Goal: Use online tool/utility: Use online tool/utility

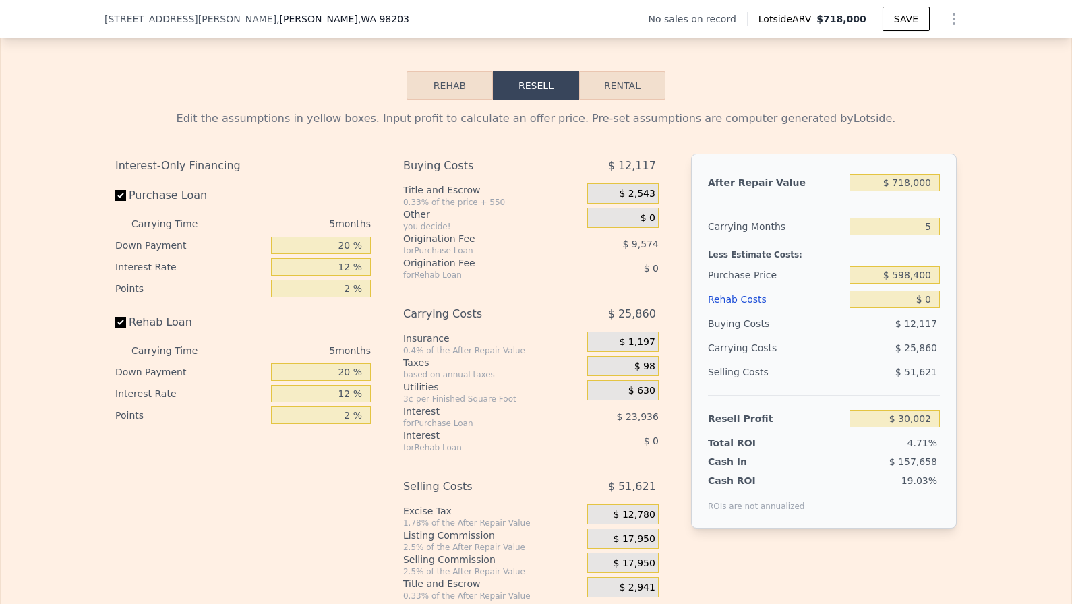
scroll to position [1986, 0]
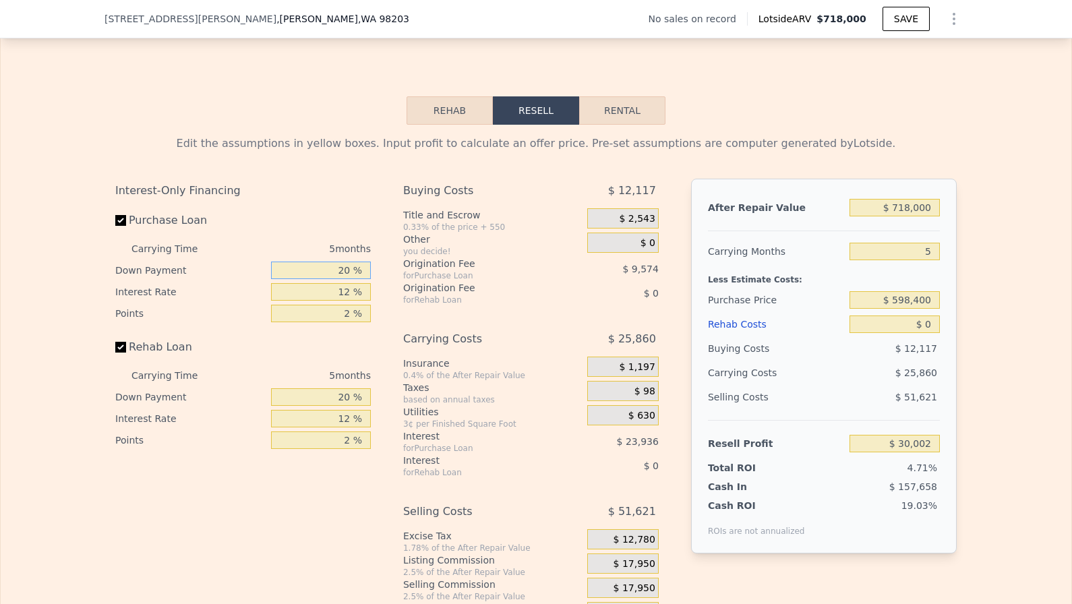
click at [317, 261] on input "20 %" at bounding box center [321, 270] width 100 height 18
type input "1 %"
type input "$ 22,043"
type input "10 %"
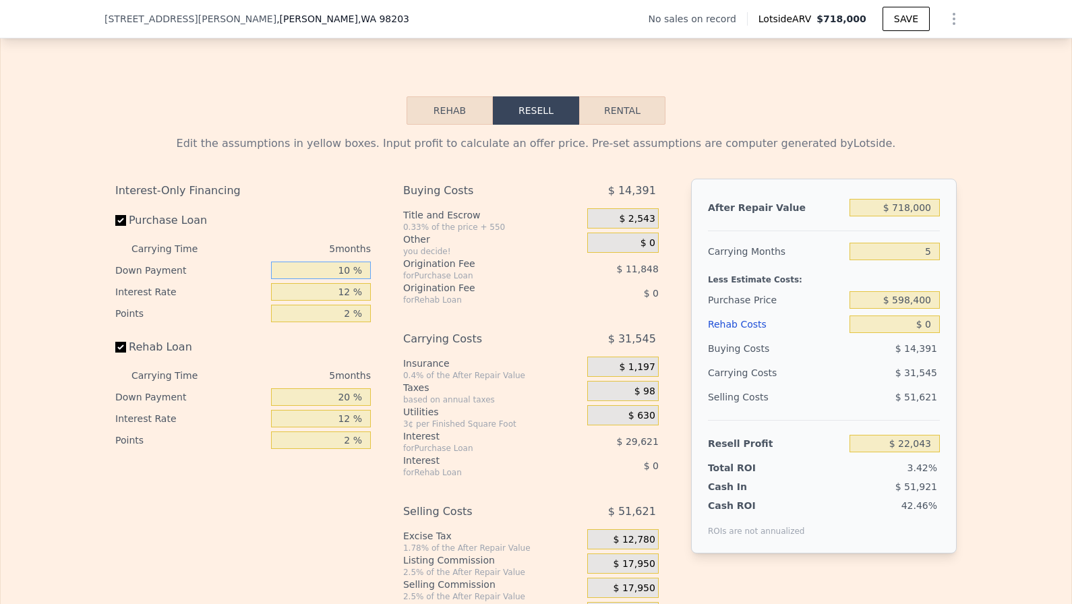
type input "$ 25,810"
type input "10 %"
type input "1 %"
type input "$ 50,495"
type input "11 %"
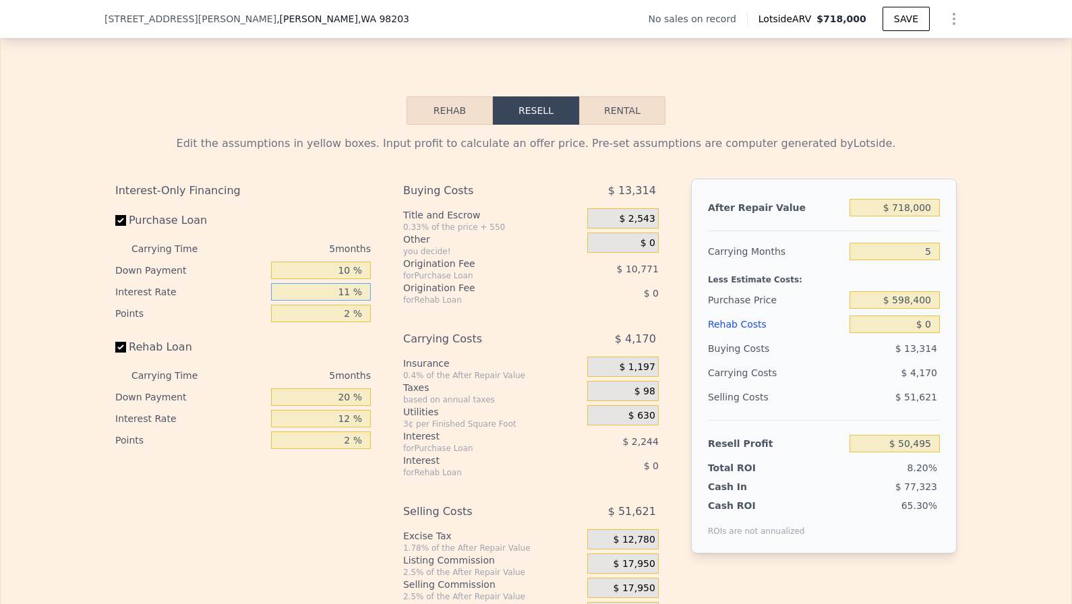
type input "$ 28,055"
type input "11 %"
type input "1 %"
type input "$ 33,440"
type input "10 %"
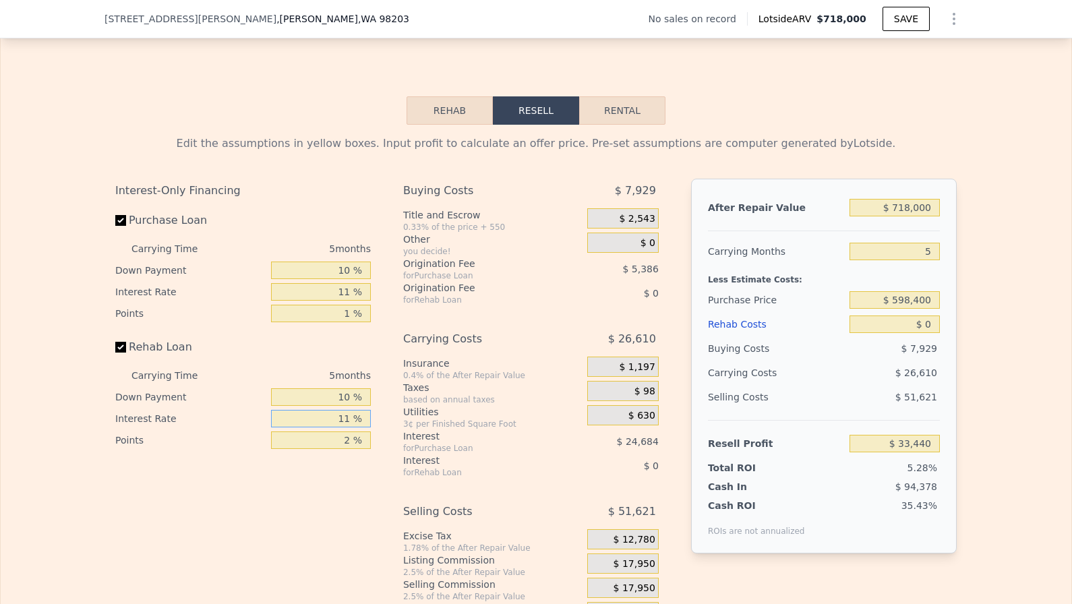
type input "11 %"
type input "1 %"
click at [927, 291] on input "$ 598,400" at bounding box center [894, 300] width 90 height 18
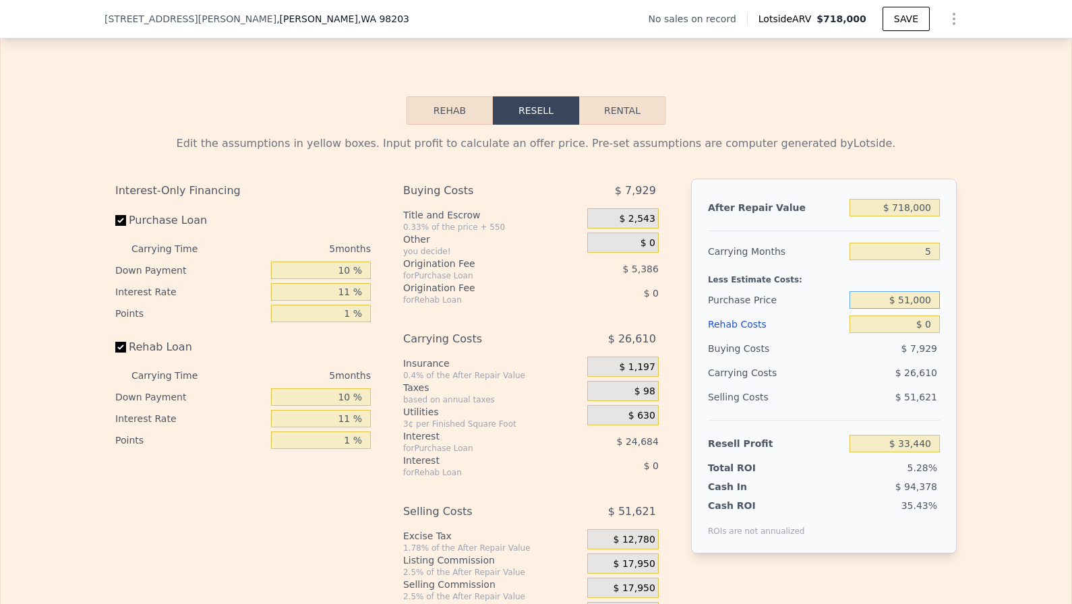
type input "$ 510,000"
click at [933, 315] on input "$ 0" at bounding box center [894, 324] width 90 height 18
type input "$ 126,576"
click at [933, 315] on input "$ 0" at bounding box center [894, 324] width 90 height 18
type input "$ 2"
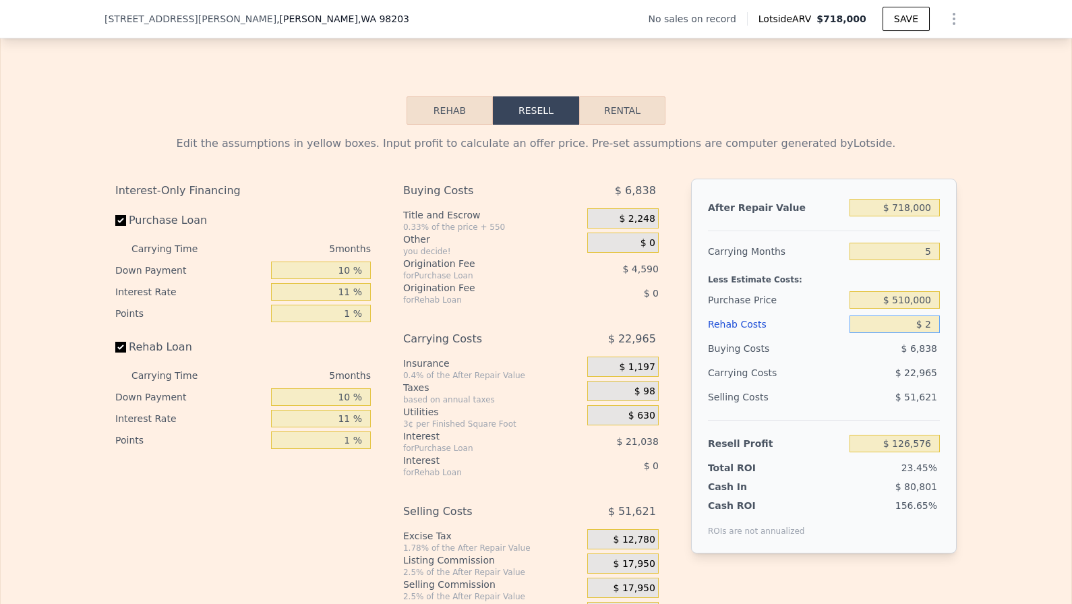
type input "$ 126,574"
type input "$ 20"
type input "$ 126,556"
type input "$ 200"
type input "$ 126,364"
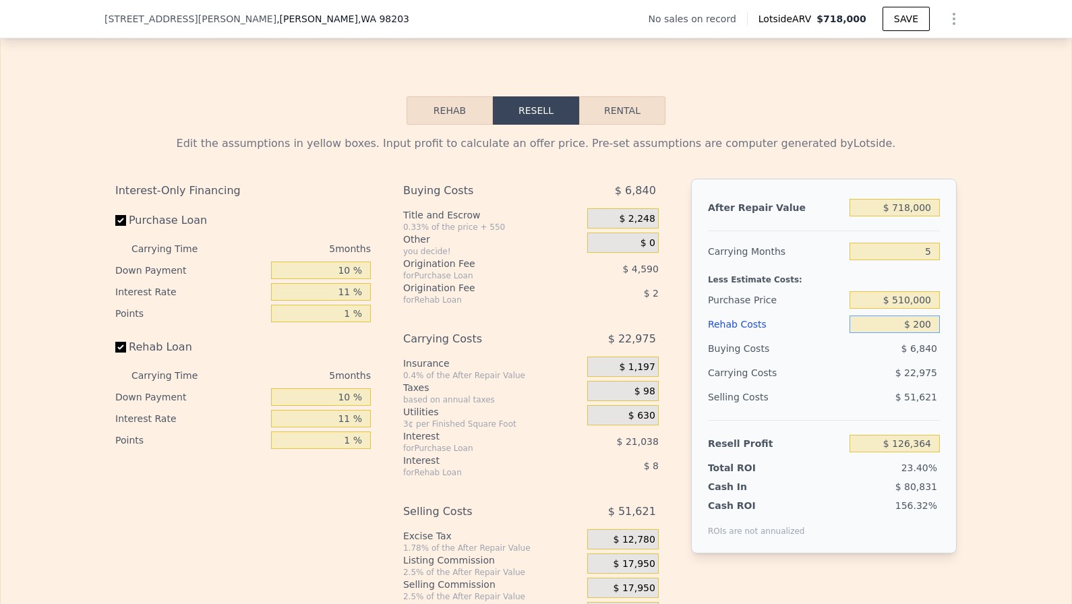
type input "$ 2,000"
type input "$ 124,473"
type input "$ 20,000"
type input "$ 105,571"
click at [918, 247] on div "5" at bounding box center [894, 251] width 90 height 24
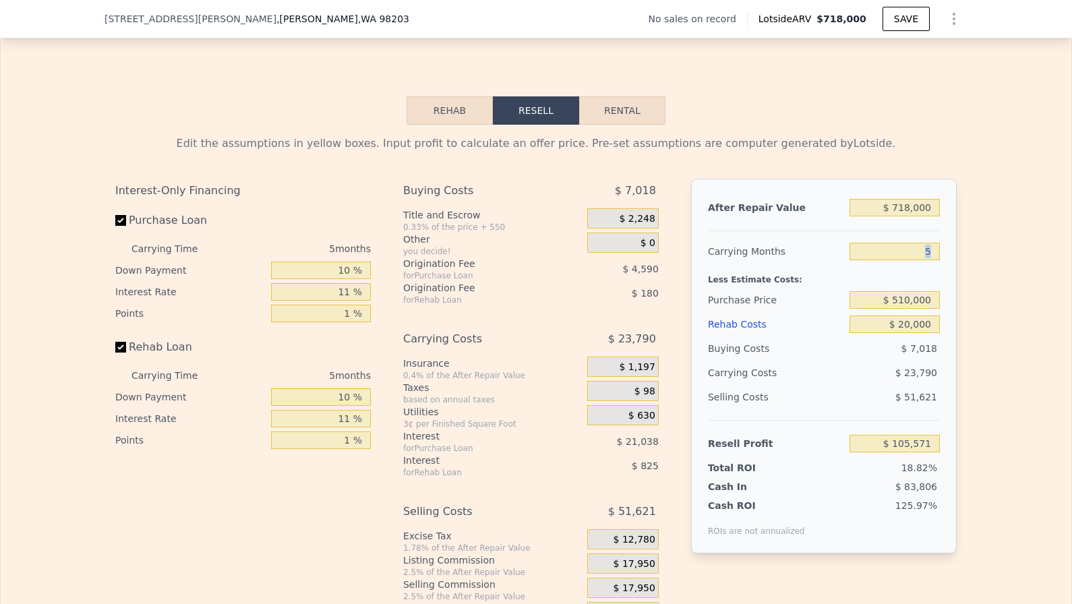
click at [918, 247] on div "5" at bounding box center [894, 251] width 90 height 24
click at [922, 243] on input "5" at bounding box center [894, 252] width 90 height 18
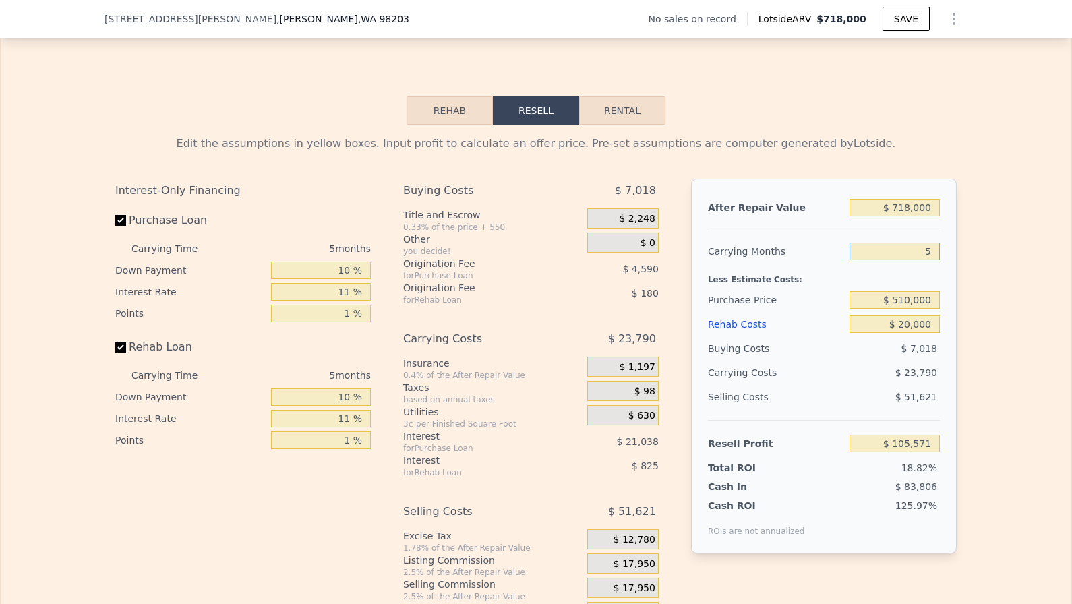
type input "2"
type input "$ 119,845"
type input "2"
click at [933, 199] on input "$ 718,000" at bounding box center [894, 208] width 90 height 18
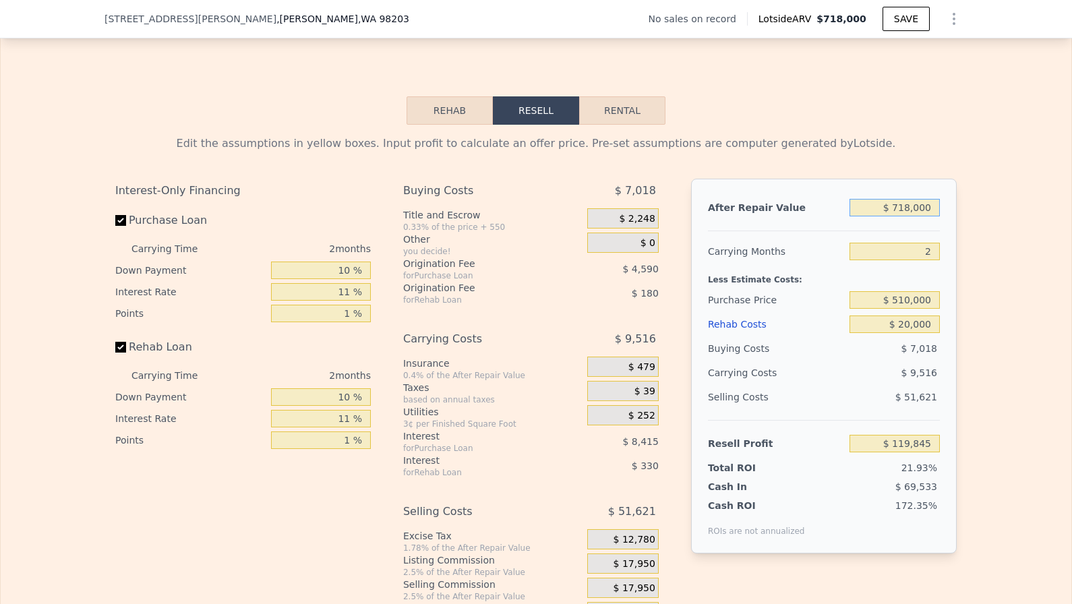
type input "$ 6"
type input "-$ 546,599"
type input "$ 60"
type input "-$ 546,550"
type input "$ 600"
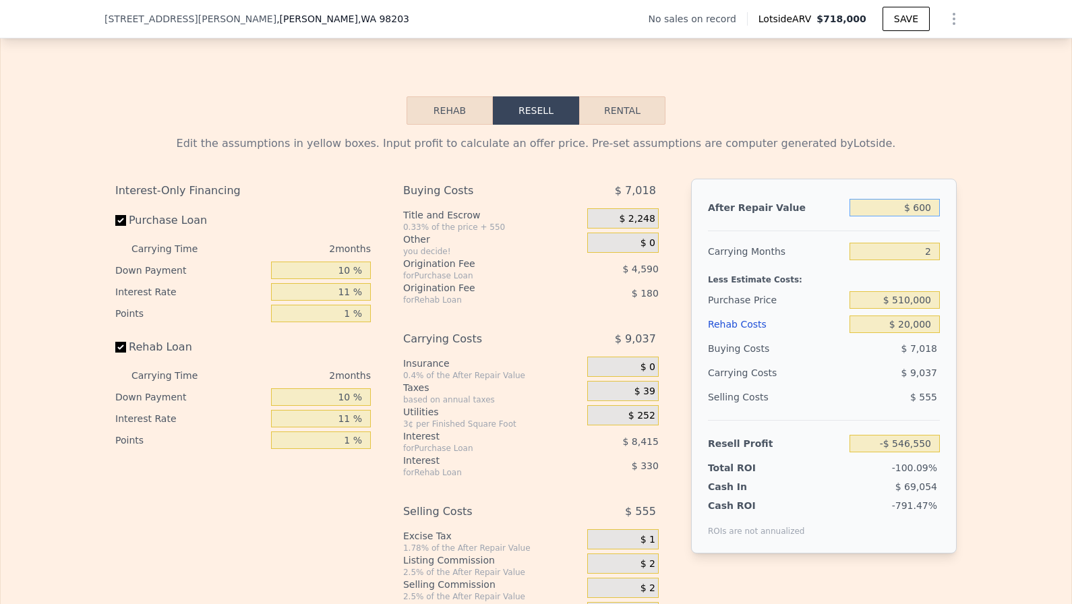
type input "-$ 546,048"
type input "$ 6,000"
type input "-$ 541,036"
type input "$ 60,000"
type input "-$ 490,913"
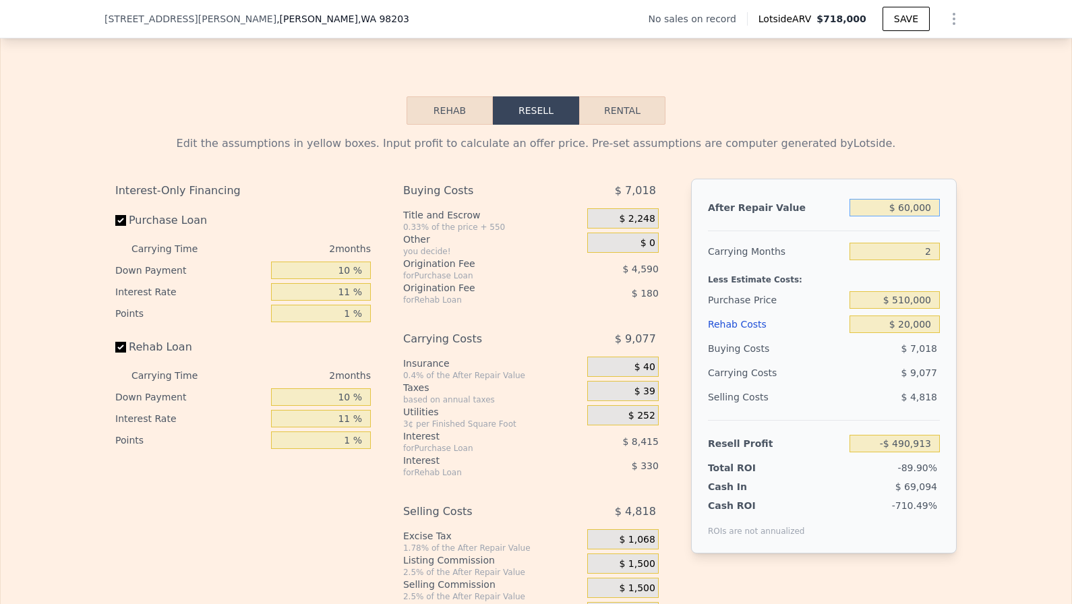
type input "$ 600,000"
type input "$ 10,317"
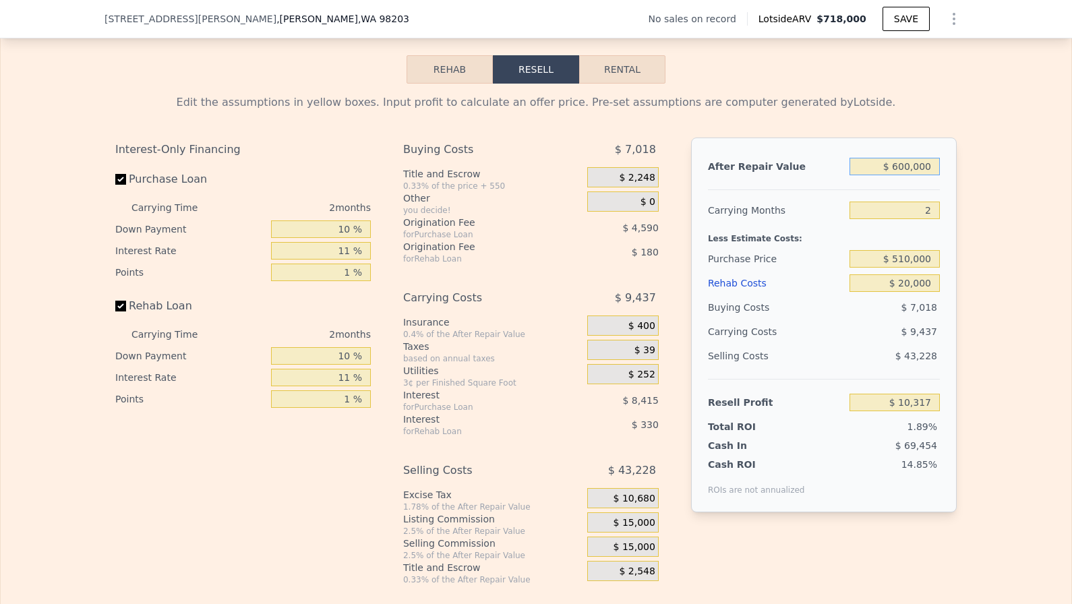
scroll to position [2031, 0]
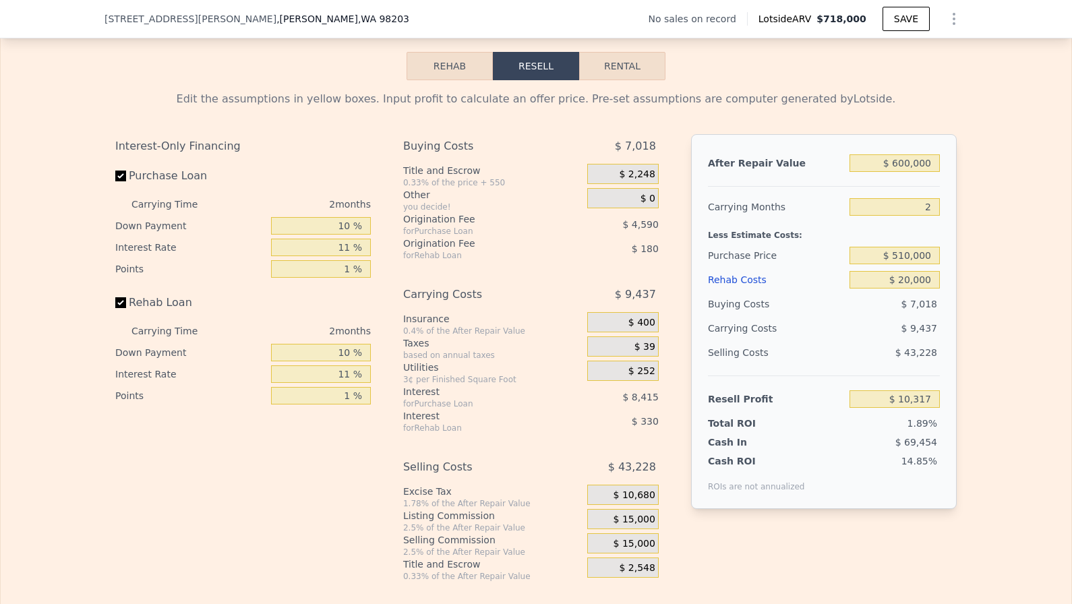
click at [119, 171] on input "Purchase Loan" at bounding box center [120, 176] width 11 height 11
checkbox input "false"
type input "$ 23,323"
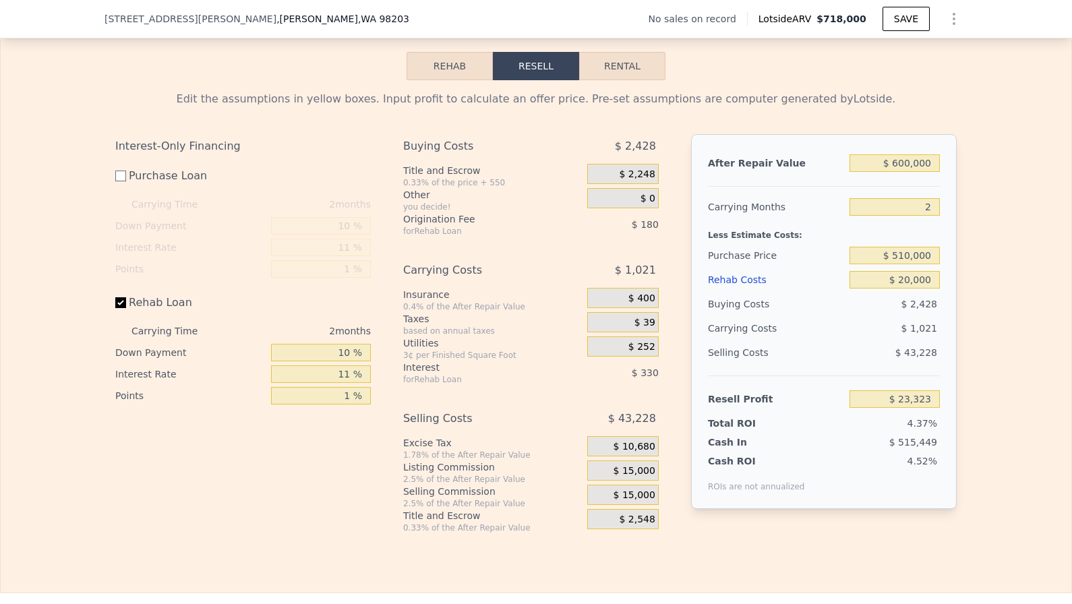
click at [122, 297] on input "Rehab Loan" at bounding box center [120, 302] width 11 height 11
checkbox input "false"
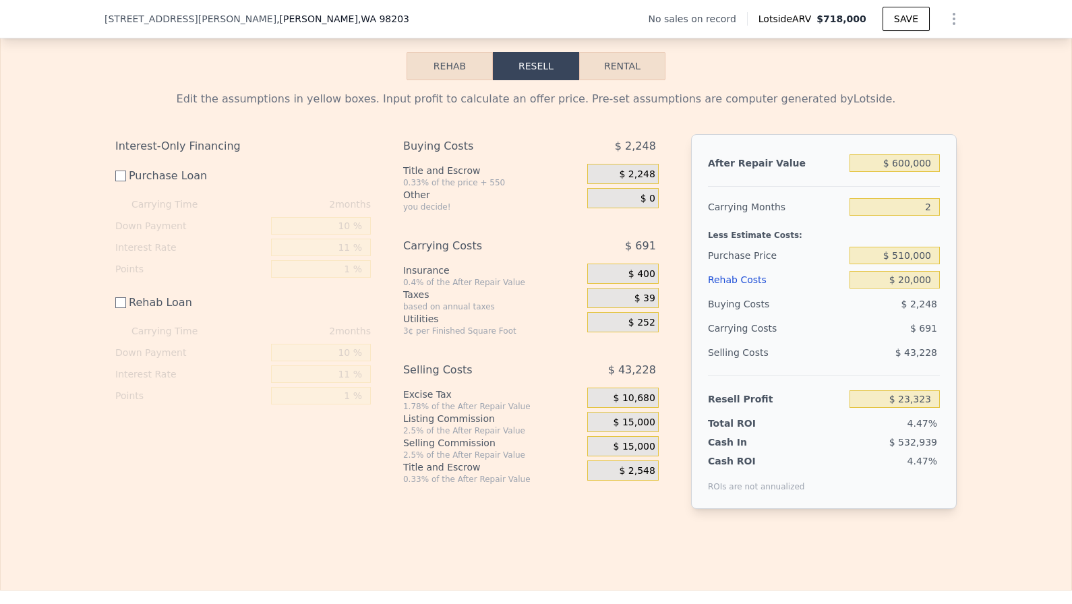
type input "$ 23,833"
click at [640, 416] on span "$ 15,000" at bounding box center [634, 422] width 42 height 12
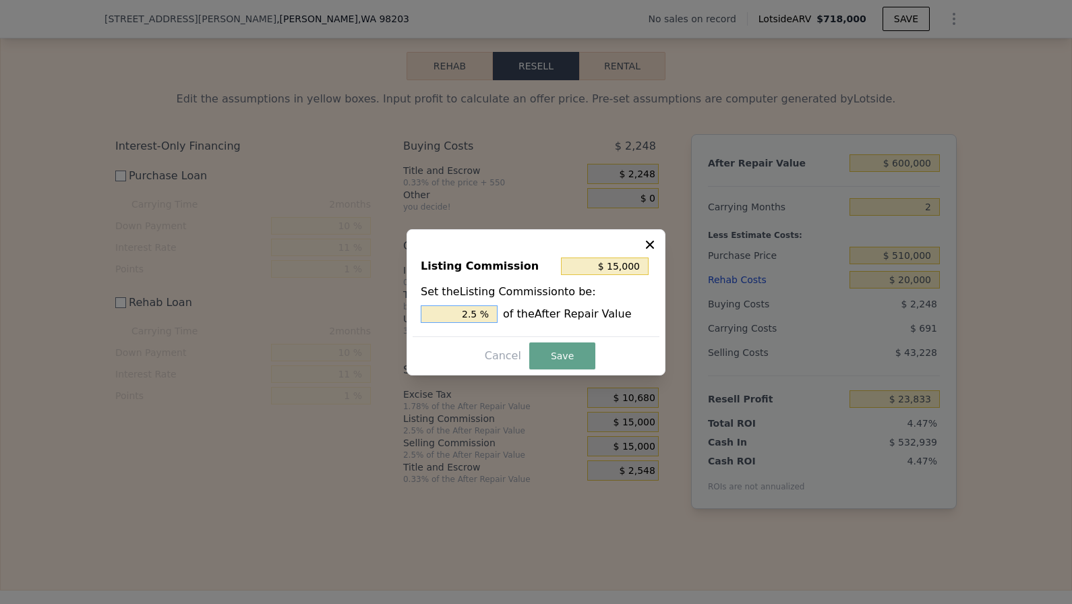
drag, startPoint x: 460, startPoint y: 307, endPoint x: 516, endPoint y: 318, distance: 57.1
click at [515, 317] on div "2.5 % of the After Repair Value" at bounding box center [536, 314] width 230 height 18
type input "$ 0"
type input "0 %"
click at [557, 357] on button "Save" at bounding box center [562, 355] width 66 height 27
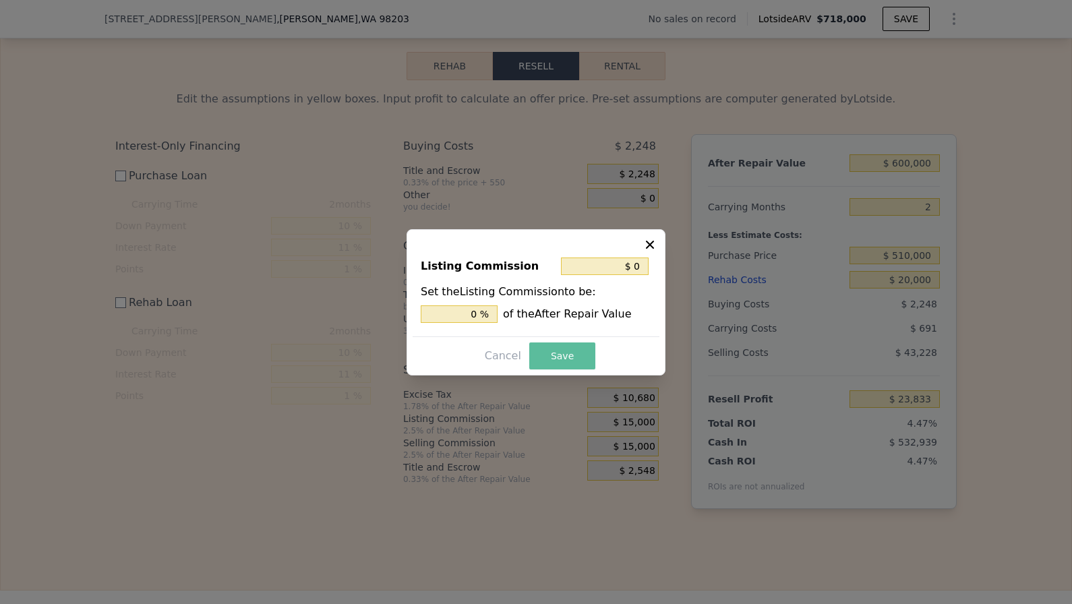
type input "$ 38,833"
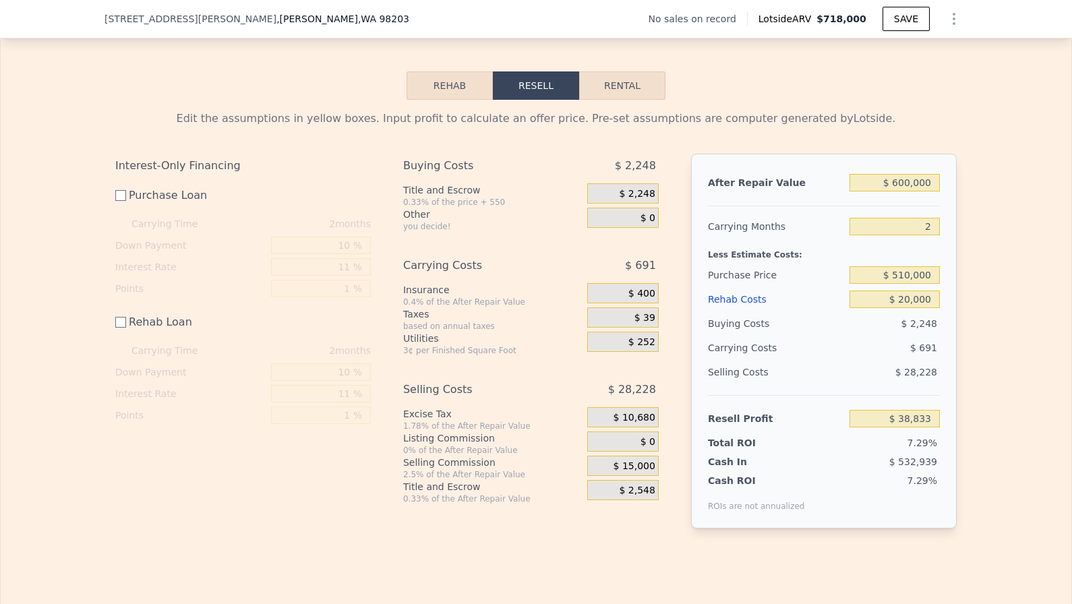
scroll to position [2010, 0]
drag, startPoint x: 916, startPoint y: 216, endPoint x: 1005, endPoint y: 236, distance: 91.2
click at [1005, 235] on div "Edit the assumptions in yellow boxes. Input profit to calculate an offer price.…" at bounding box center [536, 326] width 1070 height 450
type input "0"
type input "$ 39,524"
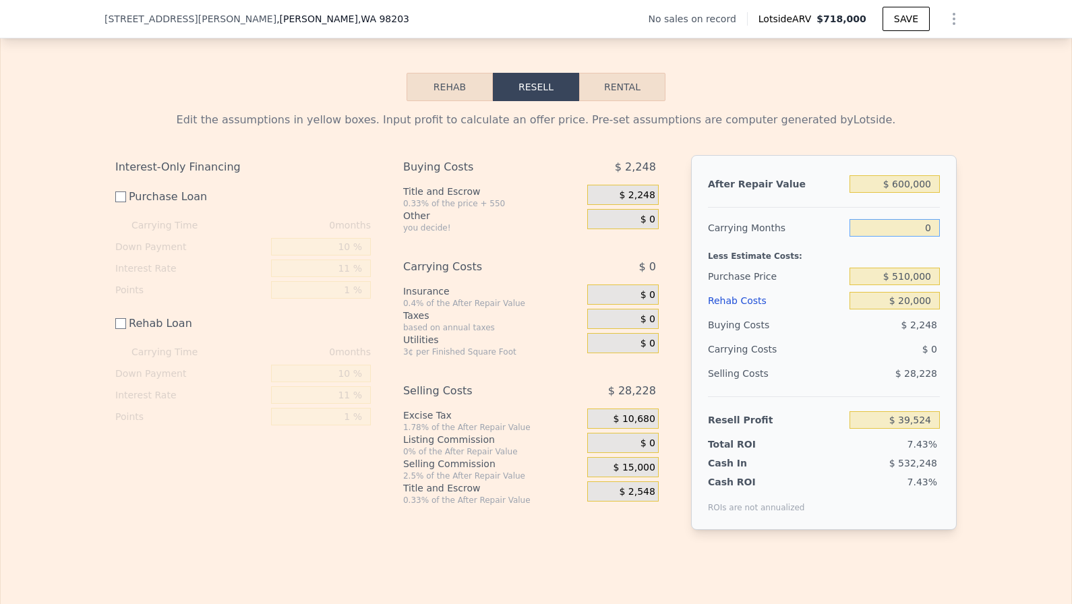
type input "0"
click at [574, 255] on div "$ 0" at bounding box center [608, 267] width 100 height 24
click at [636, 189] on span "$ 2,248" at bounding box center [637, 195] width 36 height 12
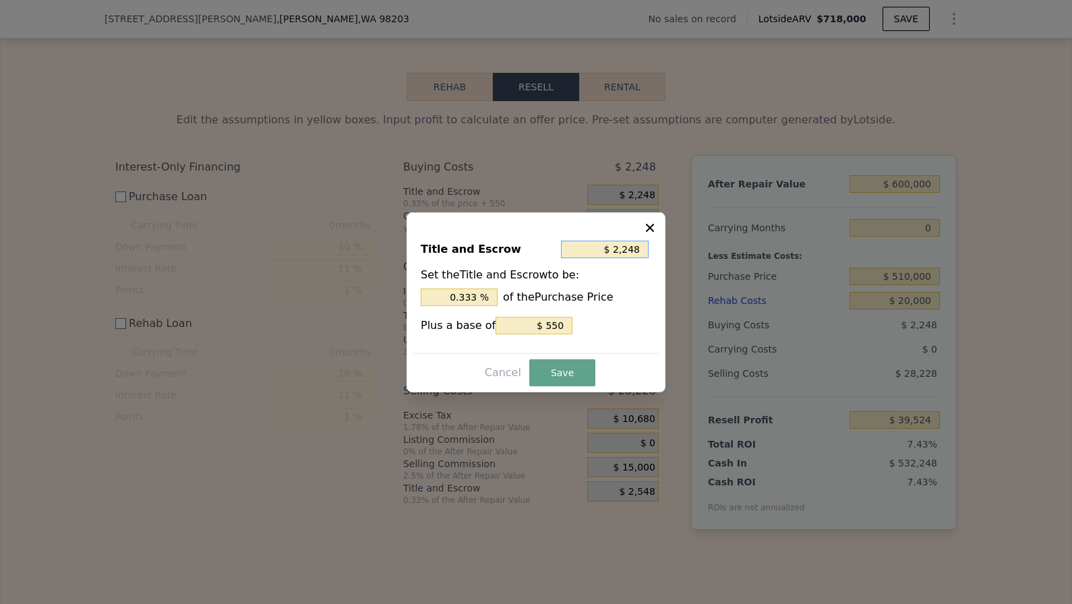
click at [633, 251] on input "$ 2,248" at bounding box center [605, 250] width 88 height 18
type input "$ 0"
type input "0 %"
type input "$ 0"
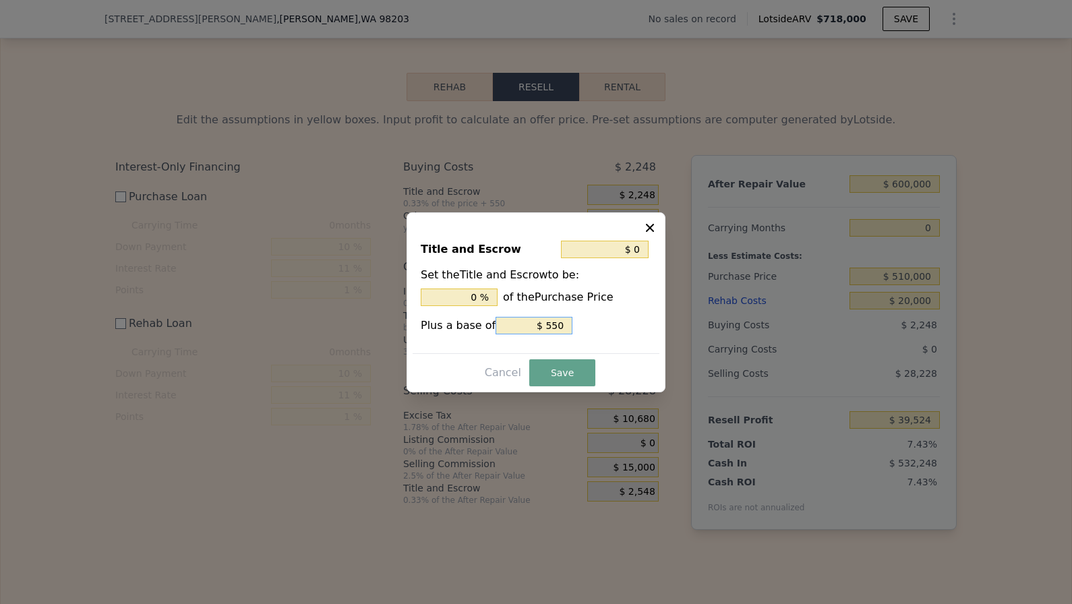
click at [553, 326] on input "$ 550" at bounding box center [533, 326] width 77 height 18
type input "$ 0"
click at [556, 374] on button "Save" at bounding box center [562, 372] width 66 height 27
type input "$ 41,772"
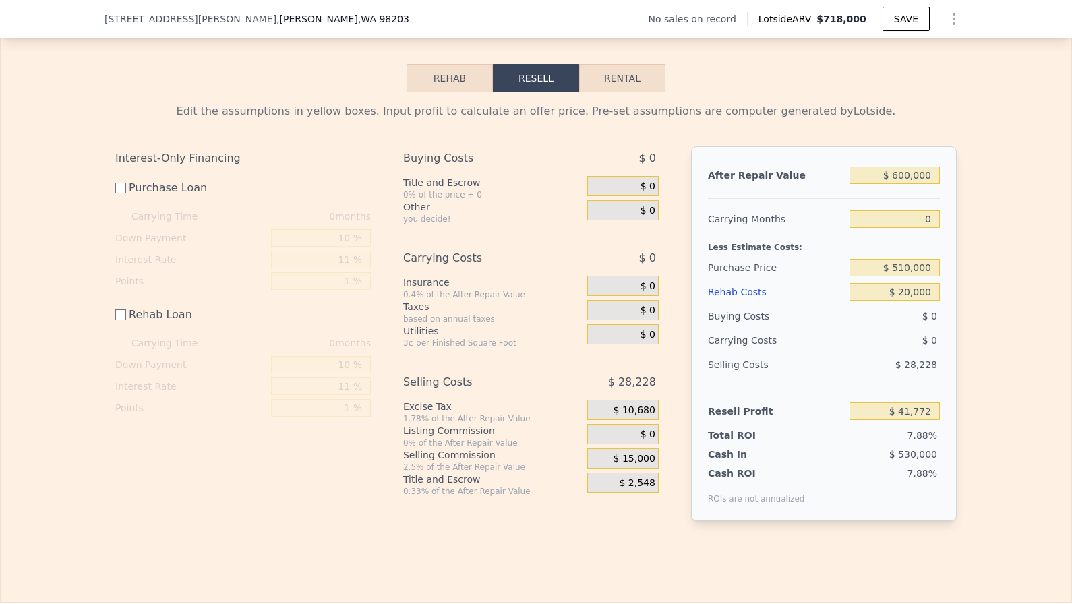
scroll to position [2020, 0]
click at [642, 403] on span "$ 10,680" at bounding box center [634, 409] width 42 height 12
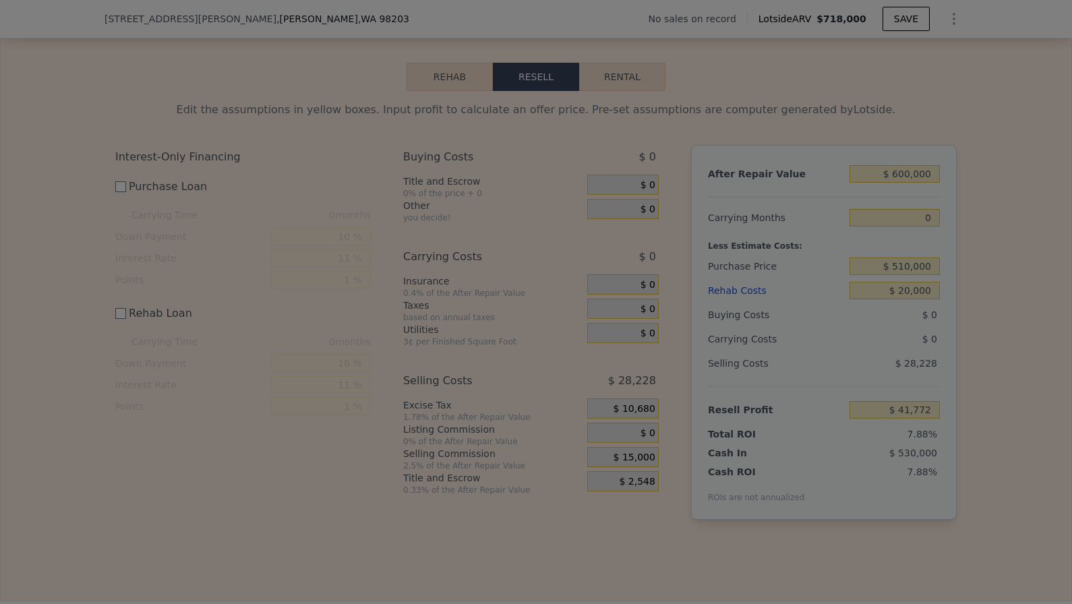
click at [642, 397] on div at bounding box center [536, 302] width 1072 height 604
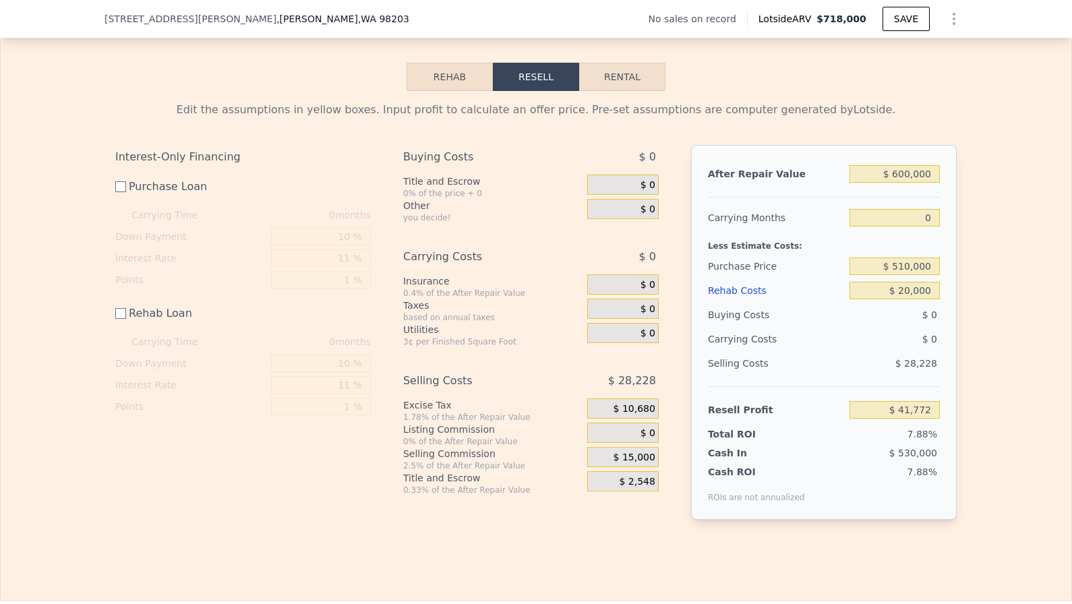
click at [644, 403] on span "$ 10,680" at bounding box center [634, 409] width 42 height 12
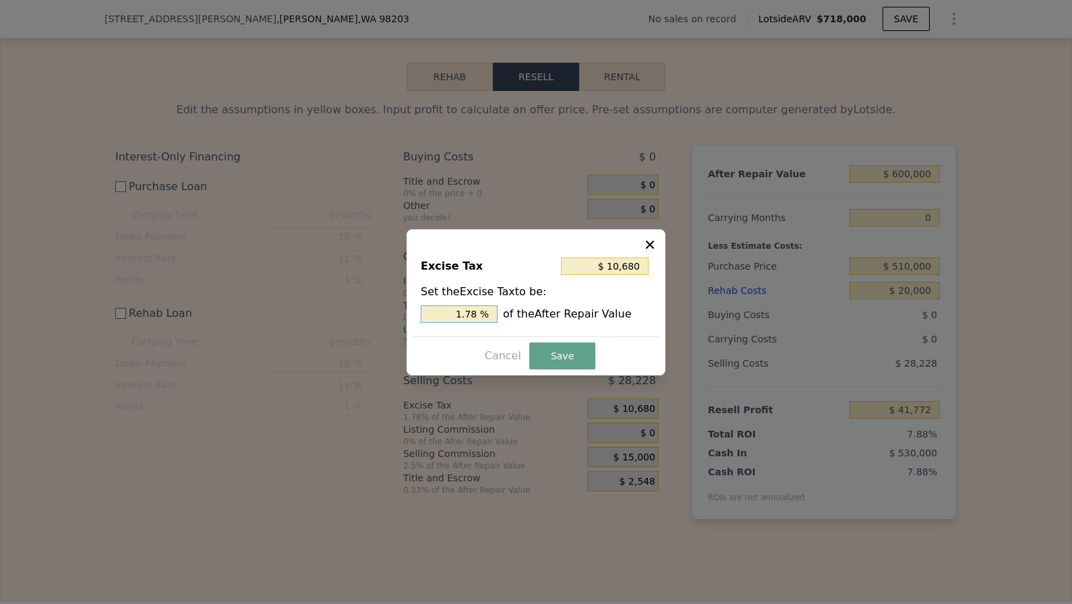
drag, startPoint x: 446, startPoint y: 313, endPoint x: 615, endPoint y: 313, distance: 169.2
click at [615, 313] on div "1.78 % of the After Repair Value" at bounding box center [536, 314] width 230 height 18
type input "$ 0"
type input "0 %"
click at [560, 362] on button "Save" at bounding box center [562, 355] width 66 height 27
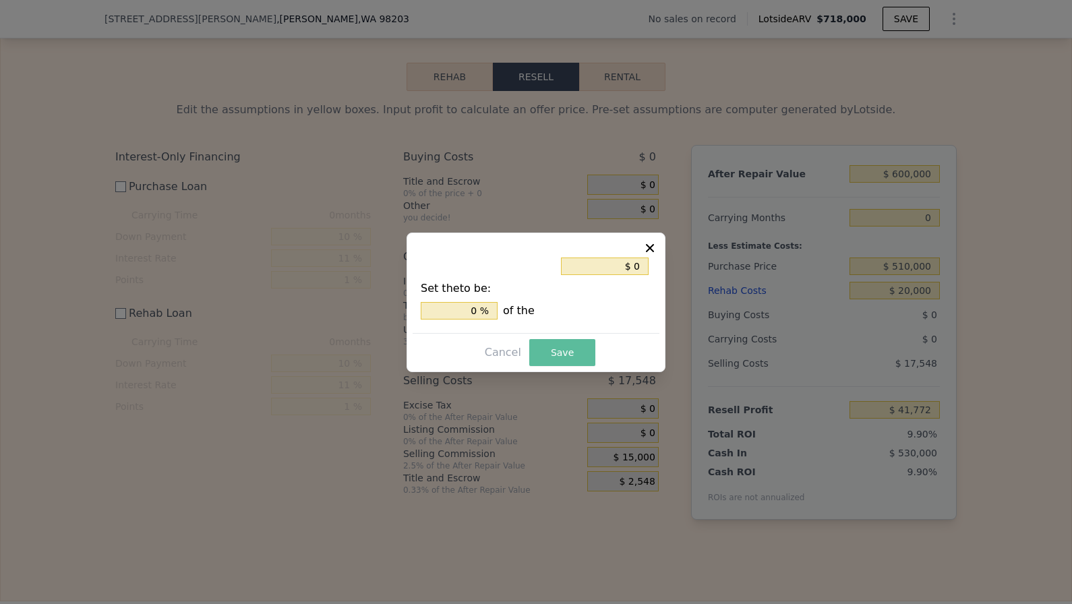
type input "$ 52,452"
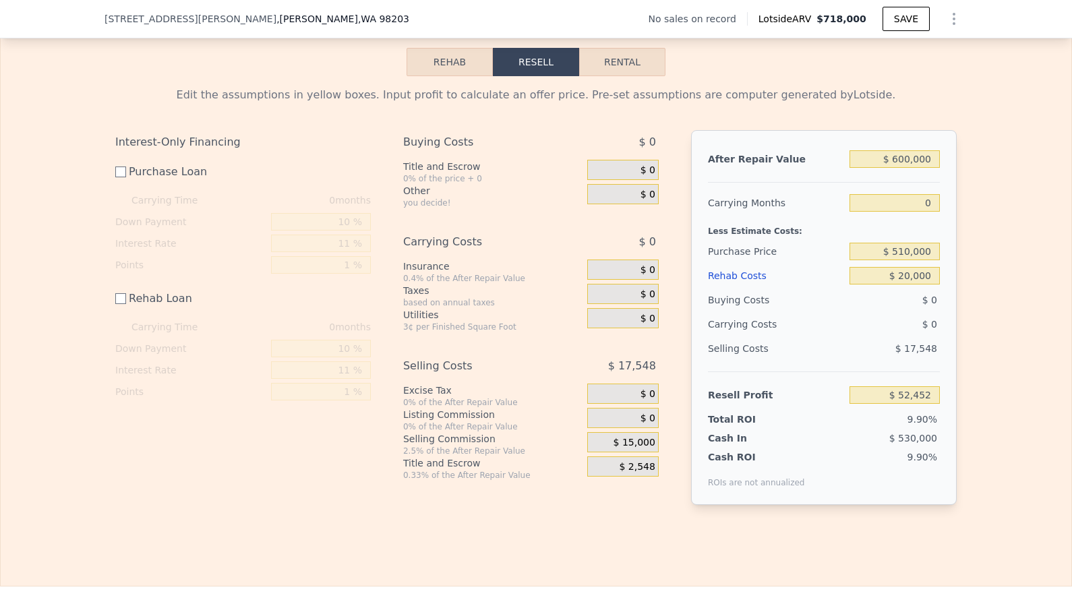
scroll to position [2035, 0]
click at [907, 242] on input "$ 510,000" at bounding box center [894, 251] width 90 height 18
click at [908, 150] on input "$ 600,000" at bounding box center [894, 159] width 90 height 18
click at [909, 150] on input "$ 600,000" at bounding box center [894, 159] width 90 height 18
type input "$ 6,000"
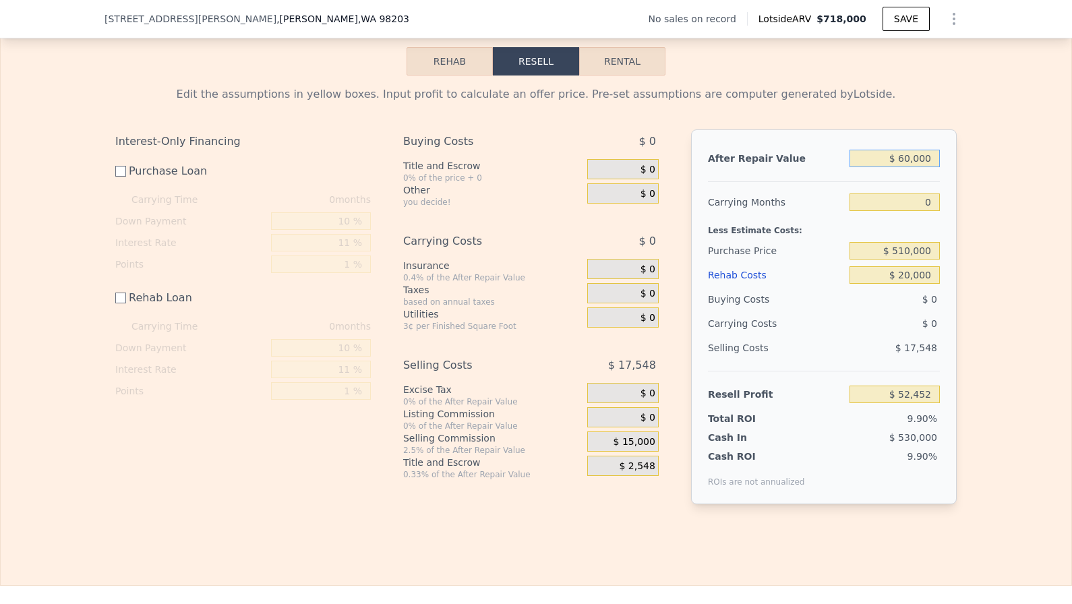
type input "-$ 524,720"
type input "$ 62,000"
type input "-$ 470,306"
type input "$ 620,000"
type input "$ 71,885"
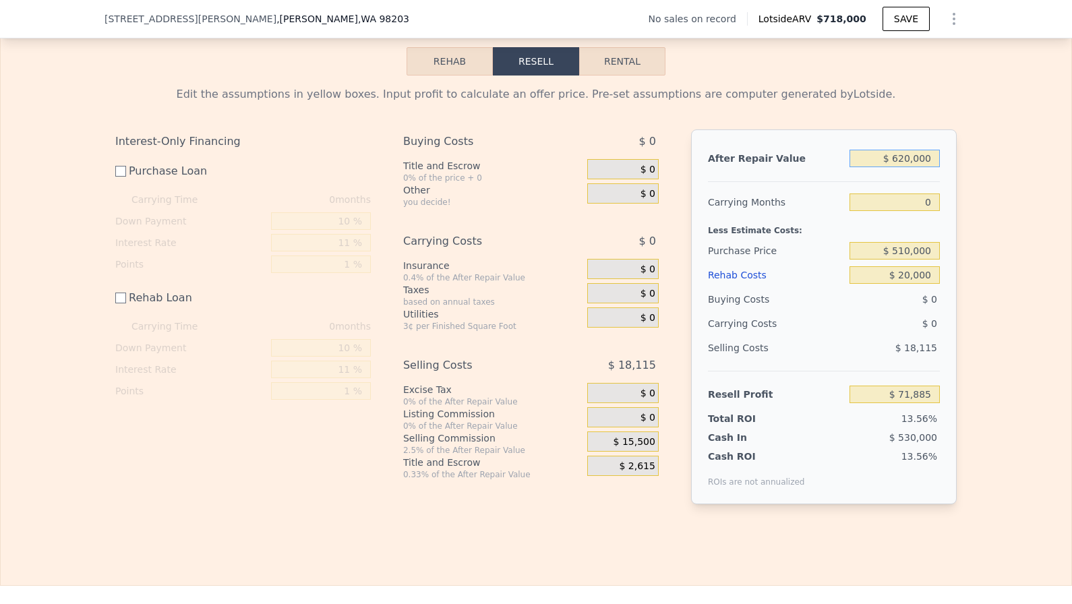
type input "$ 62,000"
type input "-$ 470,306"
type input "$ 6,000"
type input "-$ 524,720"
type input "$ 000"
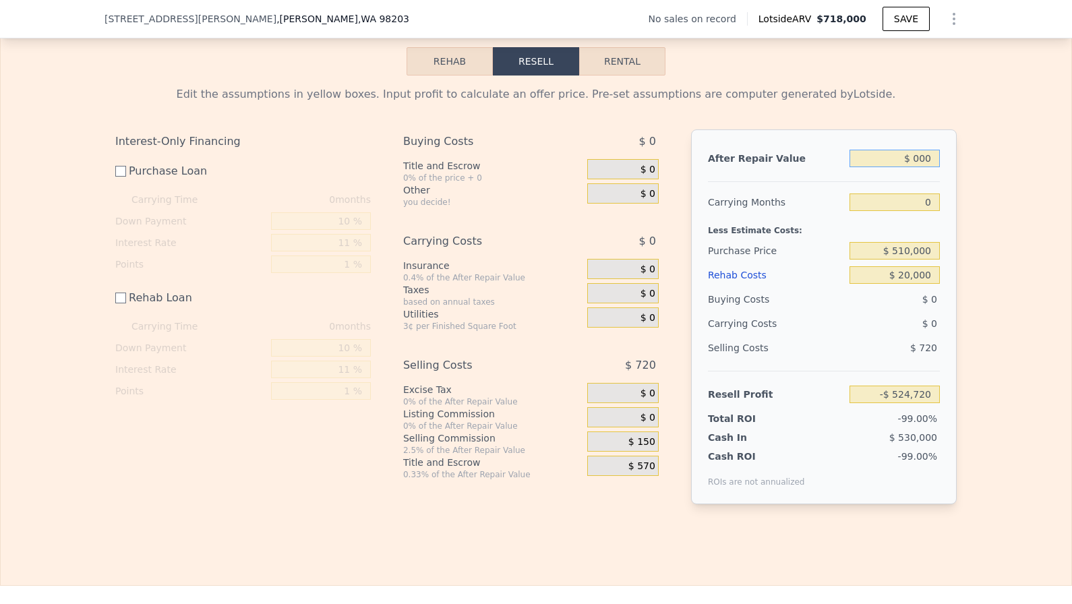
type input "-$ 530,550"
type input "$ 6,000"
type input "-$ 524,720"
type input "$ 60,000"
type input "-$ 472,250"
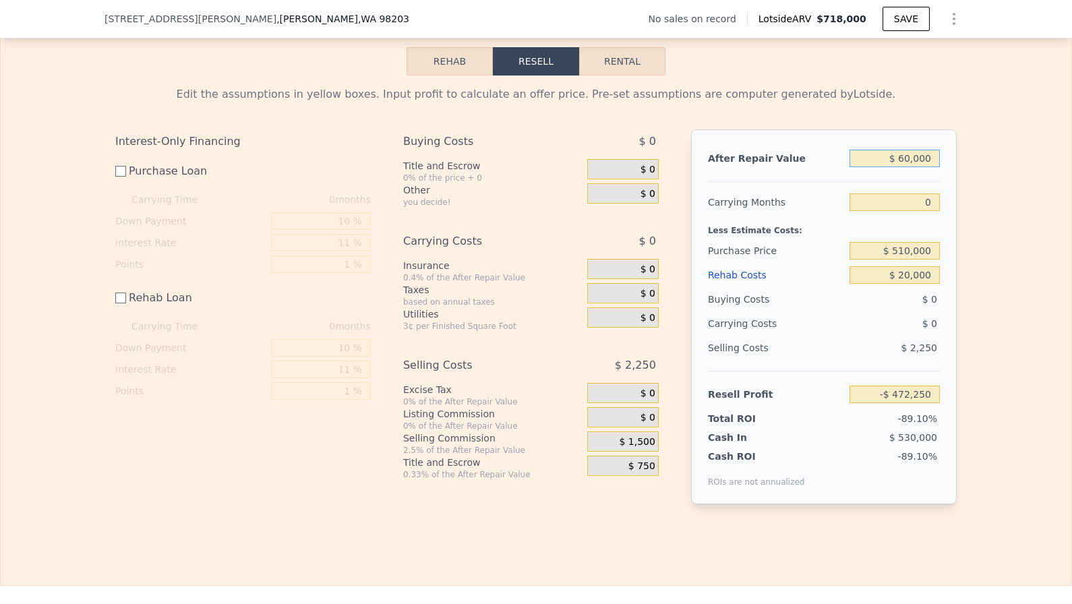
type input "$ 600,000"
type input "$ 52,452"
click at [821, 469] on div "9.90%" at bounding box center [874, 469] width 130 height 38
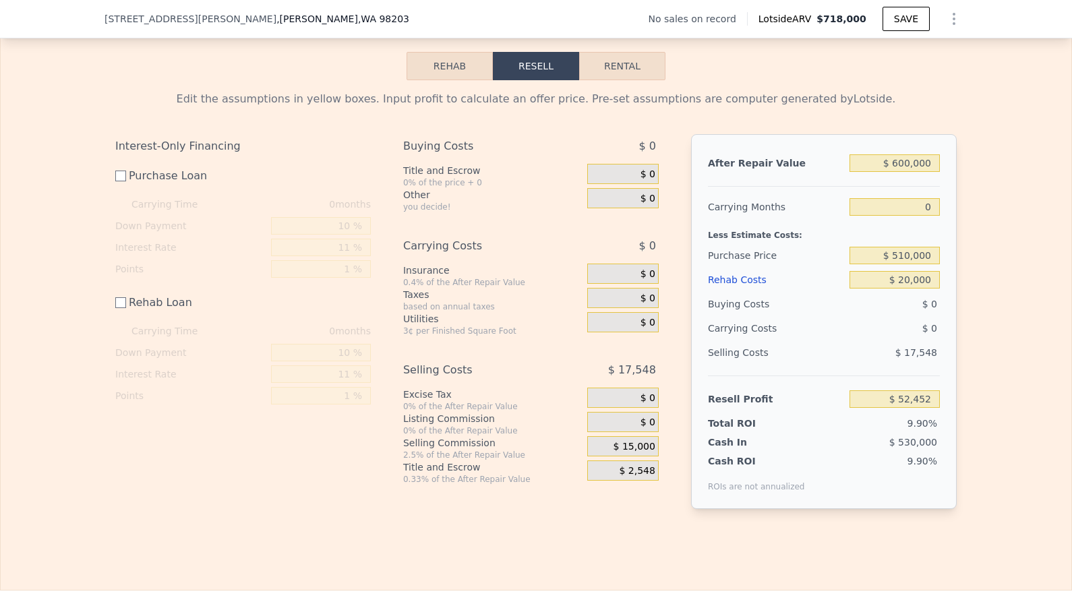
scroll to position [2019, 0]
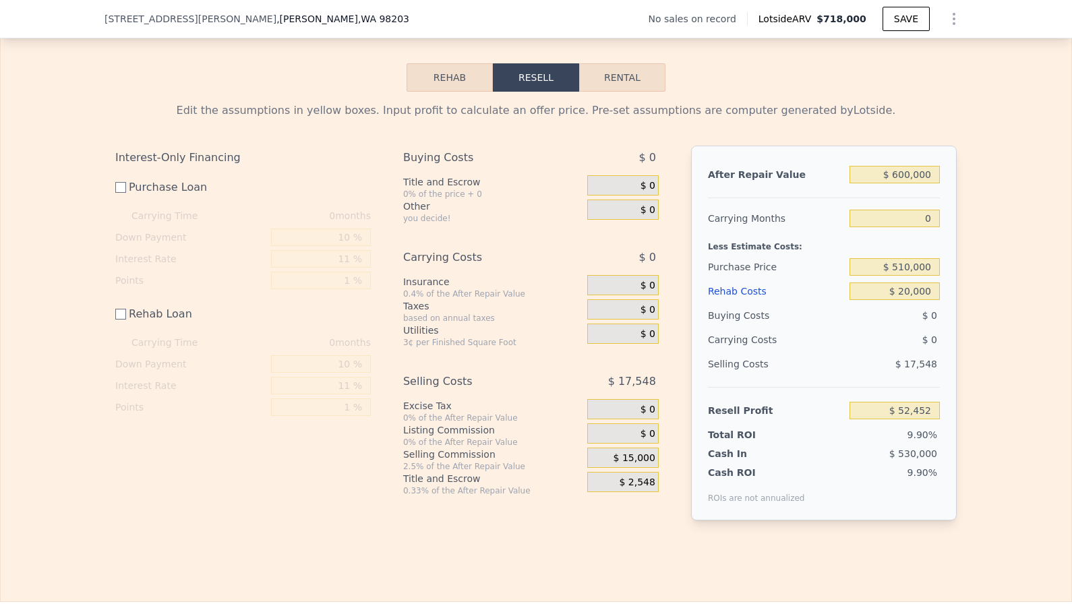
drag, startPoint x: 903, startPoint y: 356, endPoint x: 946, endPoint y: 353, distance: 42.5
click at [946, 353] on div "After Repair Value $ 600,000 Carrying Months 0 Less Estimate Costs: Purchase Pr…" at bounding box center [824, 333] width 266 height 375
drag, startPoint x: 939, startPoint y: 352, endPoint x: 900, endPoint y: 361, distance: 40.7
click at [900, 361] on div "$ 17,548" at bounding box center [894, 364] width 91 height 24
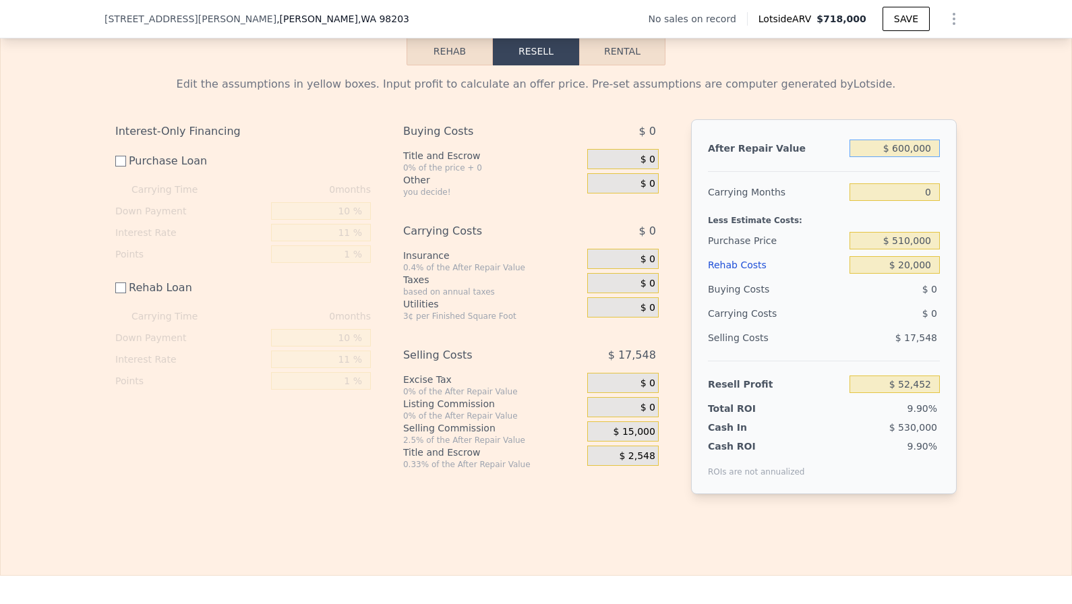
click at [909, 140] on input "$ 600,000" at bounding box center [894, 149] width 90 height 18
type input "$ 60,000"
type input "-$ 472,250"
type input "$ 6,000"
type input "-$ 524,720"
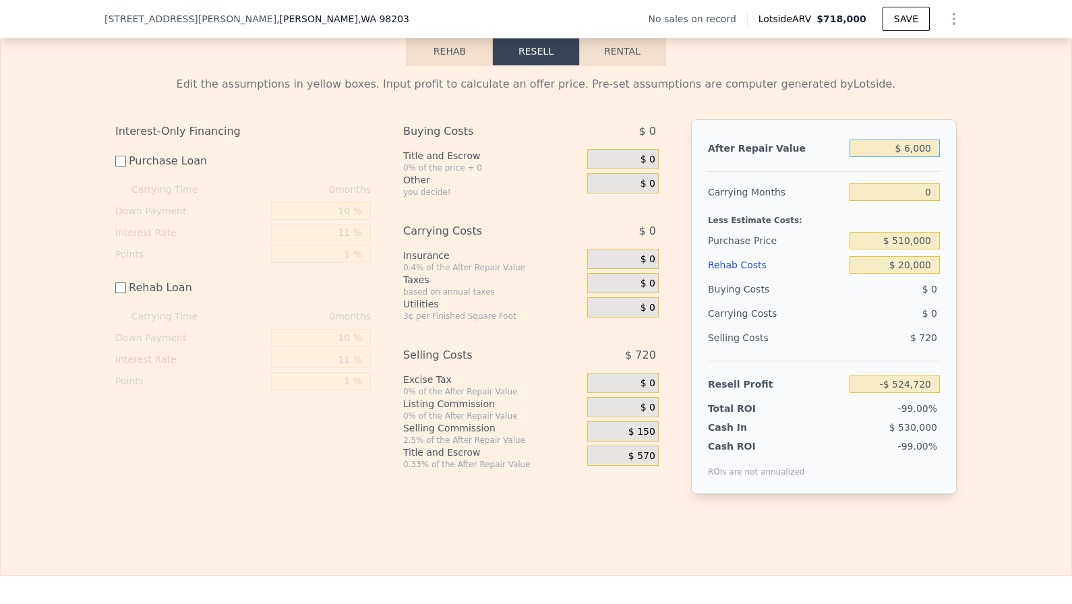
type input "$ 62,000"
type input "-$ 470,306"
type input "$ 620,000"
type input "$ 71,885"
type input "$ 62,000"
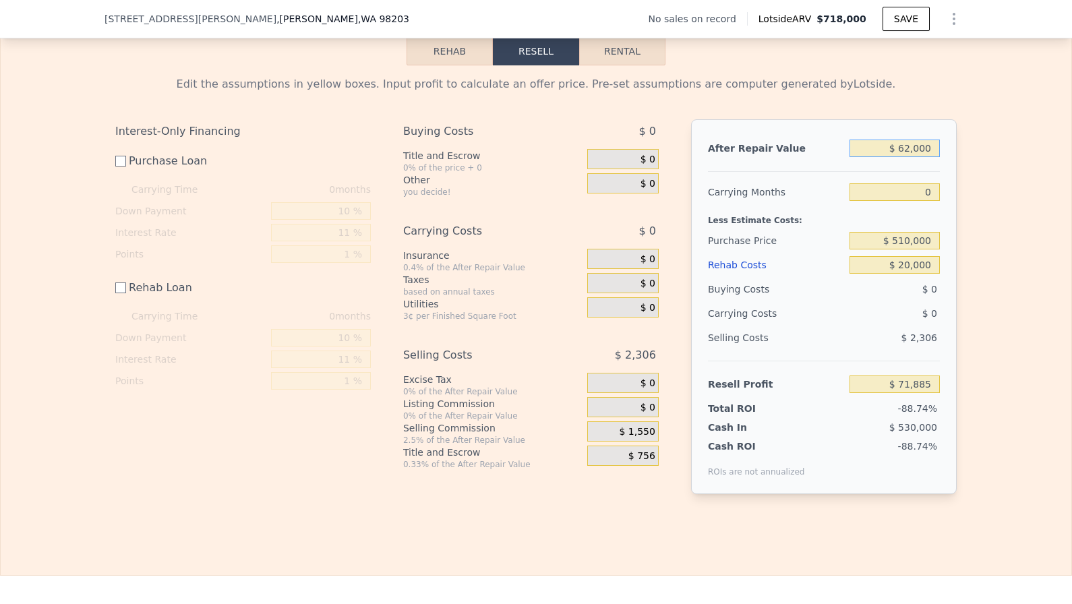
type input "-$ 470,306"
type input "$ 625,000"
type input "$ 76,744"
type input "$ 625,000"
drag, startPoint x: 888, startPoint y: 371, endPoint x: 947, endPoint y: 371, distance: 59.3
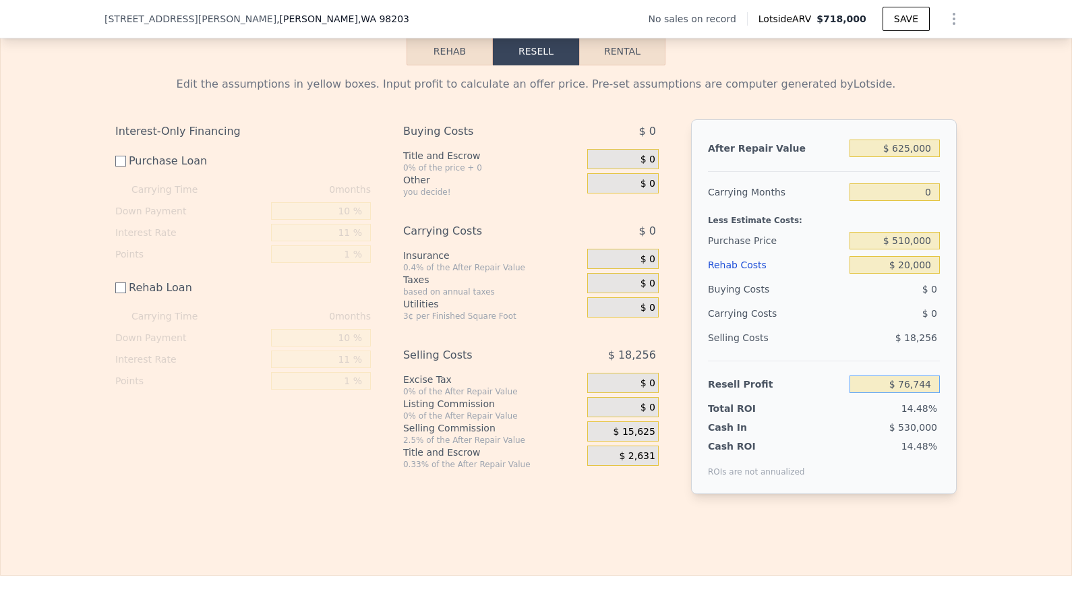
click at [947, 371] on div "After Repair Value $ 625,000 Carrying Months 0 Less Estimate Costs: Purchase Pr…" at bounding box center [824, 306] width 266 height 375
click at [931, 375] on input "$ 76,744" at bounding box center [894, 384] width 90 height 18
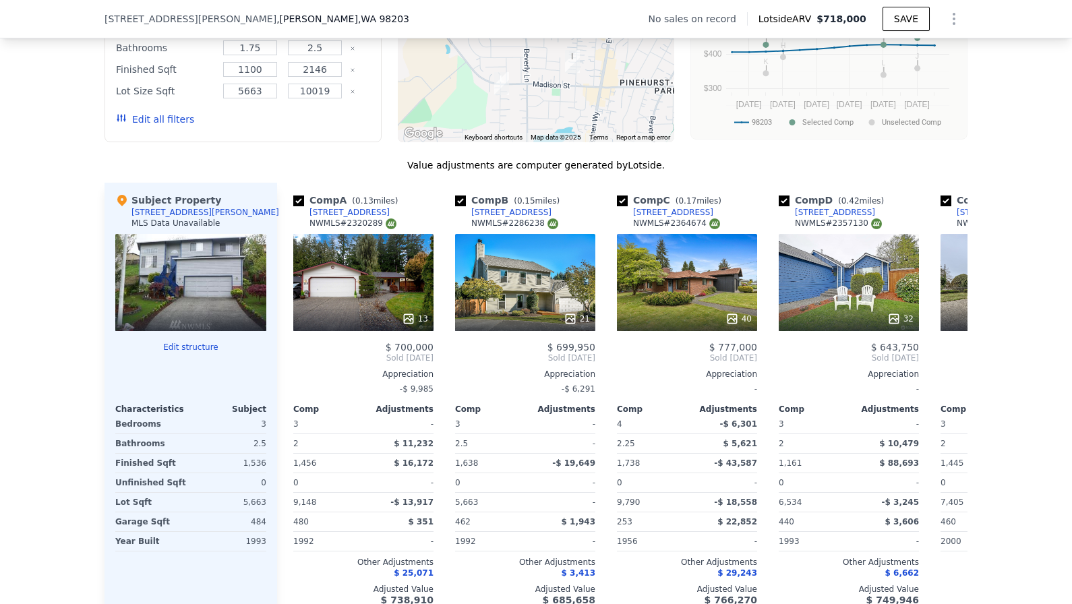
scroll to position [0, 0]
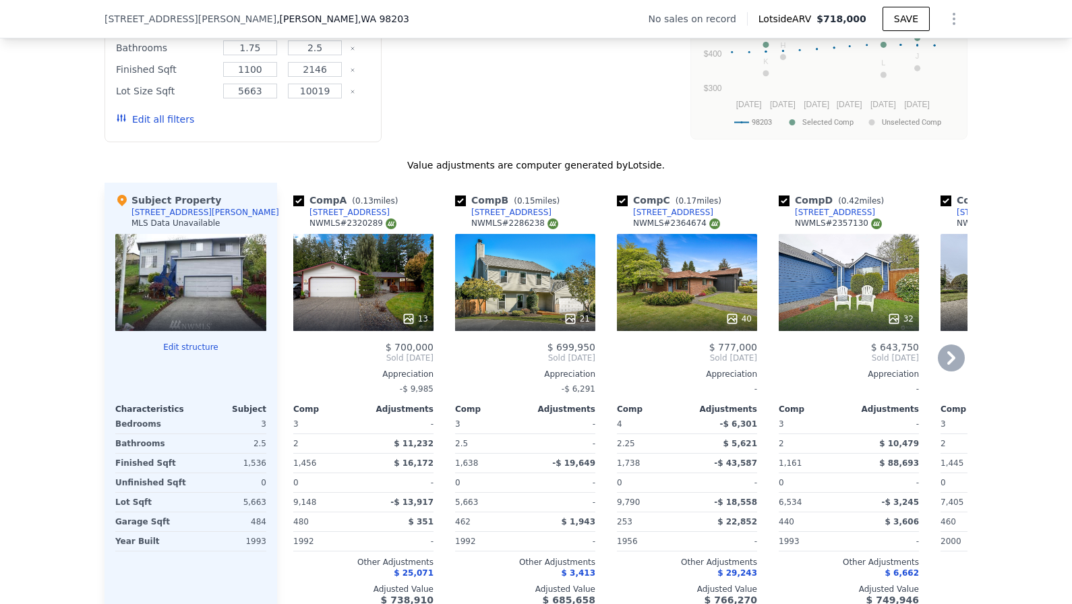
checkbox input "true"
type input "$ 718,000"
type input "5"
type input "$ 0"
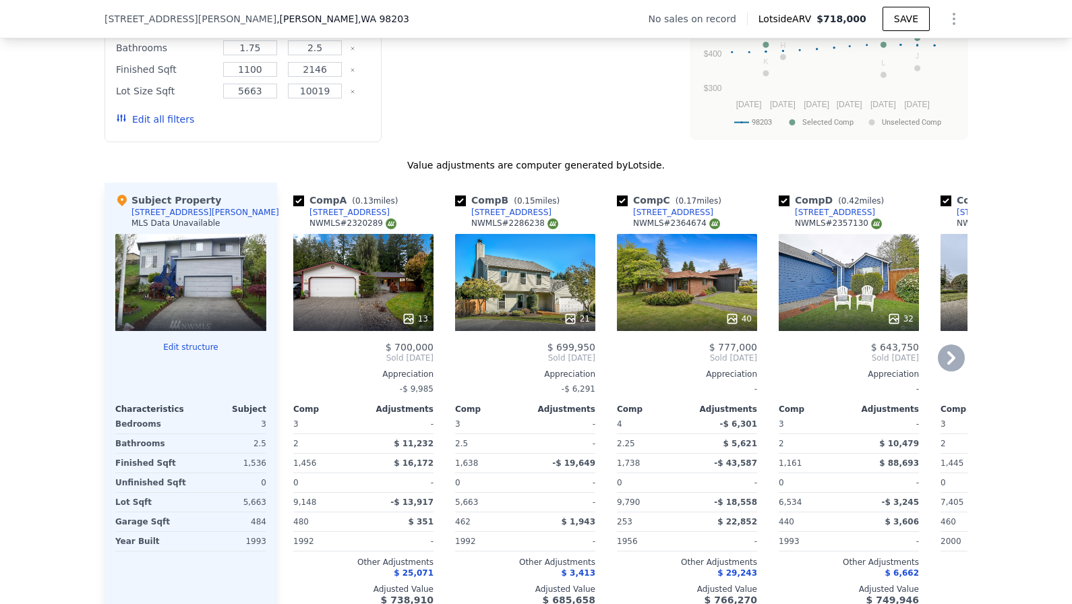
type input "$ 30,002"
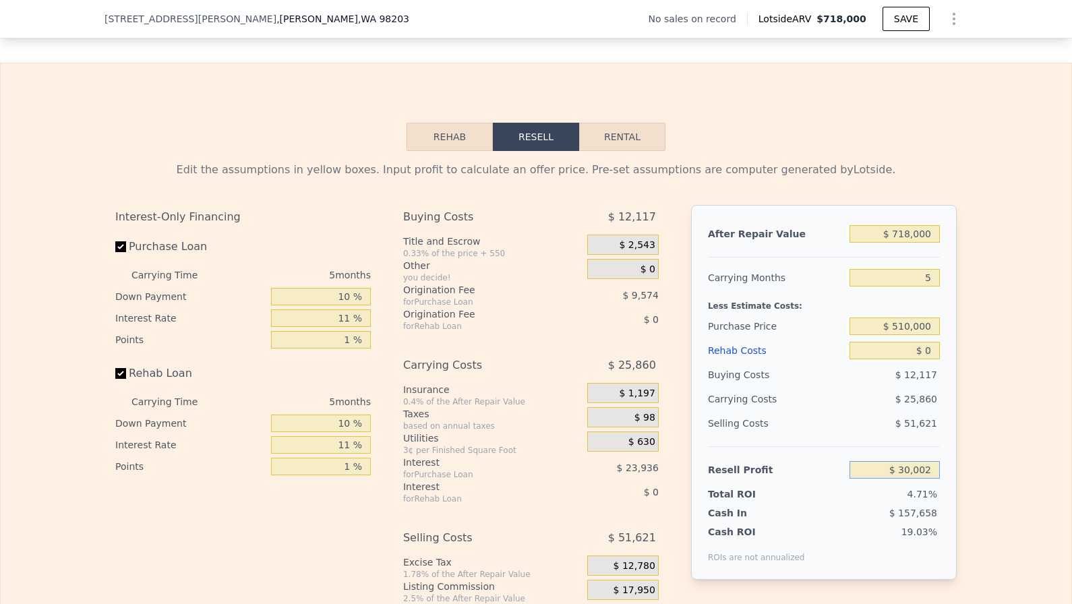
scroll to position [1966, 0]
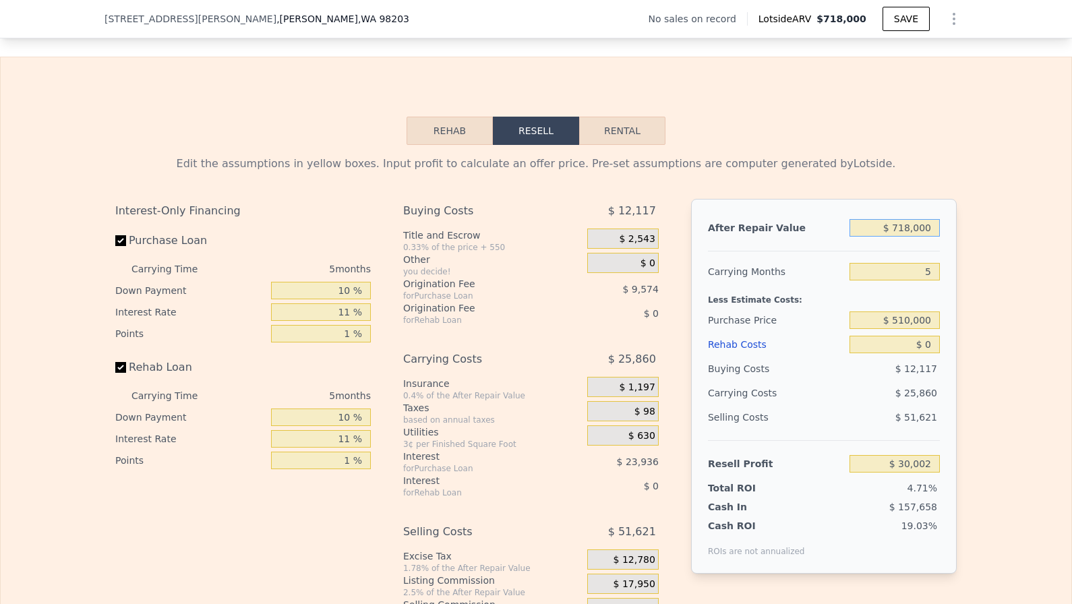
type input "$ 598,400"
click at [928, 219] on input "$ 718,000" at bounding box center [894, 228] width 90 height 18
type input "$ 6"
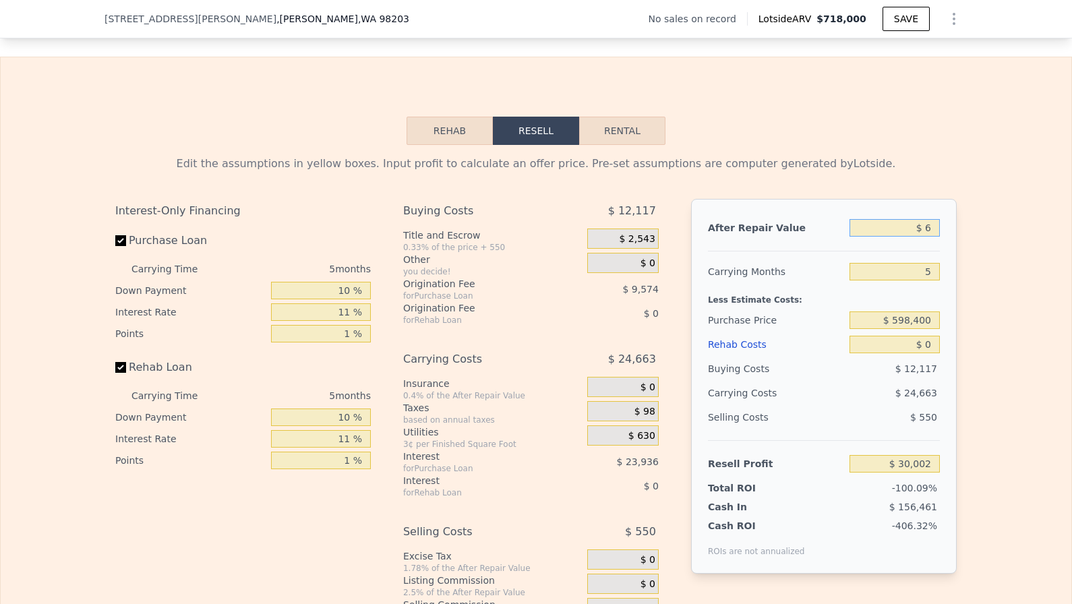
type input "-$ 635,724"
type input "$ 60"
type input "-$ 635,675"
type input "$ 6,000"
type input "-$ 630,167"
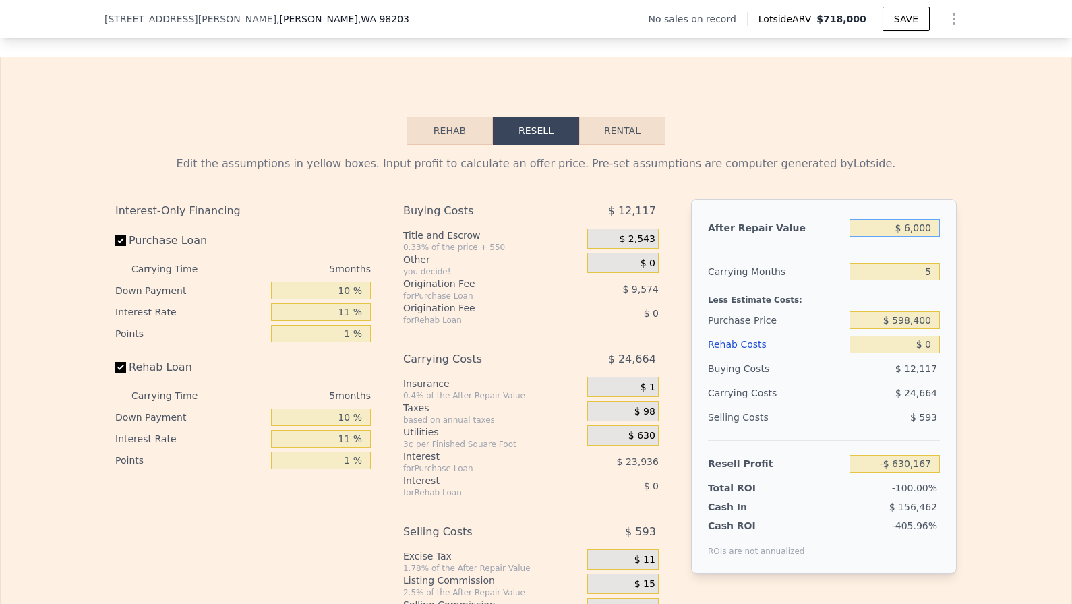
type input "$ 60,000"
type input "-$ 580,098"
type input "$ 600,000"
type input "-$ 79,408"
click at [917, 263] on input "5" at bounding box center [894, 272] width 90 height 18
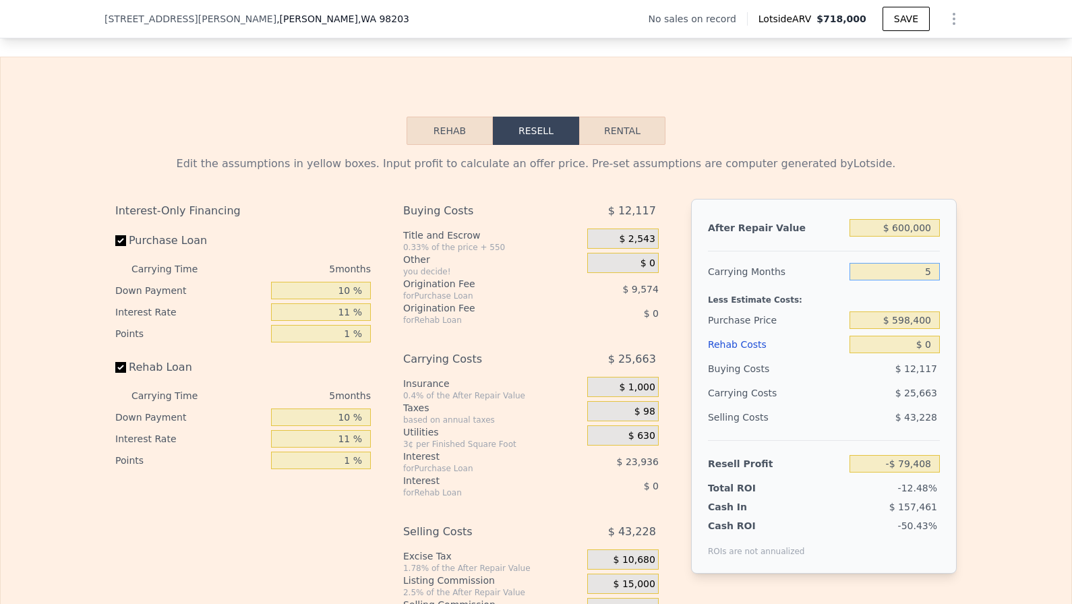
click at [917, 263] on input "5" at bounding box center [894, 272] width 90 height 18
type input "2"
type input "-$ 64,010"
type input "2"
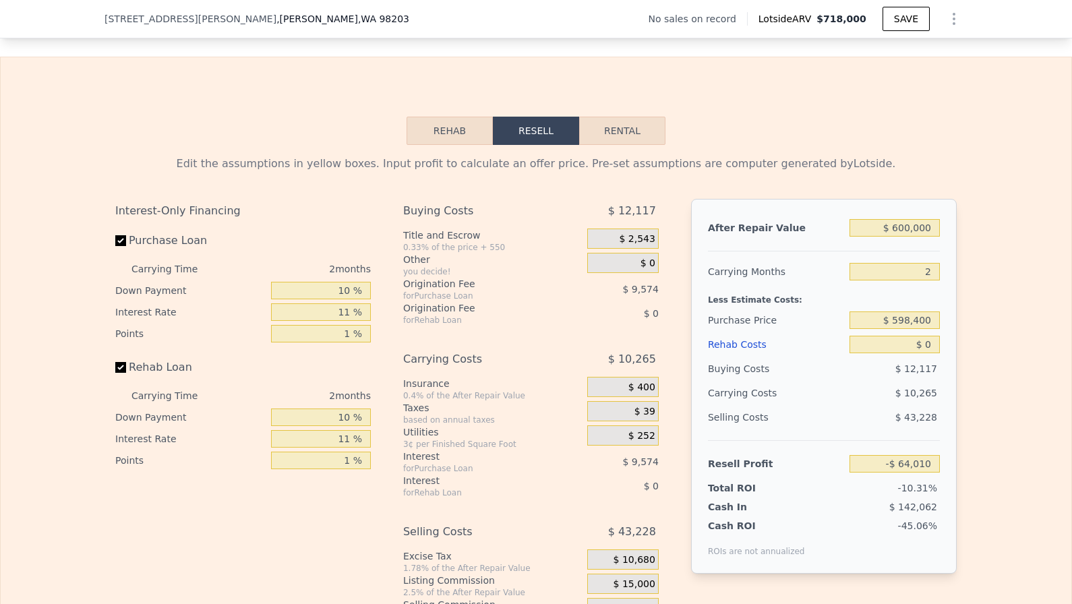
click at [122, 235] on input "Purchase Loan" at bounding box center [120, 240] width 11 height 11
checkbox input "false"
type input "-$ 44,862"
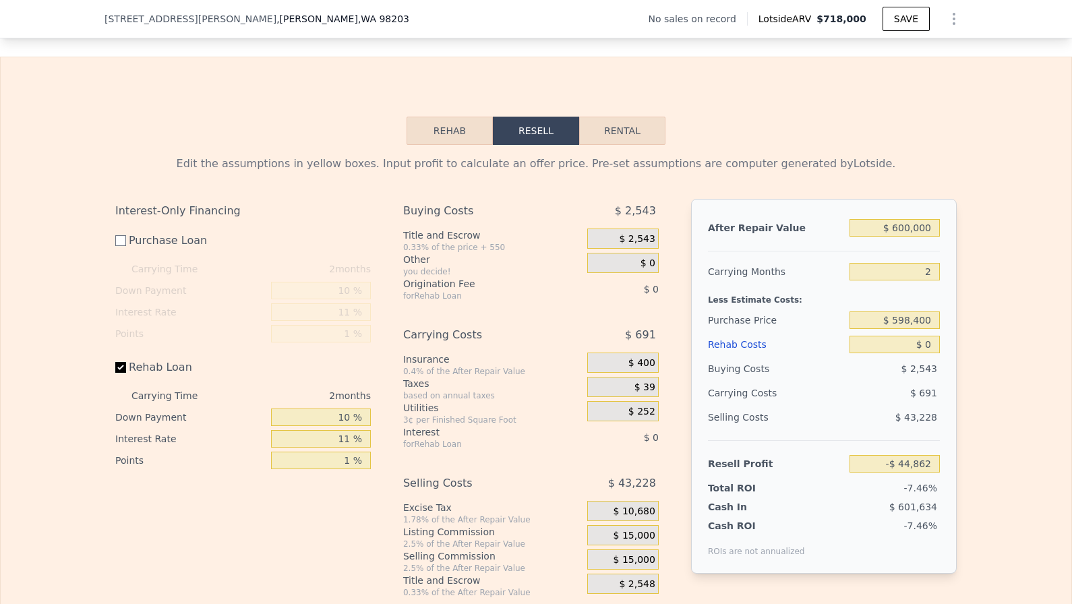
click at [120, 362] on input "Rehab Loan" at bounding box center [120, 367] width 11 height 11
checkbox input "false"
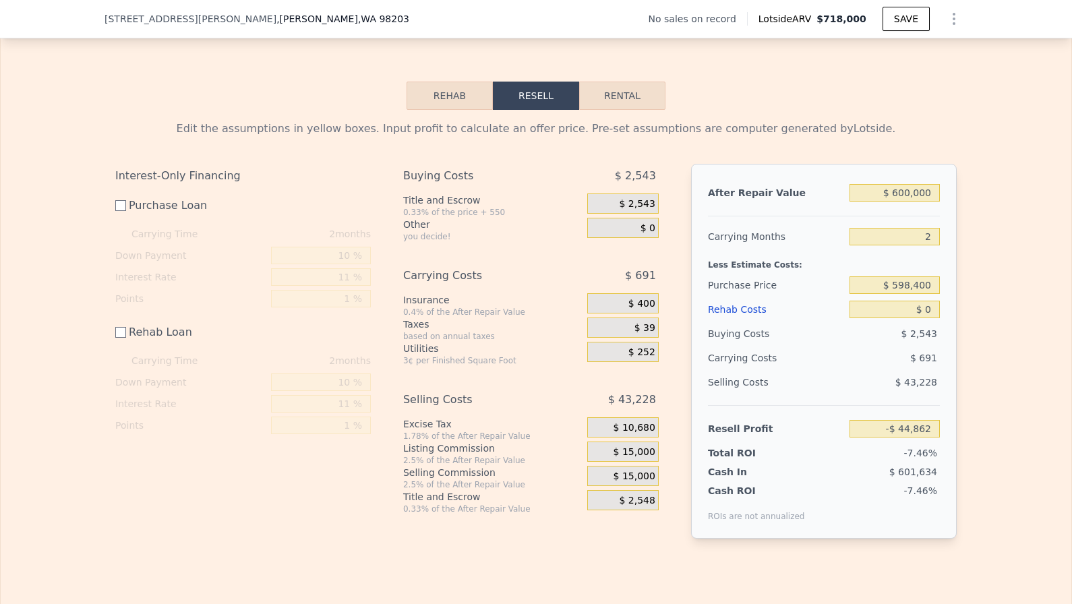
scroll to position [2003, 0]
click at [648, 196] on span "$ 2,543" at bounding box center [637, 202] width 36 height 12
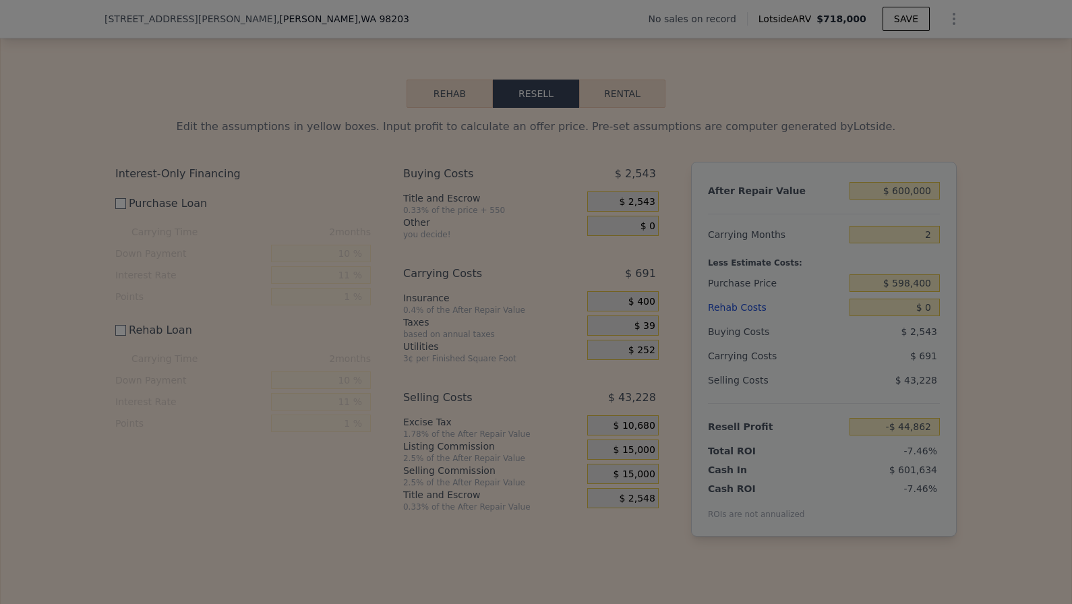
click at [648, 186] on div at bounding box center [536, 302] width 1072 height 604
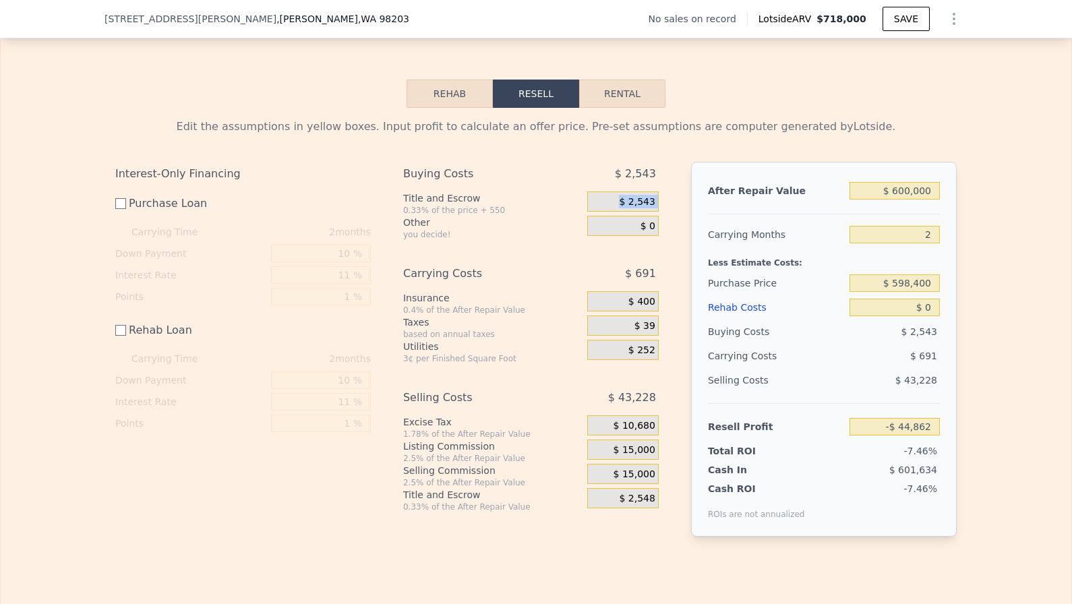
click at [648, 196] on span "$ 2,543" at bounding box center [637, 202] width 36 height 12
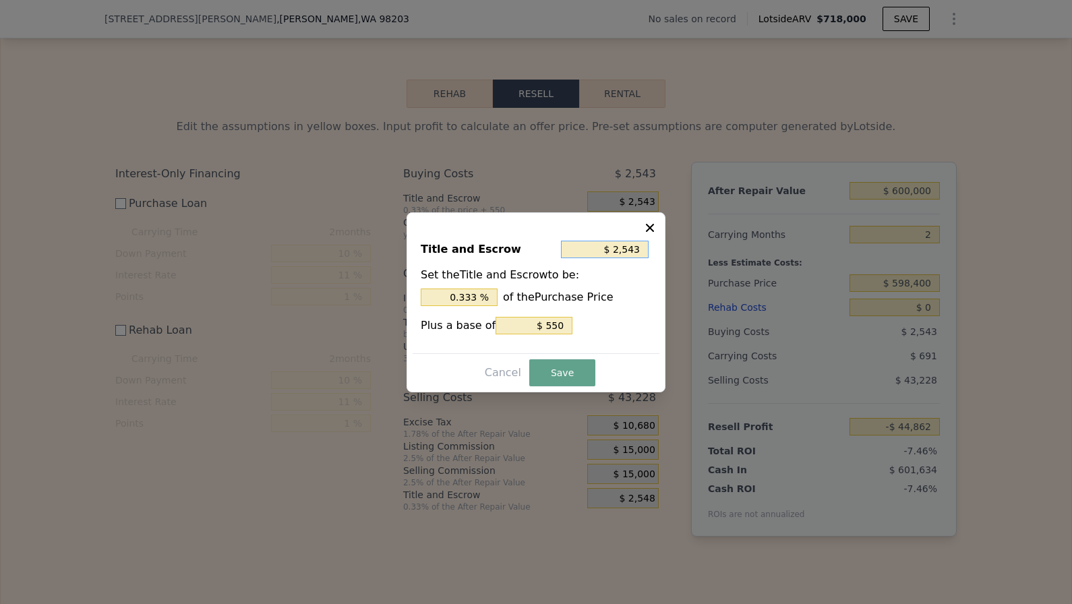
click at [642, 255] on input "$ 2,543" at bounding box center [605, 250] width 88 height 18
type input "$ 0"
type input "0 %"
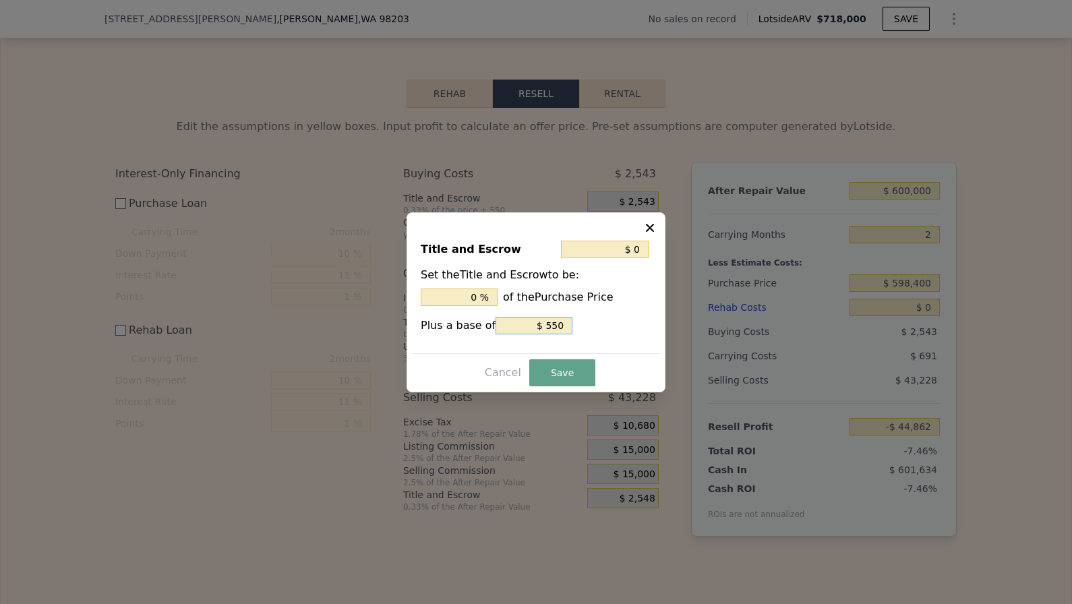
click at [554, 324] on input "$ 550" at bounding box center [533, 326] width 77 height 18
type input "$ 0"
click at [550, 369] on button "Save" at bounding box center [562, 372] width 66 height 27
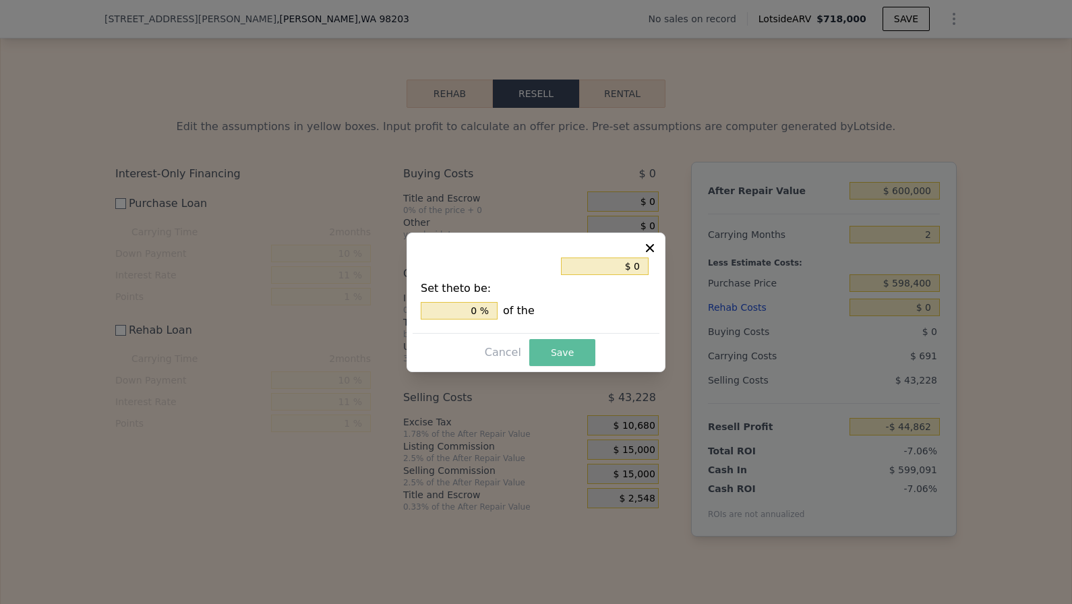
type input "-$ 42,319"
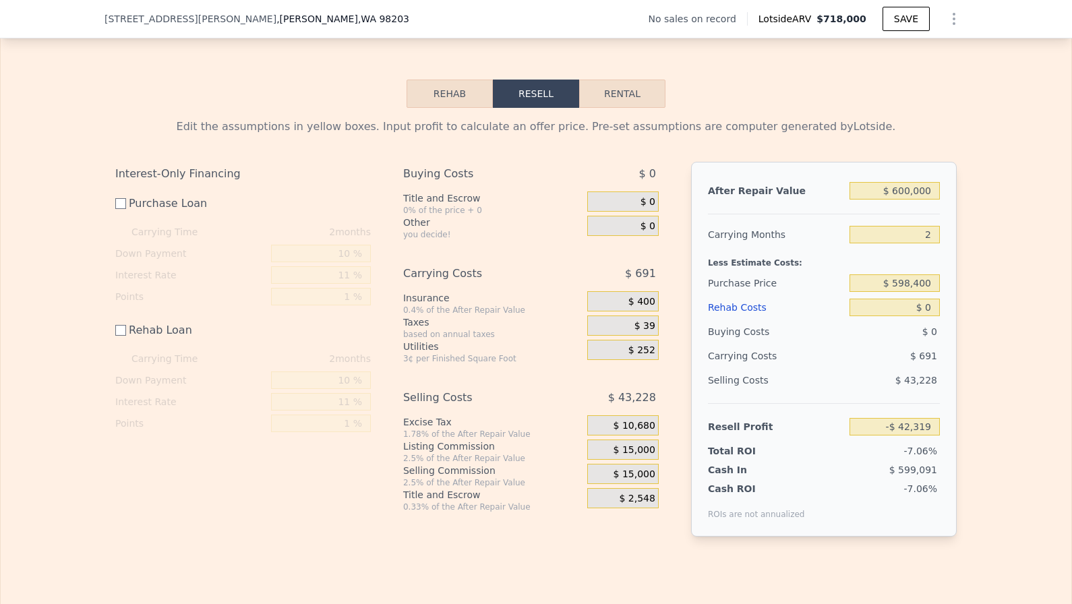
click at [645, 296] on span "$ 400" at bounding box center [641, 302] width 27 height 12
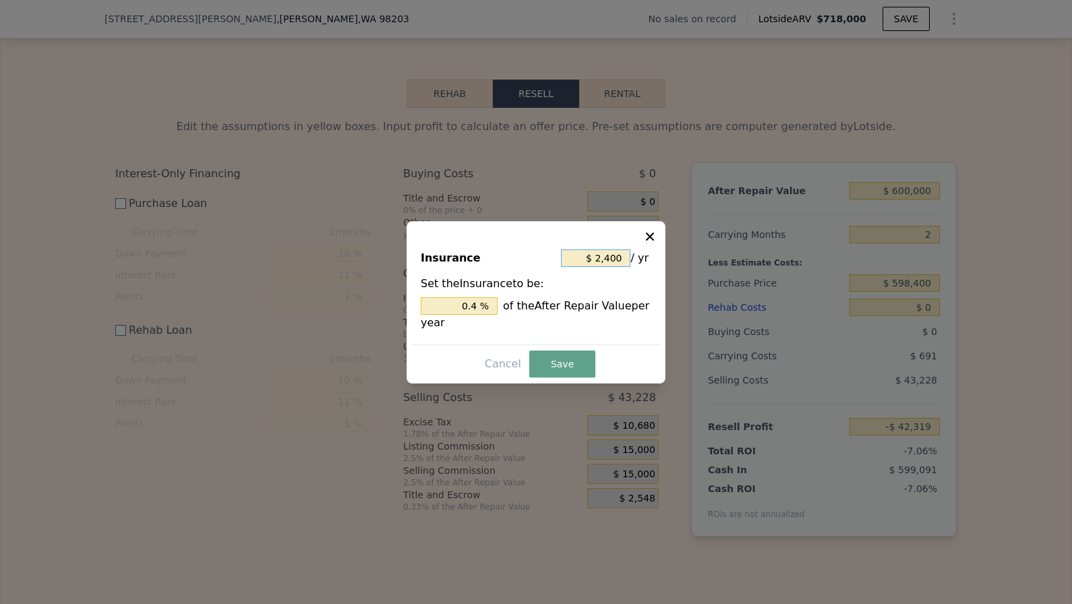
click at [607, 264] on input "$ 2,400" at bounding box center [595, 258] width 69 height 18
type input "$ 0"
type input "0 %"
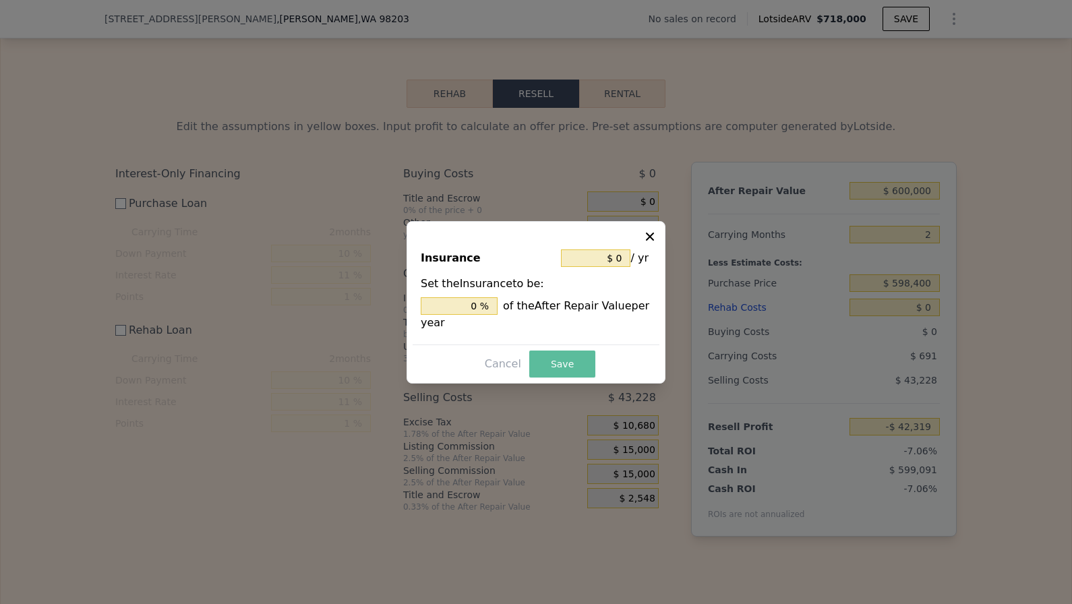
click at [567, 359] on button "Save" at bounding box center [562, 363] width 66 height 27
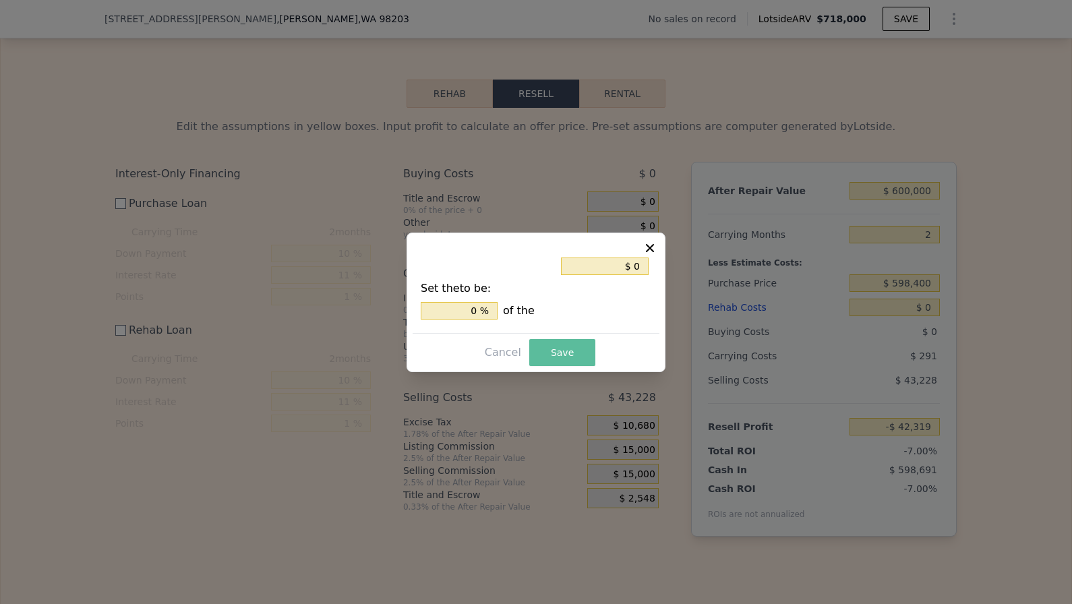
type input "-$ 41,919"
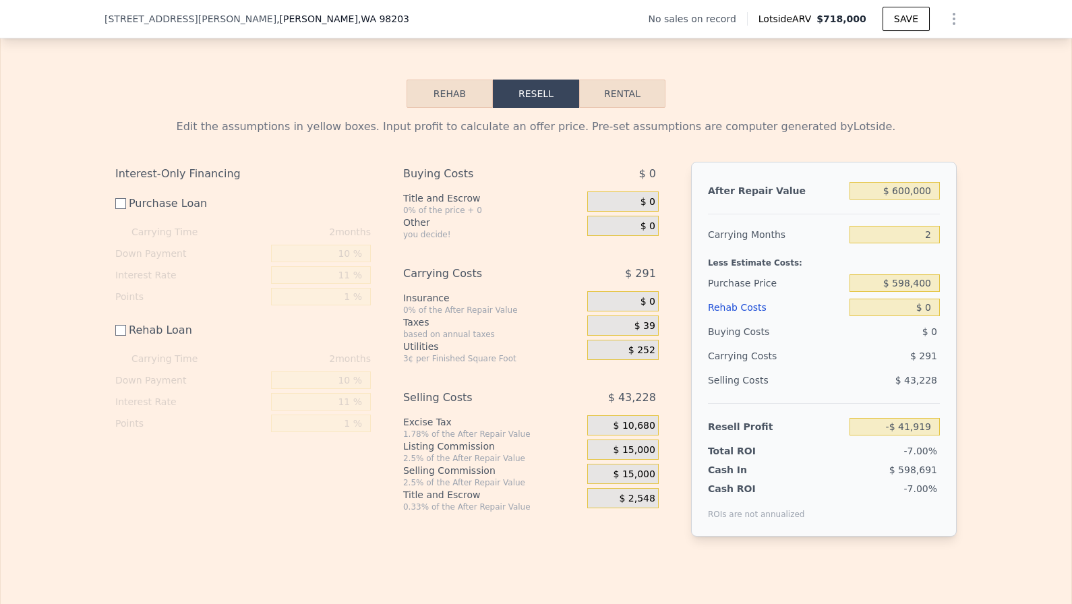
click at [652, 320] on span "$ 39" at bounding box center [644, 326] width 21 height 12
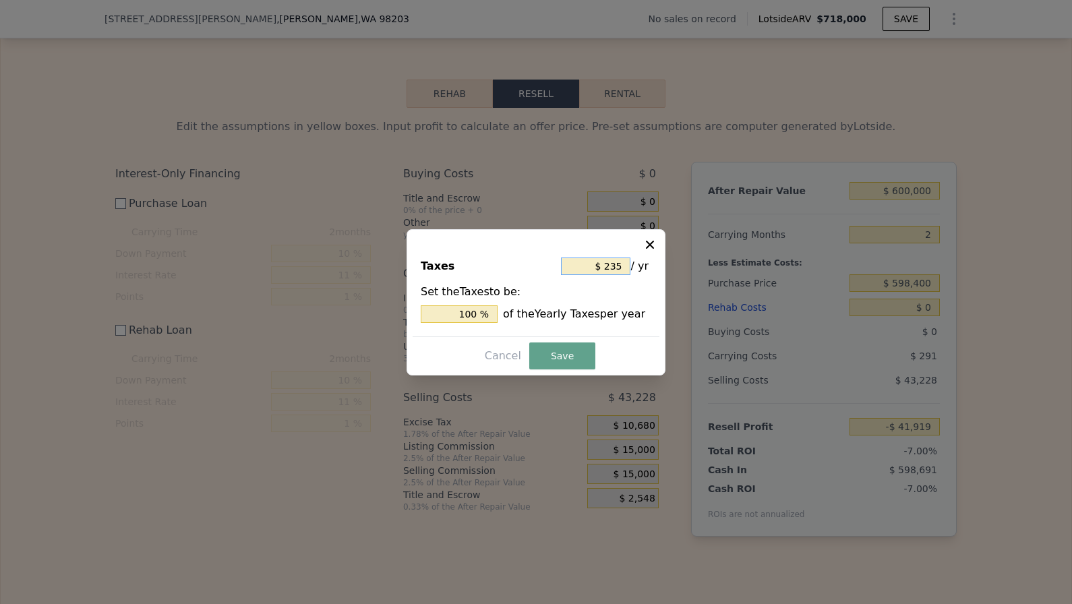
click at [625, 267] on input "$ 235" at bounding box center [595, 266] width 69 height 18
type input "$ 0"
type input "0 %"
type input "$ 0"
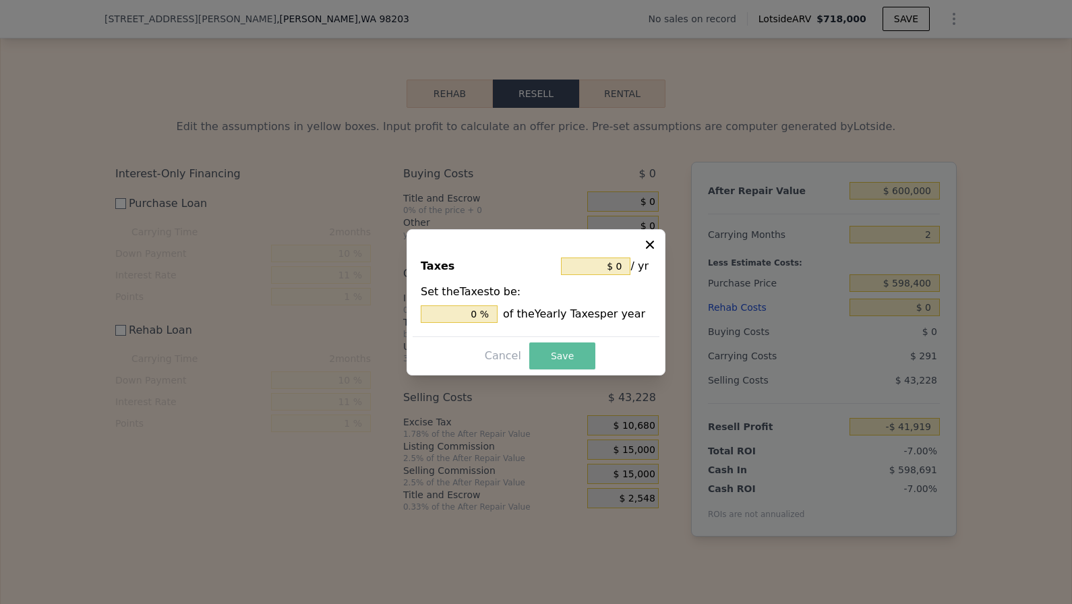
click at [574, 354] on button "Save" at bounding box center [562, 355] width 66 height 27
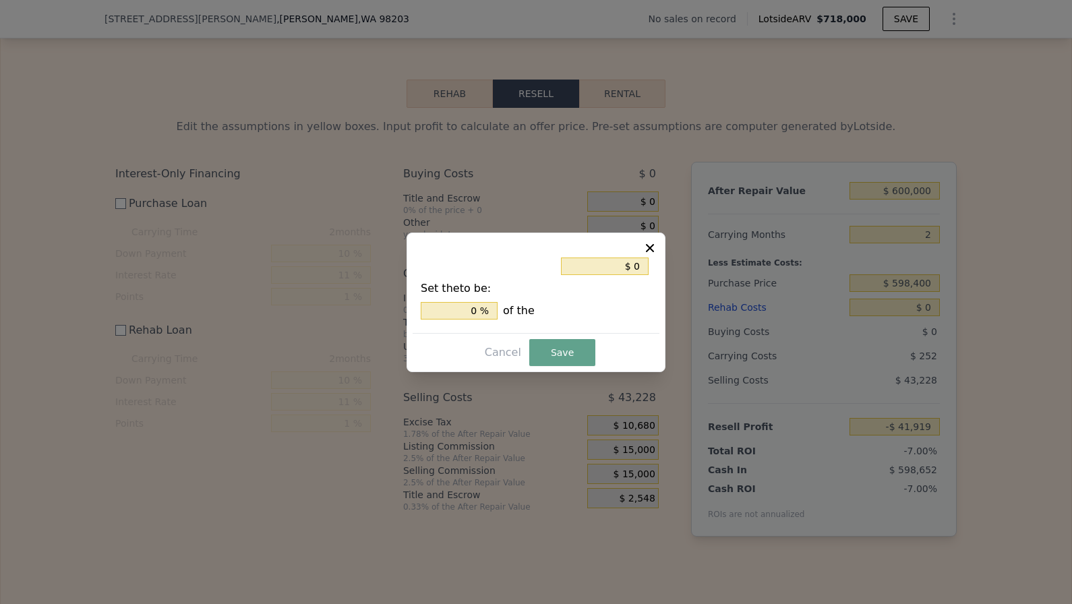
type input "-$ 41,880"
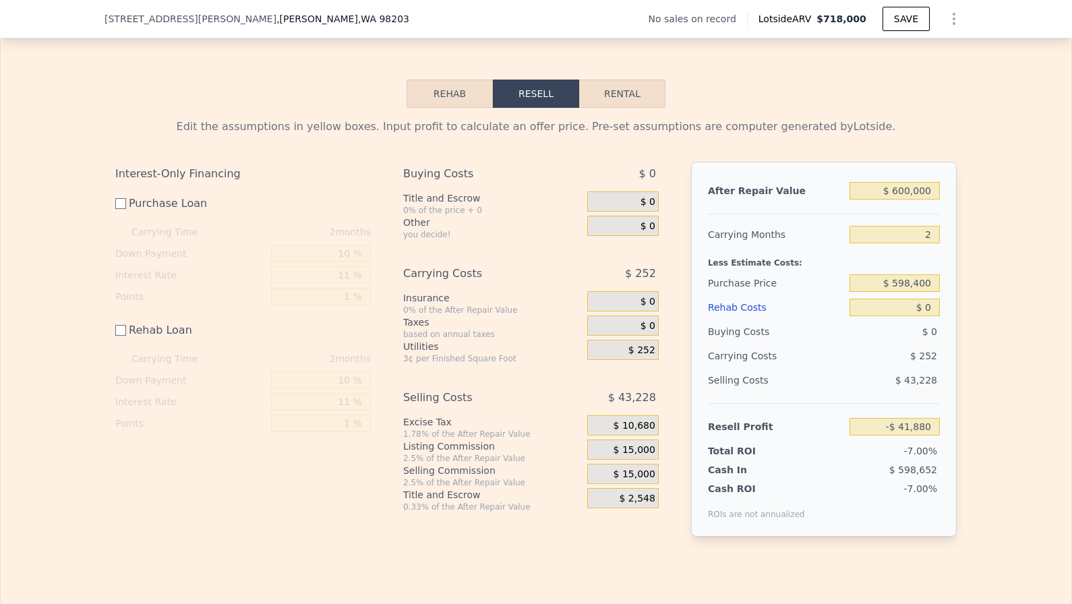
click at [641, 344] on span "$ 252" at bounding box center [641, 350] width 27 height 12
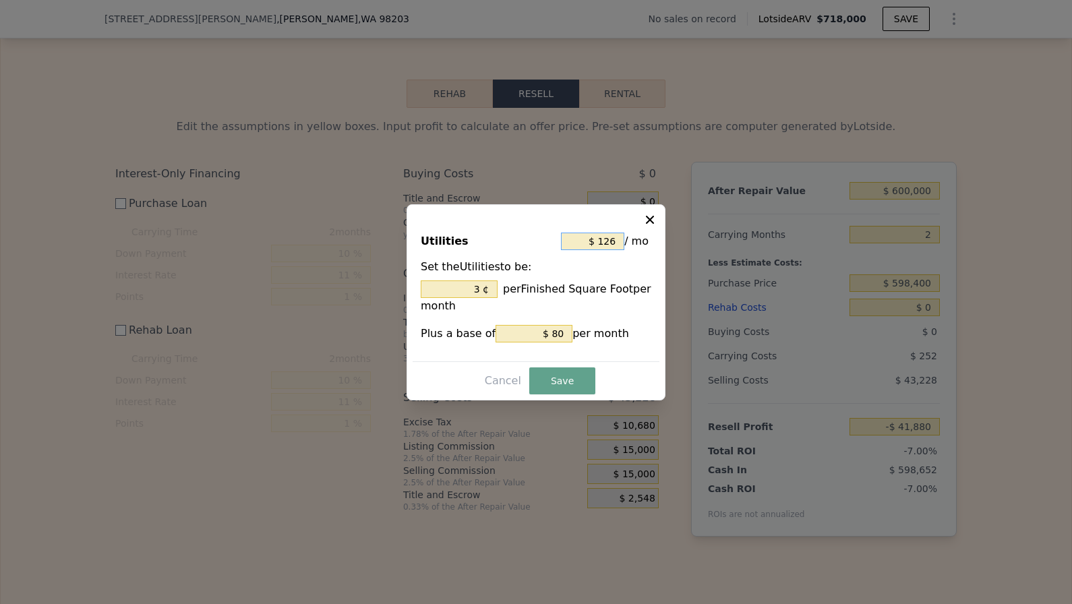
click at [623, 233] on input "$ 126" at bounding box center [592, 242] width 63 height 18
type input "$ 0"
click at [568, 395] on div "Utilities $ 0 / mo Set the Utilities to be: 0 ¢ per Finished Square Foot per mo…" at bounding box center [535, 302] width 259 height 196
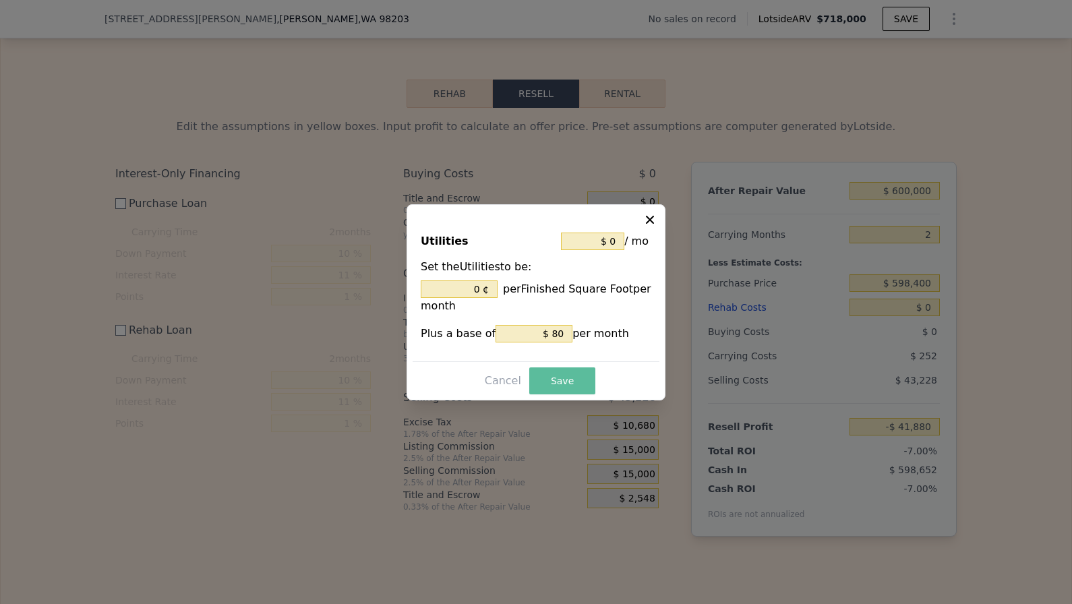
click at [571, 384] on button "Save" at bounding box center [562, 380] width 66 height 27
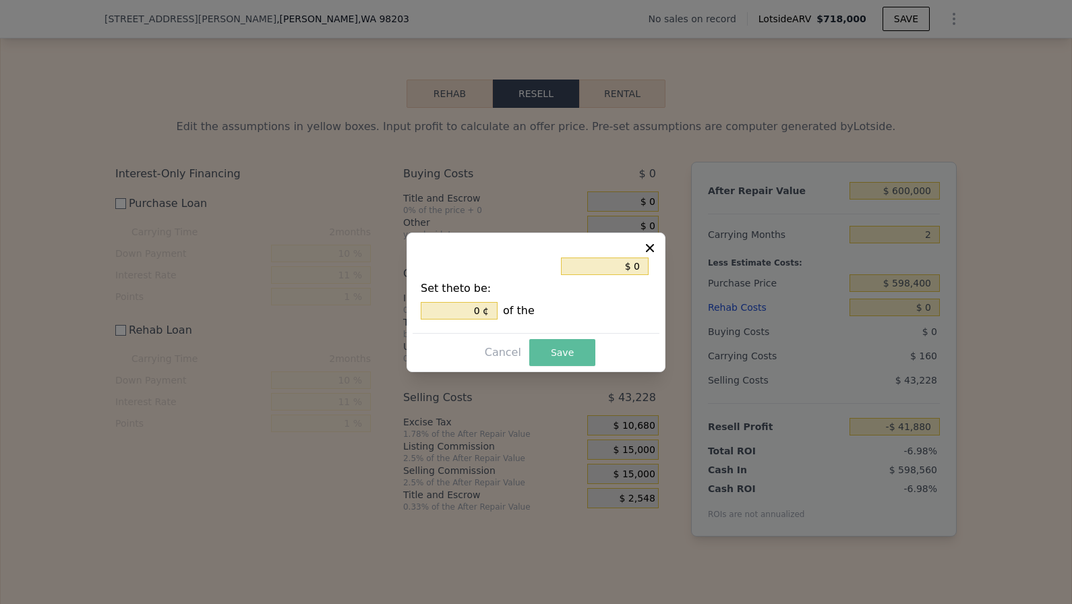
type input "0 %"
type input "-$ 41,788"
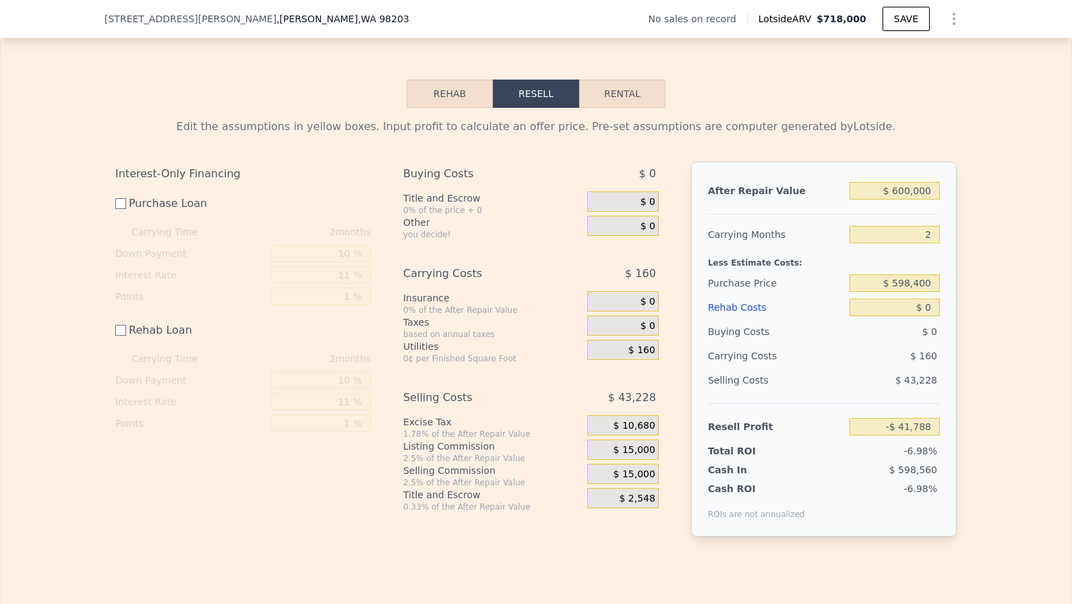
click at [650, 344] on span "$ 160" at bounding box center [641, 350] width 27 height 12
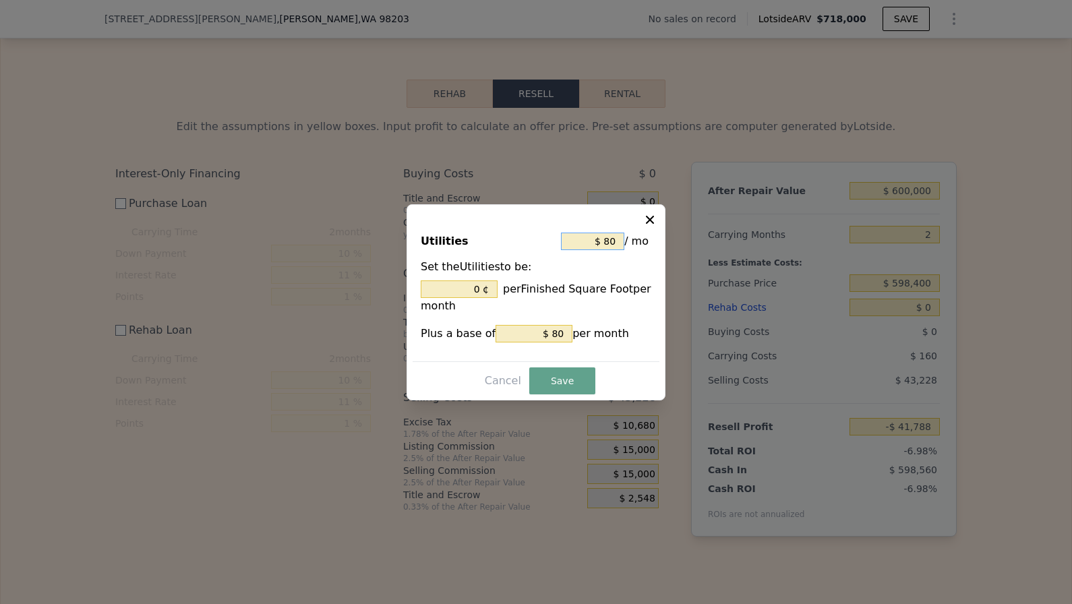
click at [621, 237] on input "$ 80" at bounding box center [592, 242] width 63 height 18
type input "$ 0"
click at [555, 326] on input "$ 80" at bounding box center [533, 334] width 77 height 18
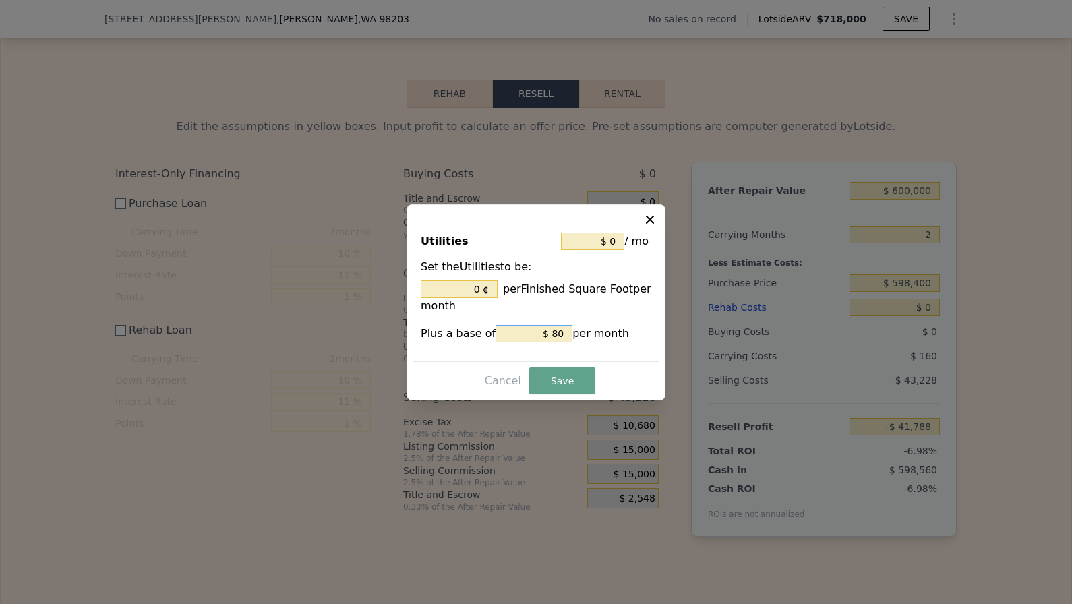
click at [555, 326] on input "$ 80" at bounding box center [533, 334] width 77 height 18
type input "$ 0"
click at [554, 379] on button "Save" at bounding box center [562, 380] width 66 height 27
type input "0 %"
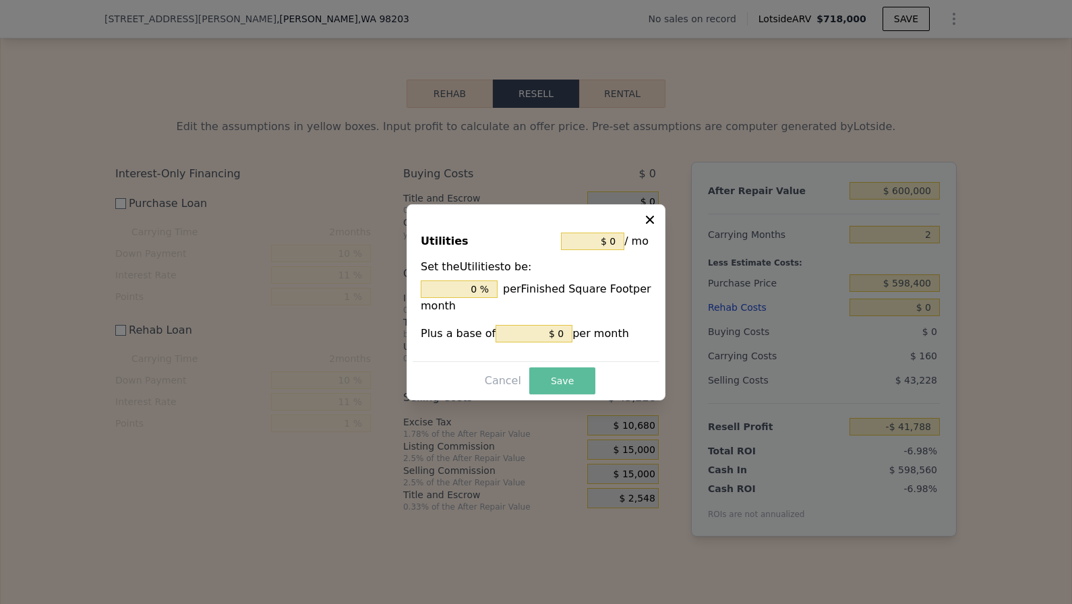
type input "-$ 41,628"
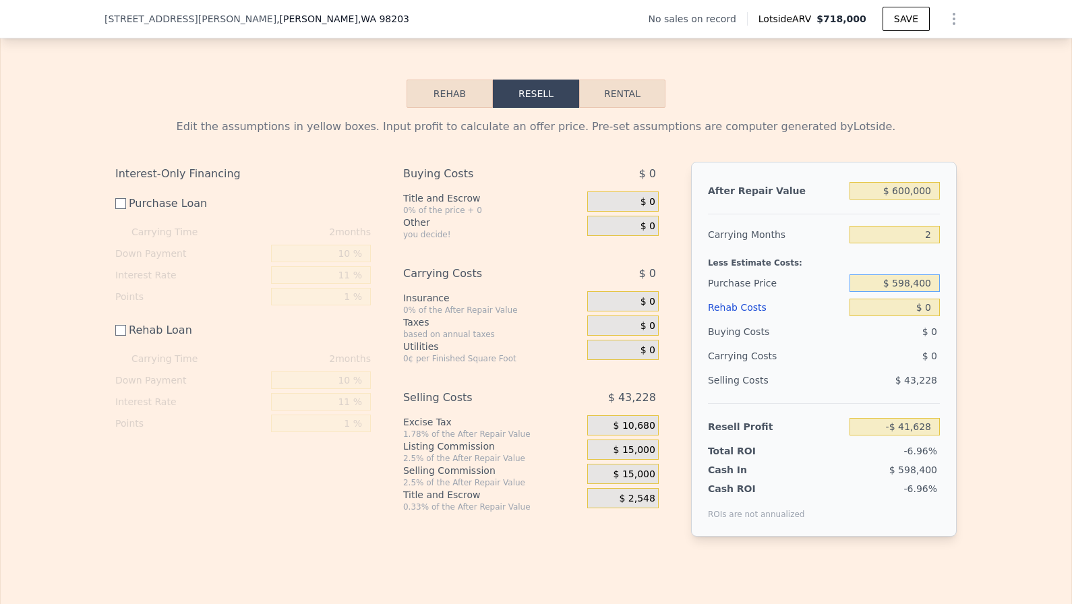
click at [929, 274] on input "$ 598,400" at bounding box center [894, 283] width 90 height 18
type input "$ 510,000"
click at [916, 319] on div "$ 0" at bounding box center [894, 331] width 91 height 24
type input "$ 46,772"
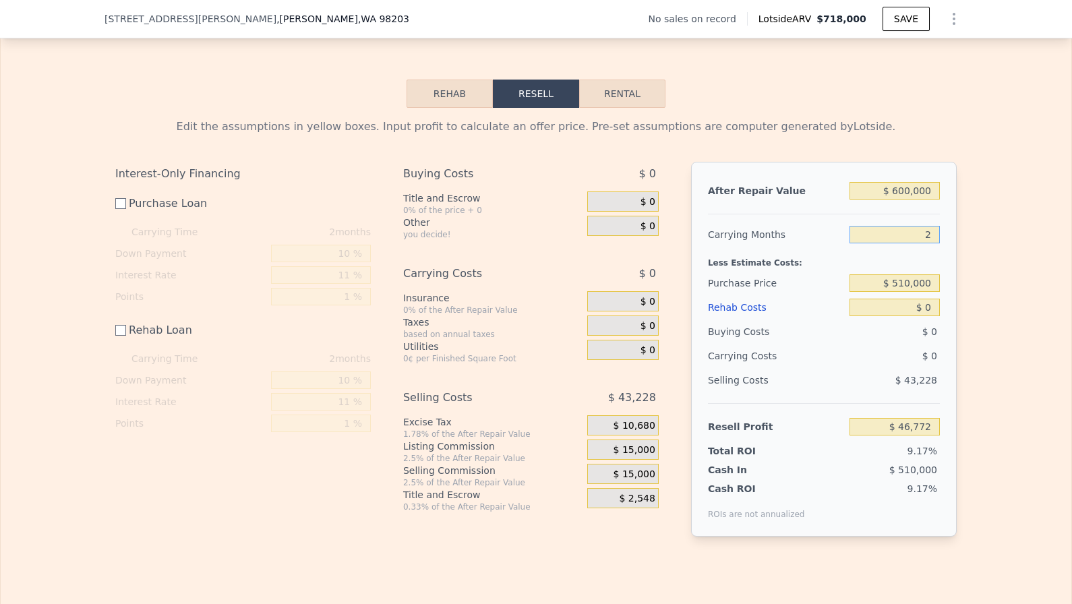
drag, startPoint x: 926, startPoint y: 220, endPoint x: 975, endPoint y: 220, distance: 49.2
click at [975, 220] on div "Edit the assumptions in yellow boxes. Input profit to calculate an offer price.…" at bounding box center [536, 333] width 1070 height 450
type input "0"
click at [927, 299] on input "$ 0" at bounding box center [894, 308] width 90 height 18
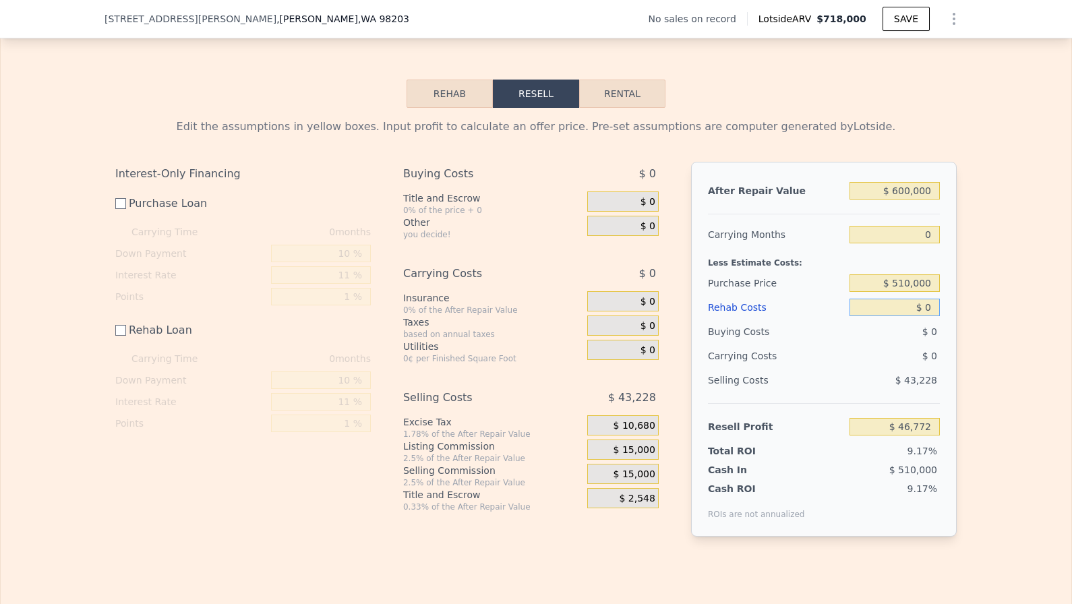
type input "$ 2"
type input "$ 46,770"
type input "$ 20"
type input "$ 46,752"
type input "$ 200"
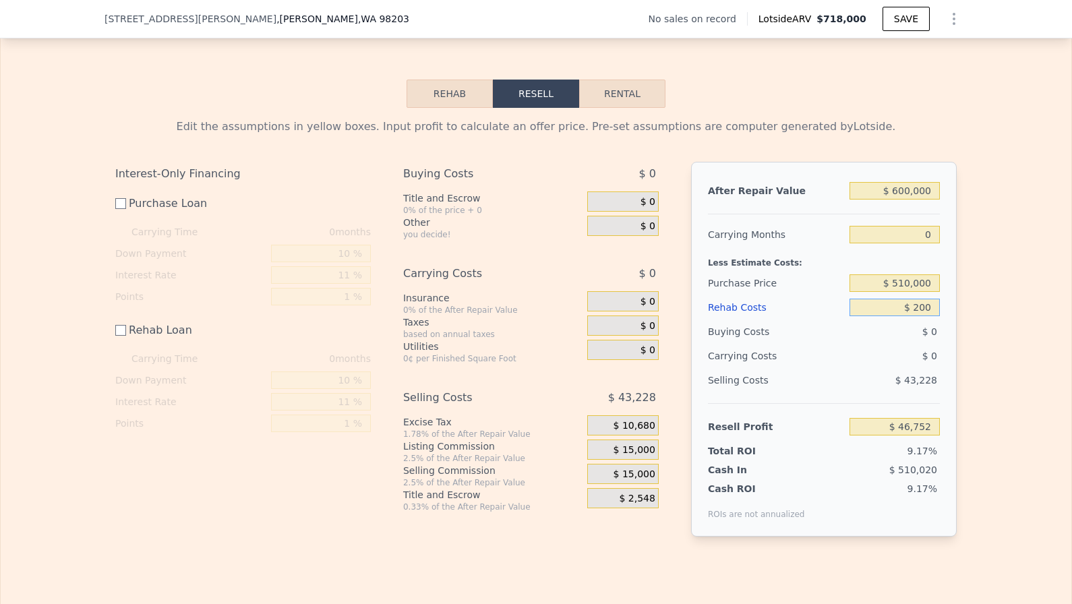
type input "$ 46,572"
type input "$ 2,000"
type input "$ 44,772"
type input "$ 20,000"
type input "$ 26,772"
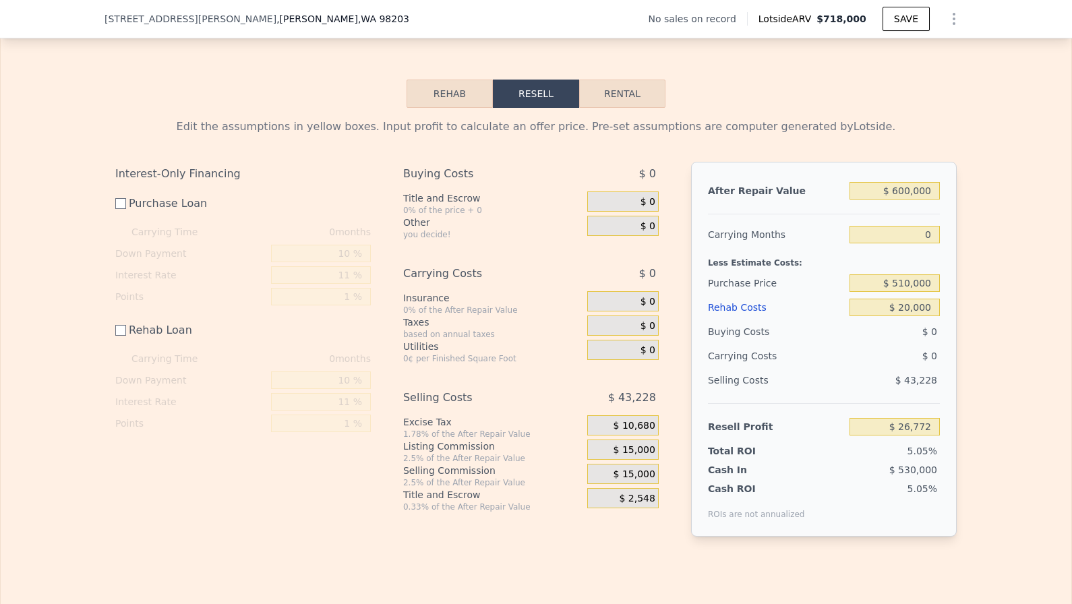
click at [629, 444] on span "$ 15,000" at bounding box center [634, 450] width 42 height 12
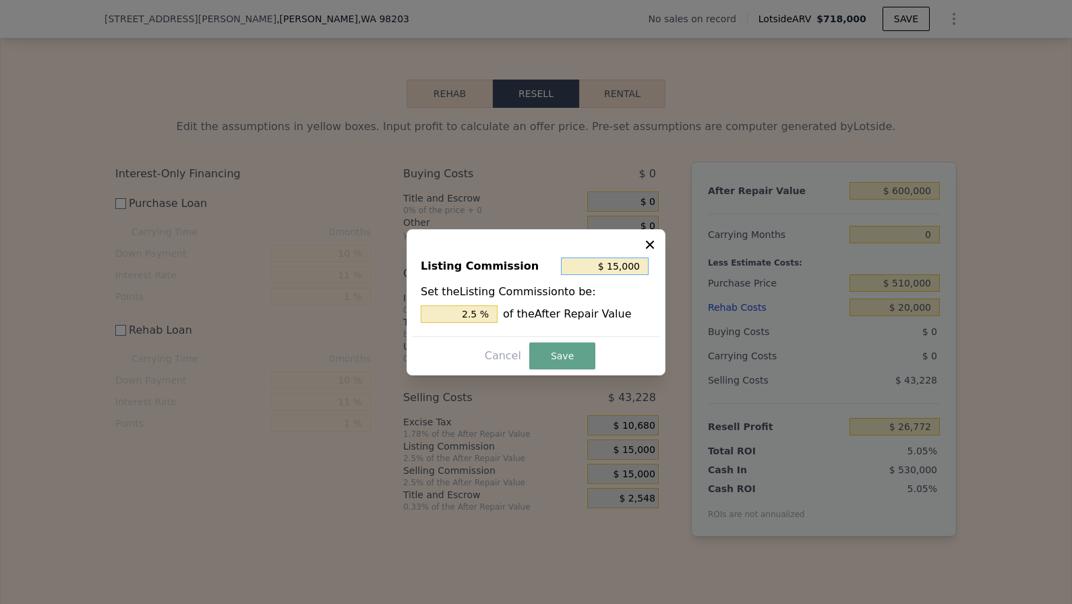
click at [624, 269] on input "$ 15,000" at bounding box center [605, 266] width 88 height 18
type input "$ 0"
type input "0 %"
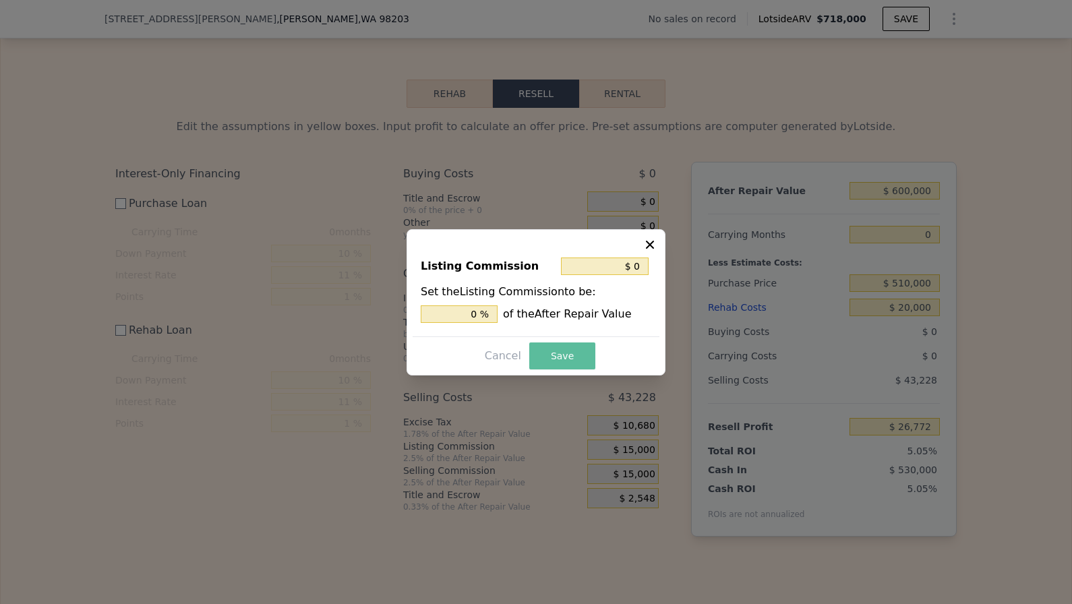
click at [563, 362] on button "Save" at bounding box center [562, 355] width 66 height 27
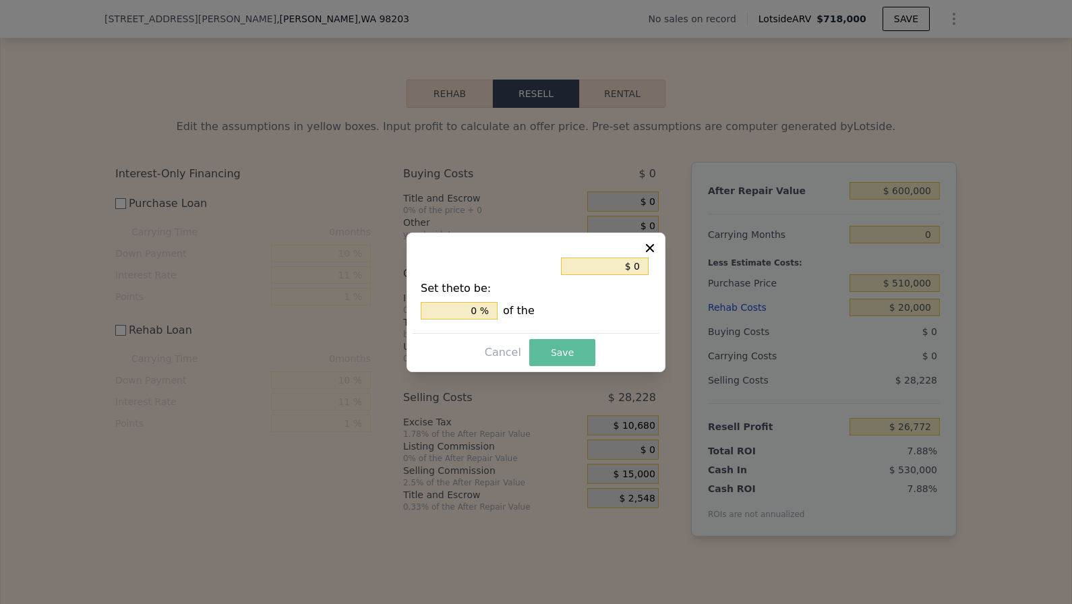
type input "$ 41,772"
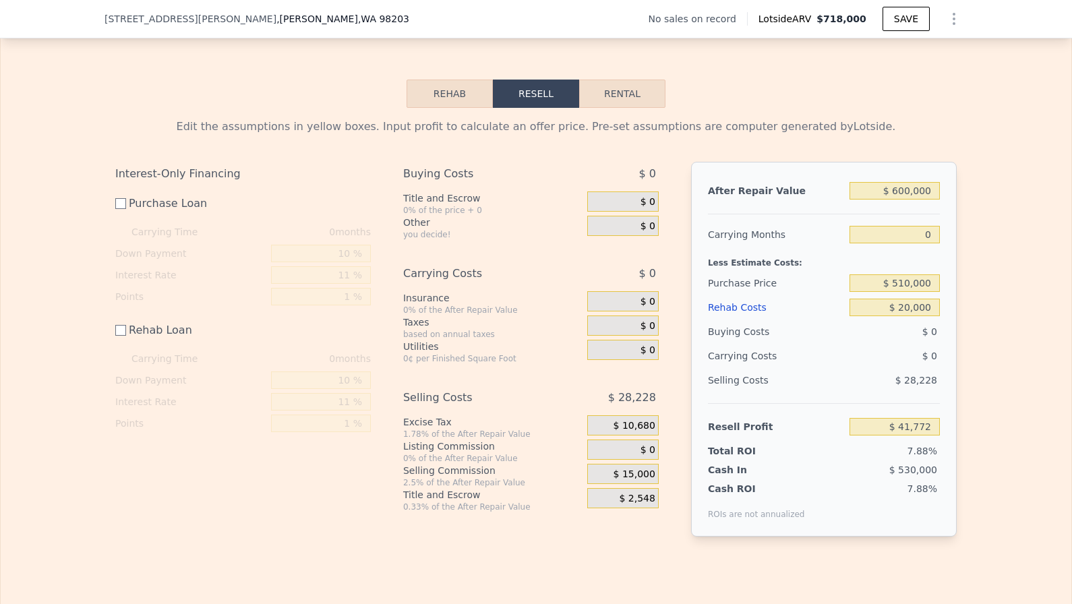
click at [655, 415] on div "$ 10,680" at bounding box center [622, 425] width 71 height 20
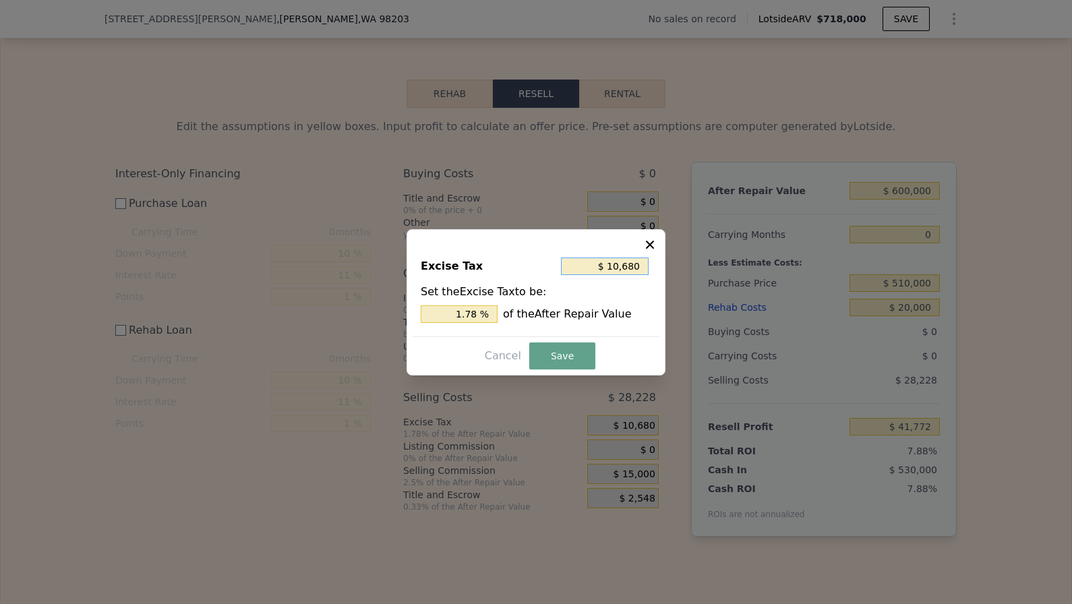
click at [638, 272] on input "$ 10,680" at bounding box center [605, 266] width 88 height 18
type input "$ 0"
type input "0 %"
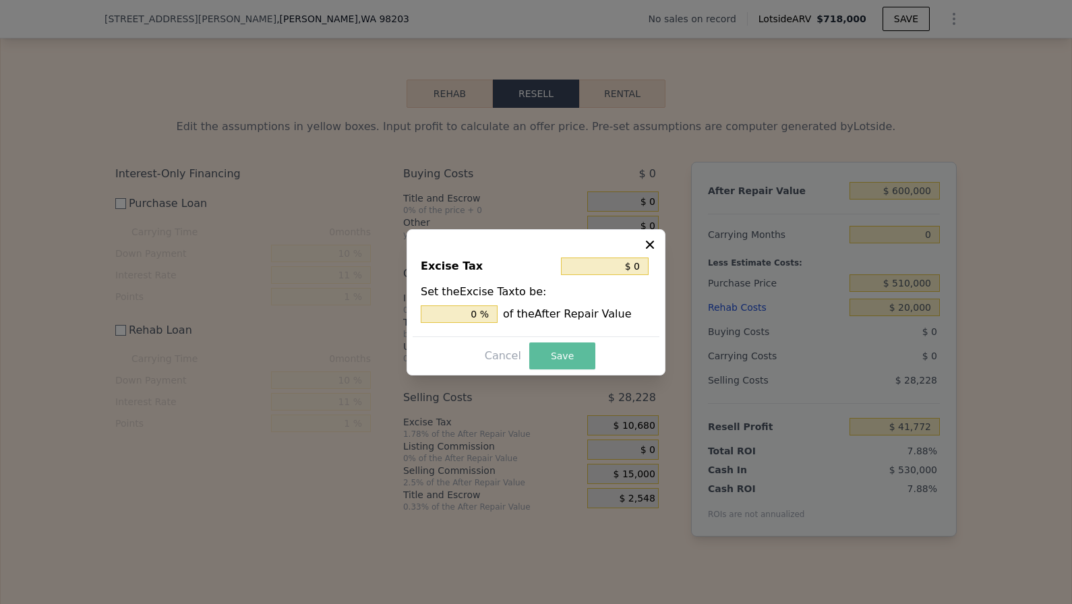
click at [565, 362] on button "Save" at bounding box center [562, 355] width 66 height 27
type input "$ 52,452"
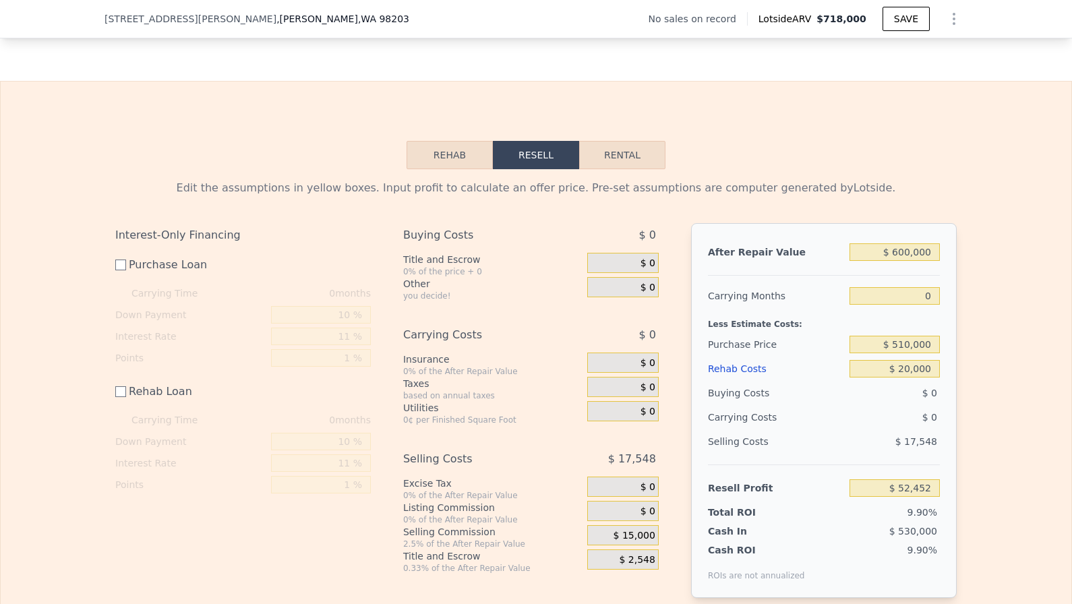
scroll to position [1964, 0]
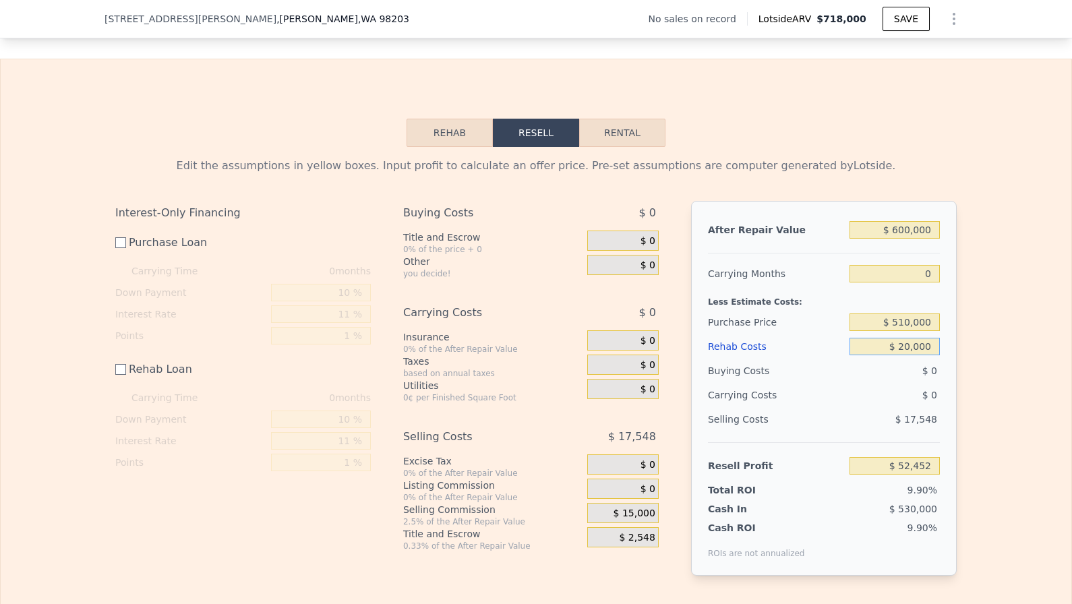
drag, startPoint x: 931, startPoint y: 333, endPoint x: 897, endPoint y: 333, distance: 33.7
click at [897, 338] on input "$ 20,000" at bounding box center [894, 347] width 90 height 18
click at [910, 338] on input "$ 20,000" at bounding box center [894, 347] width 90 height 18
drag, startPoint x: 931, startPoint y: 215, endPoint x: 836, endPoint y: 214, distance: 95.0
click at [836, 218] on div "After Repair Value $ 600,000" at bounding box center [824, 230] width 232 height 24
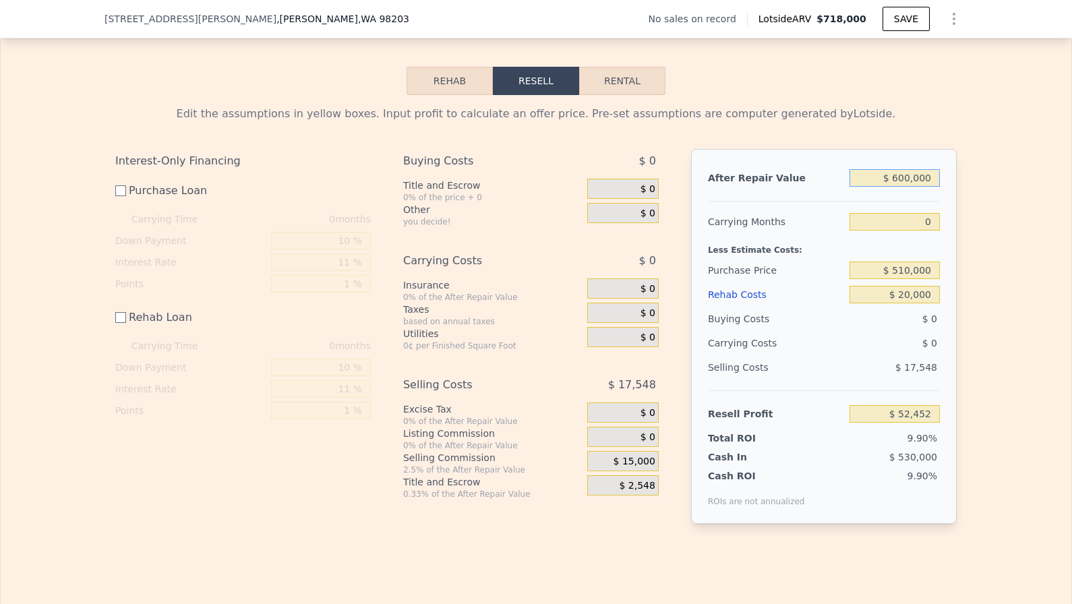
scroll to position [2034, 0]
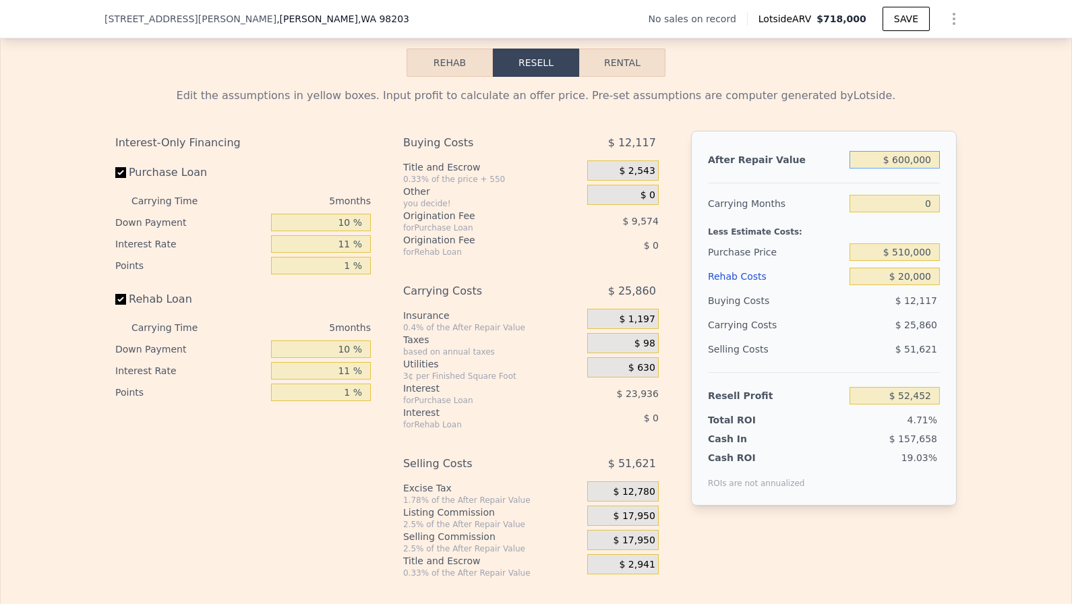
checkbox input "true"
type input "$ 718,000"
type input "5"
type input "$ 0"
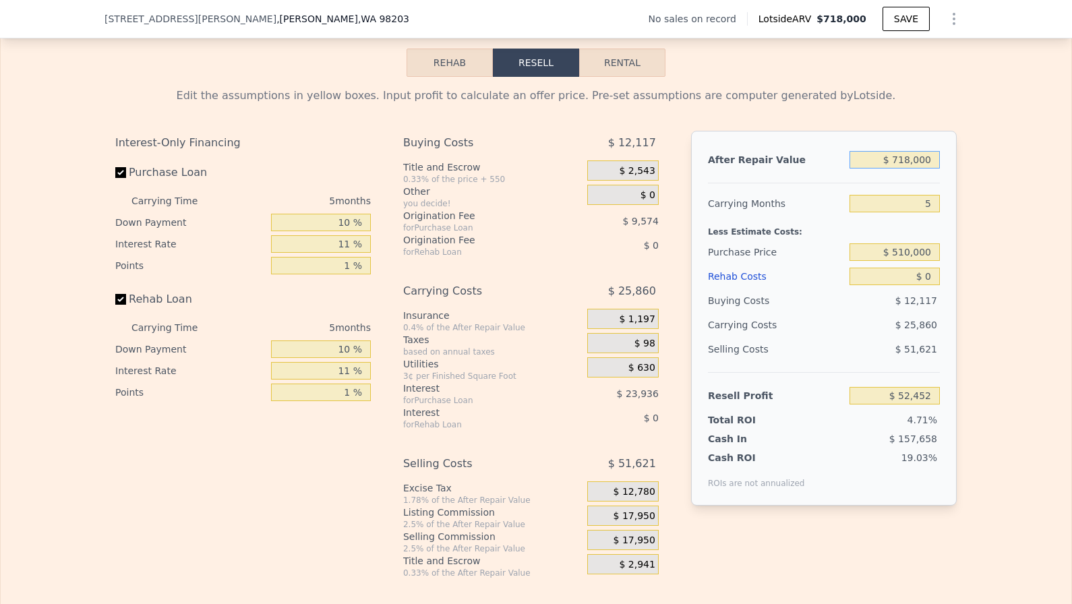
type input "$ 30,002"
type input "$ 7,180,006"
type input "$ 6,021,596"
type input "$ 71,800,062"
type input "$ 65,937,526"
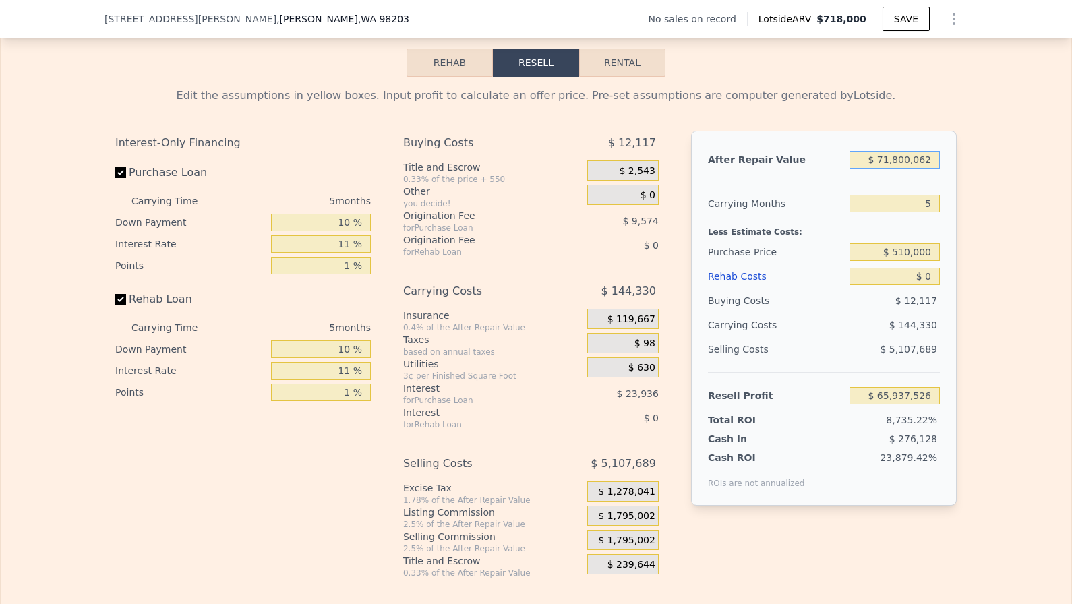
type input "$ 718,000,620"
type input "$ 665,096,837"
type input "$ 7,180,006,200"
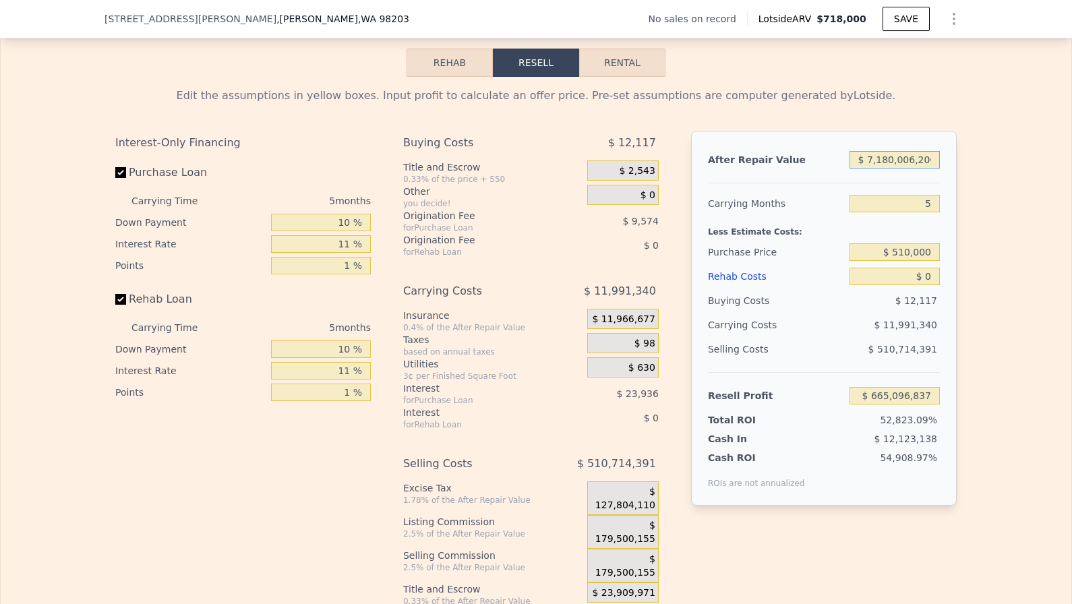
type input "$ 6,656,689,952"
type input "$ 71,800,062,000"
type input "$ 66,572,621,090"
type input "$ 718,000,620,000"
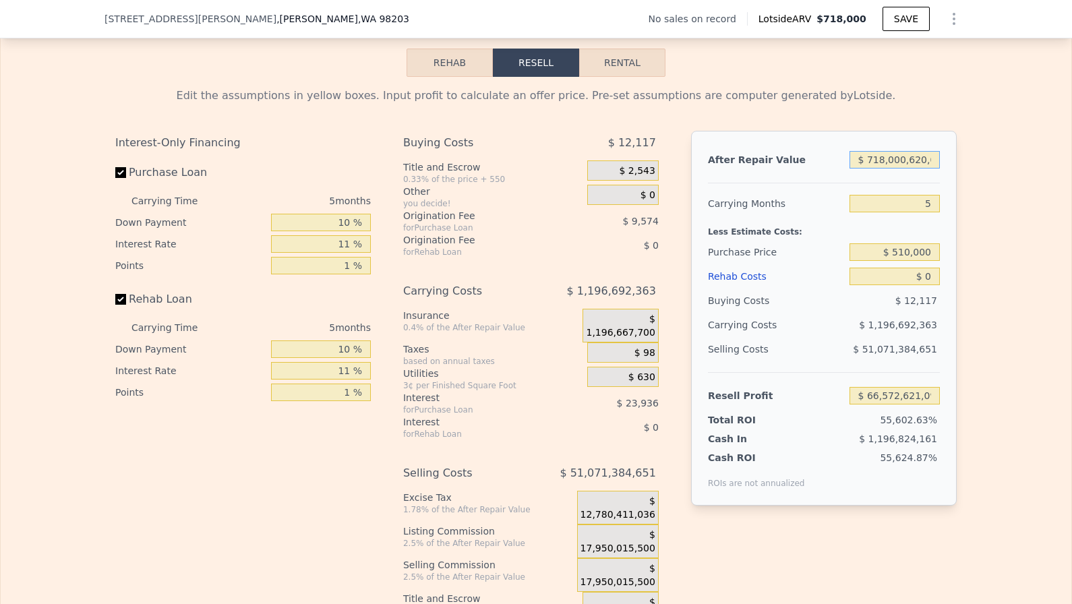
type input "$ 665,731,932,469"
type input "$ 7,180,006,200,000"
type input "$ 6,657,325,046,264"
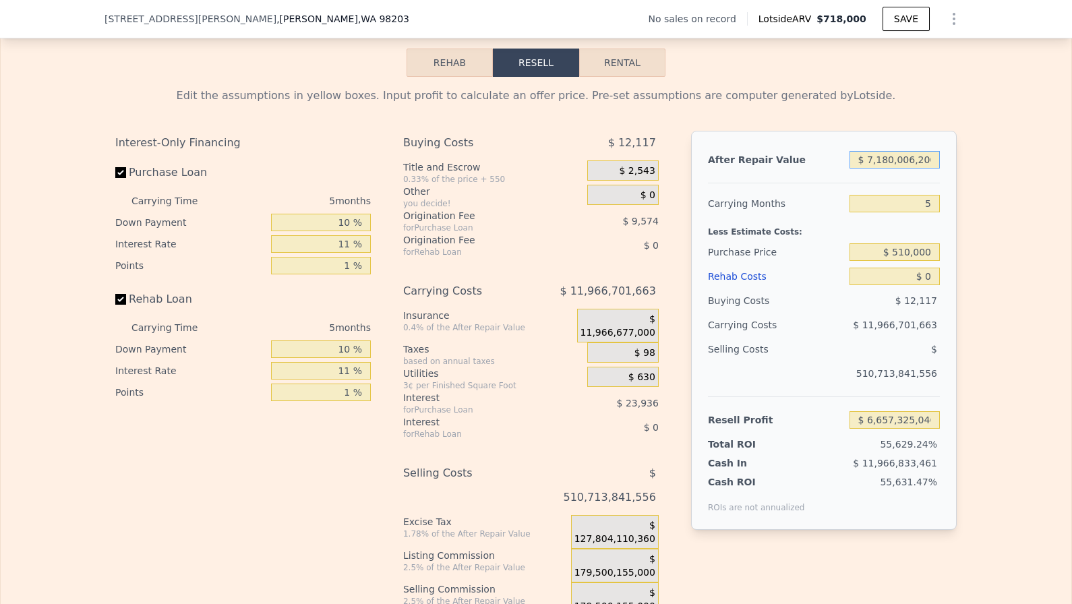
type input "$ 6"
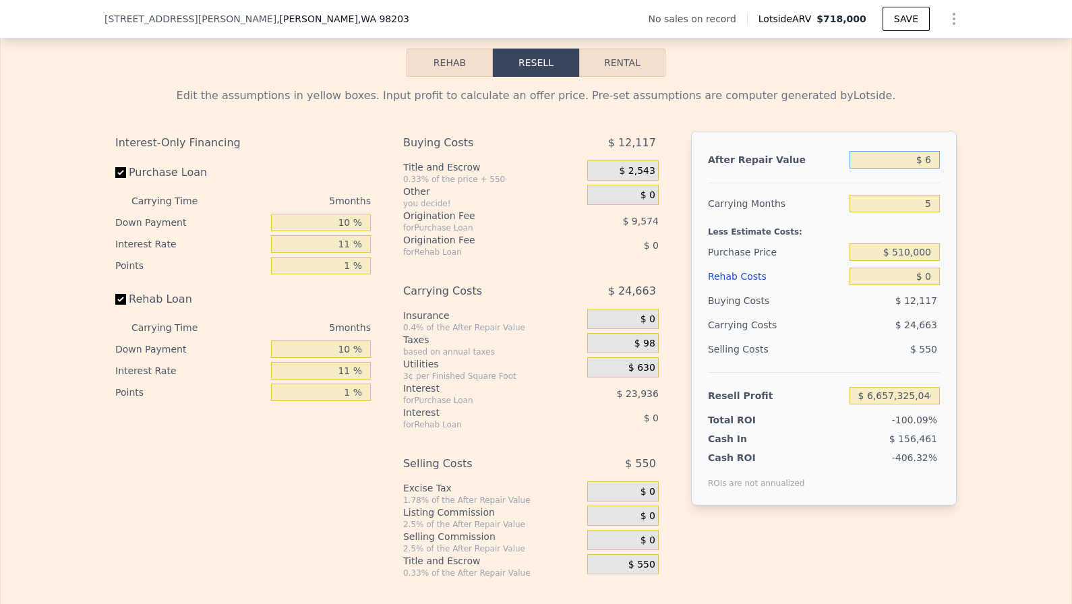
type input "-$ 635,724"
type input "$ 62"
type input "-$ 635,673"
type input "$ 620"
type input "-$ 635,156"
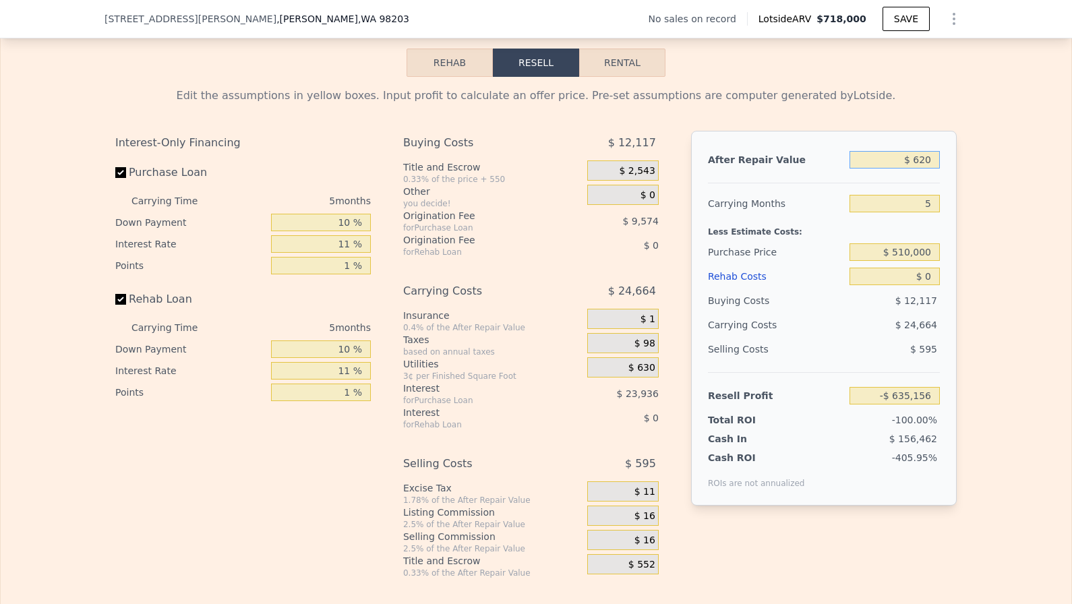
type input "$ 6,200"
type input "-$ 629,981"
type input "$ 62,000"
type input "-$ 578,243"
type input "$ 620,000"
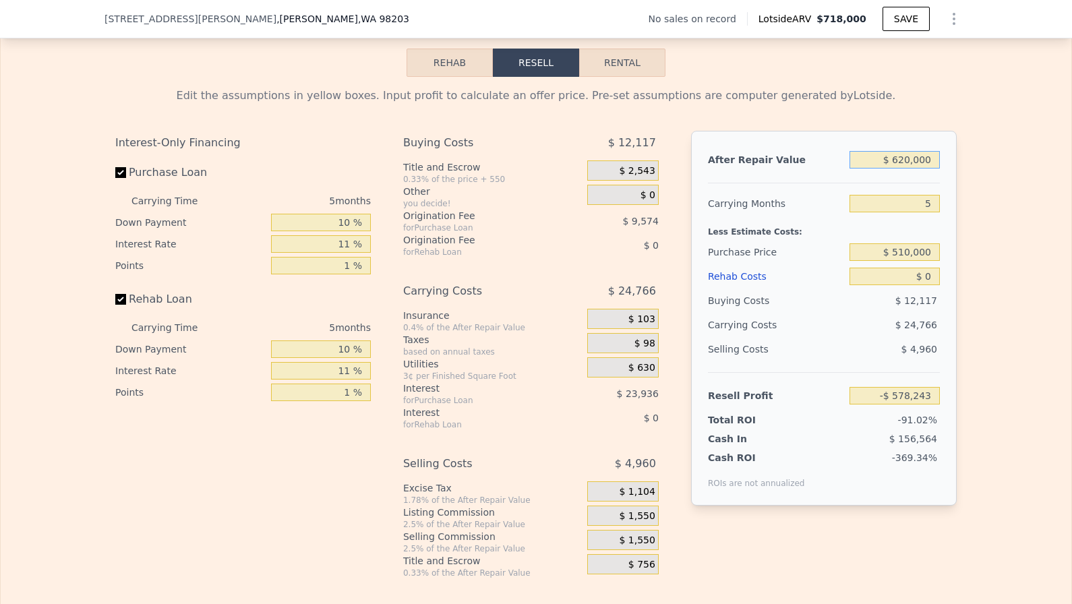
type input "-$ 60,864"
click at [1002, 296] on div "Edit the assumptions in yellow boxes. Input profit to calculate an offer price.…" at bounding box center [536, 327] width 1070 height 501
drag, startPoint x: 914, startPoint y: 187, endPoint x: 1017, endPoint y: 189, distance: 103.1
click at [1016, 188] on div "Edit the assumptions in yellow boxes. Input profit to calculate an offer price.…" at bounding box center [536, 327] width 1070 height 501
type input "0"
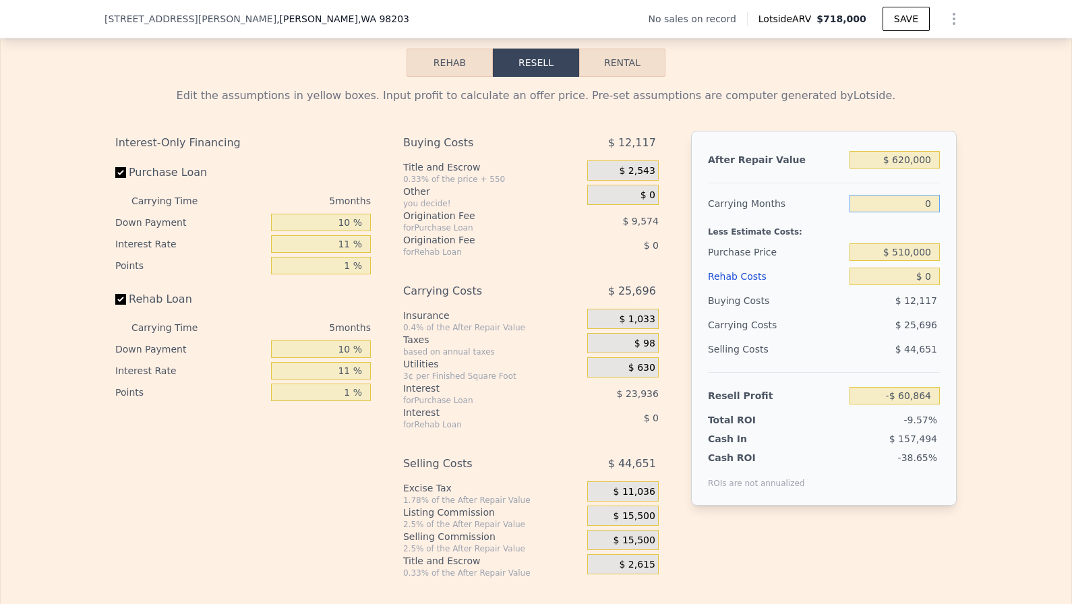
type input "-$ 35,168"
type input "0"
drag, startPoint x: 318, startPoint y: 204, endPoint x: 363, endPoint y: 208, distance: 44.6
click at [363, 214] on input "10 %" at bounding box center [321, 223] width 100 height 18
click at [121, 167] on input "Purchase Loan" at bounding box center [120, 172] width 11 height 11
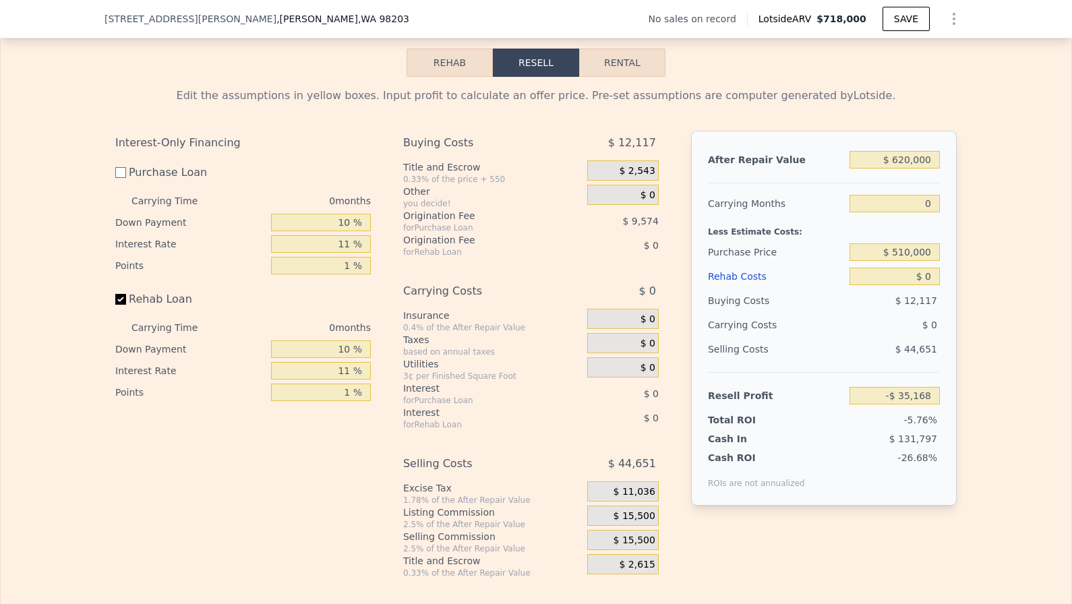
checkbox input "false"
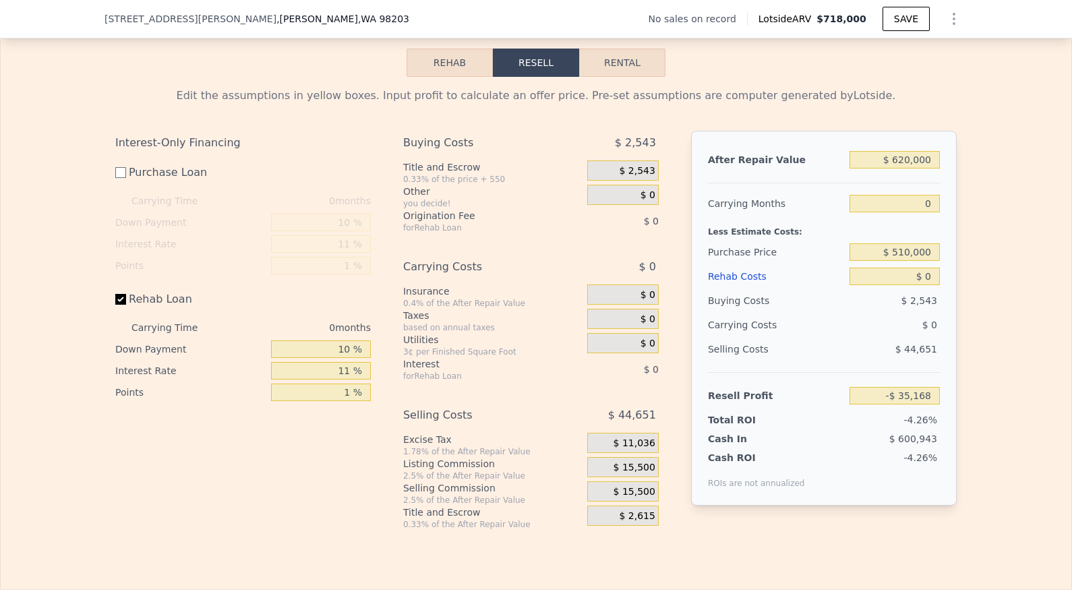
type input "-$ 25,594"
click at [121, 294] on input "Rehab Loan" at bounding box center [120, 299] width 11 height 11
checkbox input "false"
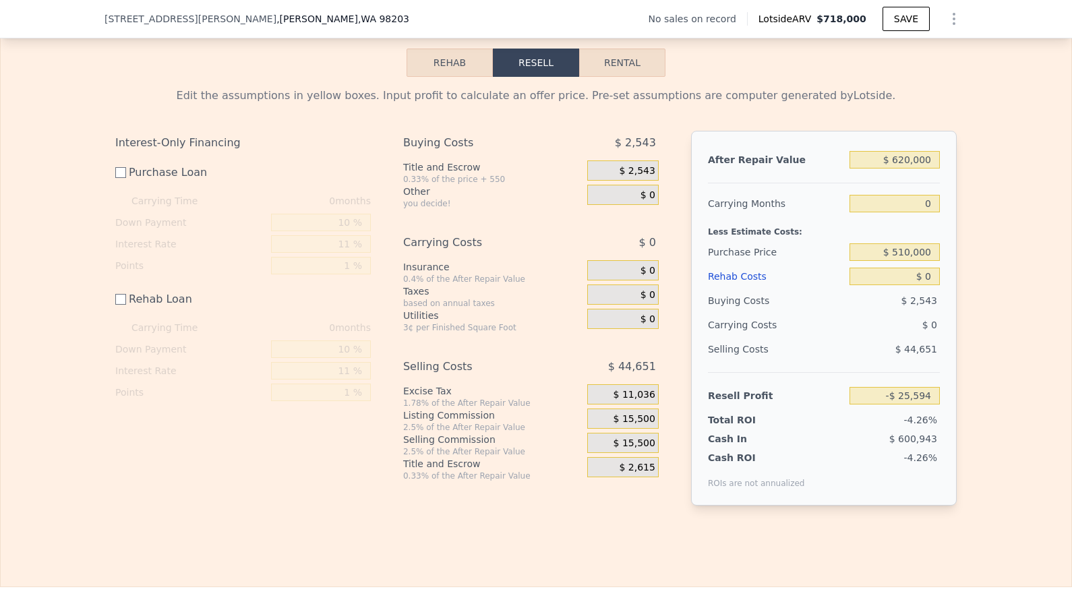
click at [652, 165] on span "$ 2,543" at bounding box center [637, 171] width 36 height 12
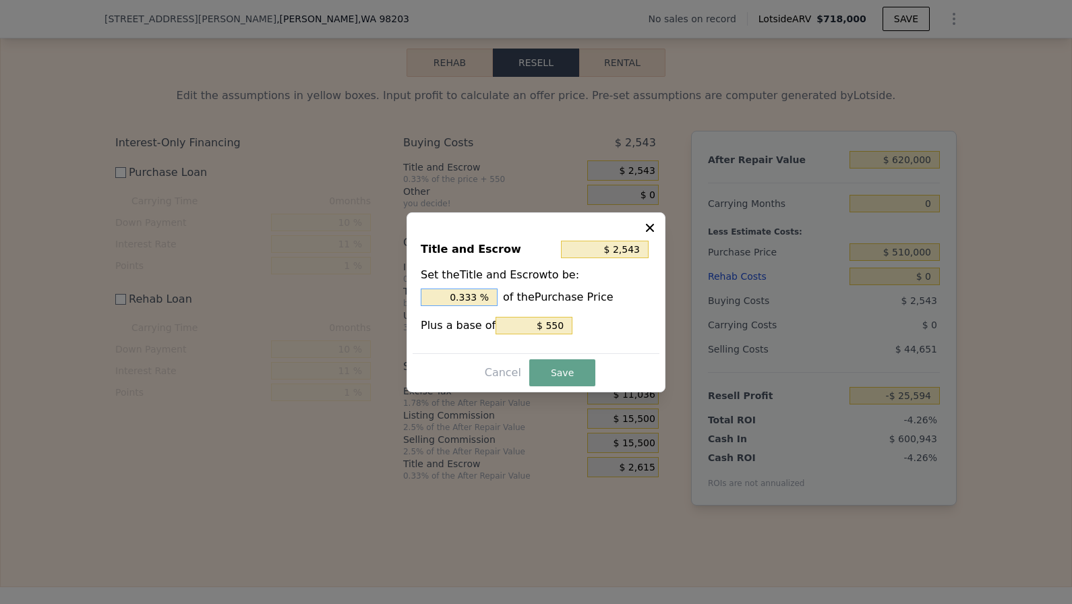
click at [478, 291] on input "0.333 %" at bounding box center [459, 297] width 77 height 18
click at [478, 292] on input "0.333 %" at bounding box center [459, 297] width 77 height 18
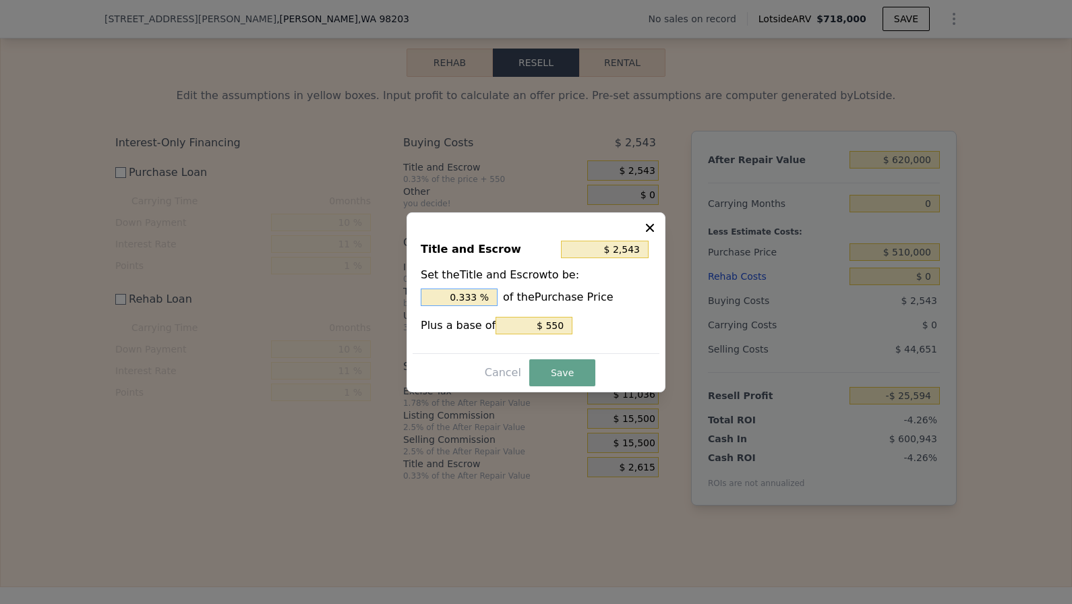
type input "$ 550"
type input "0 %"
click at [626, 253] on input "$ 550" at bounding box center [605, 250] width 88 height 18
type input "$ 0"
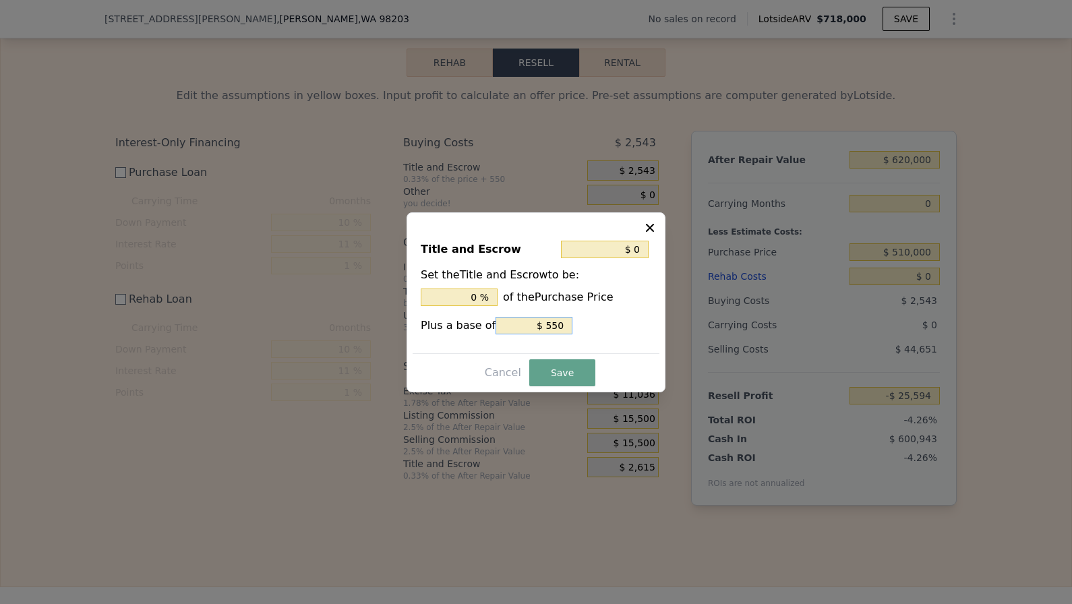
click at [550, 331] on input "$ 550" at bounding box center [533, 326] width 77 height 18
type input "-"
type input "$ 0"
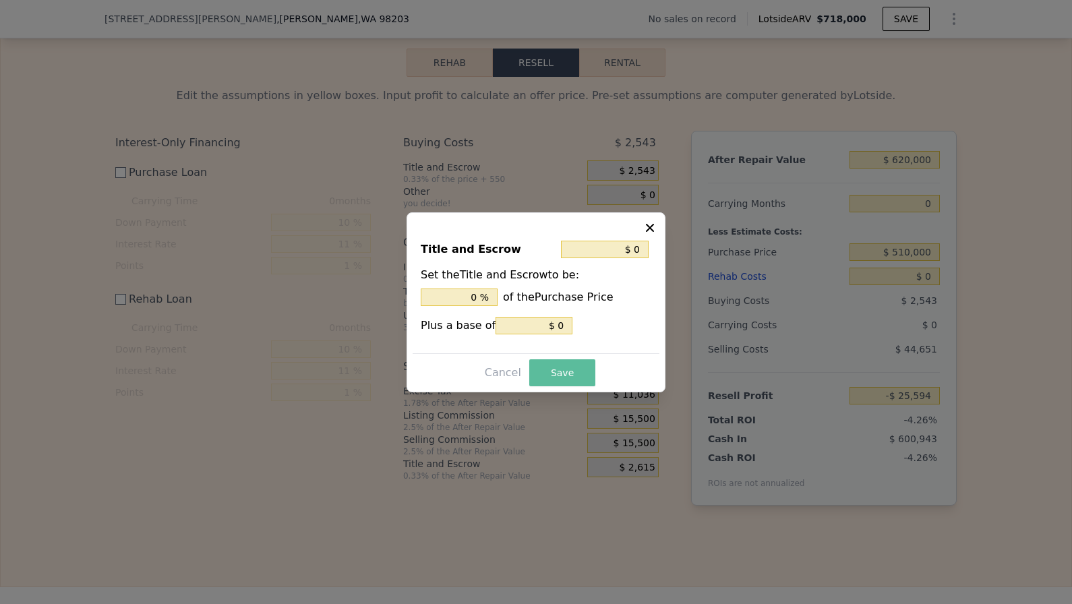
click at [563, 367] on button "Save" at bounding box center [562, 372] width 66 height 27
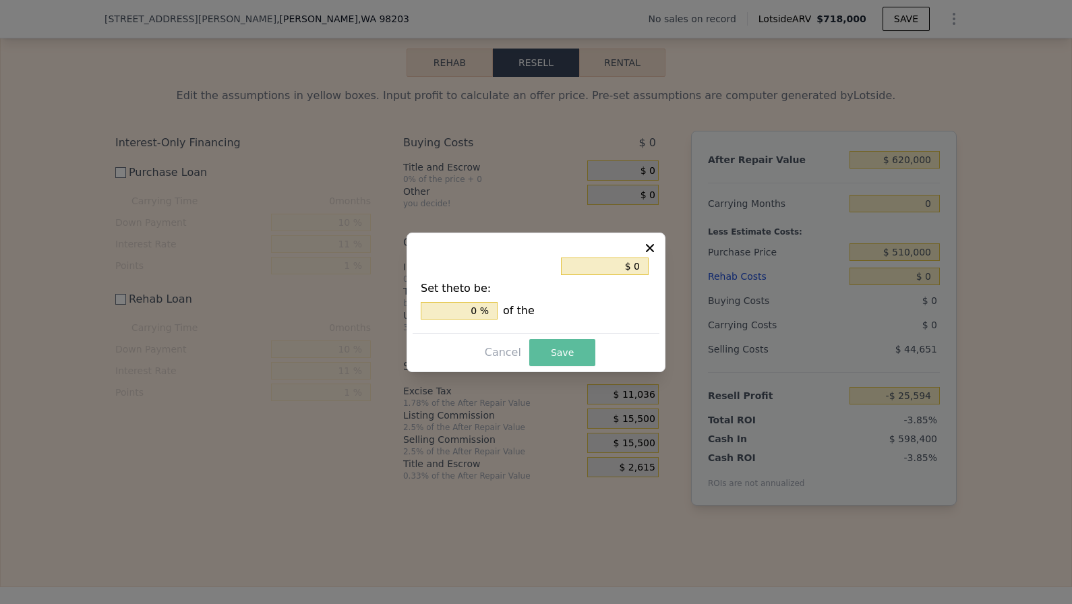
type input "-$ 23,051"
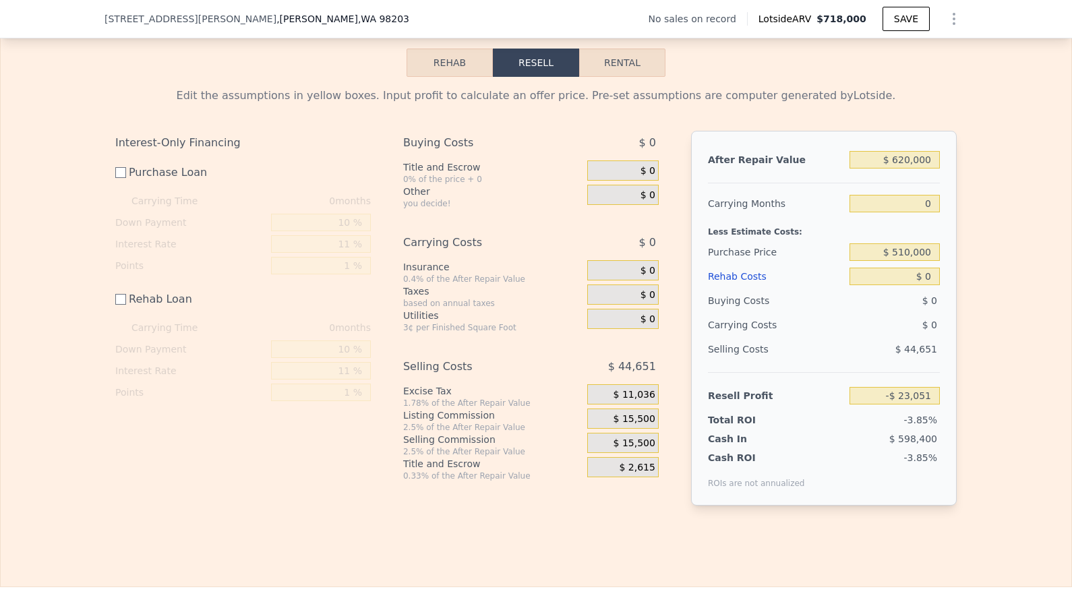
click at [654, 413] on span "$ 15,500" at bounding box center [634, 419] width 42 height 12
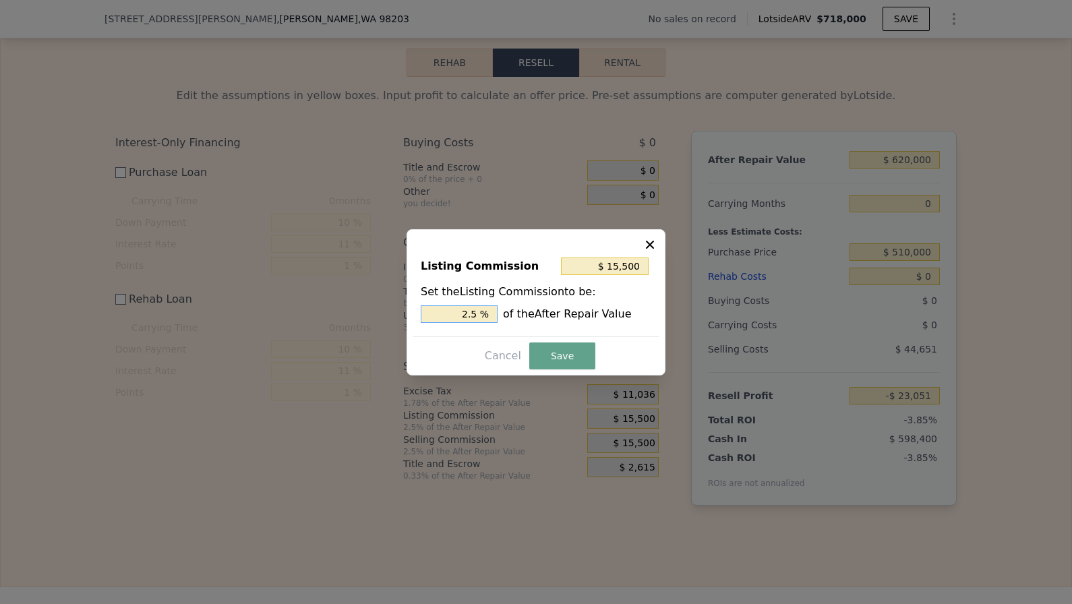
click at [460, 317] on input "2.5 %" at bounding box center [459, 314] width 77 height 18
type input "$ 0"
type input "0 %"
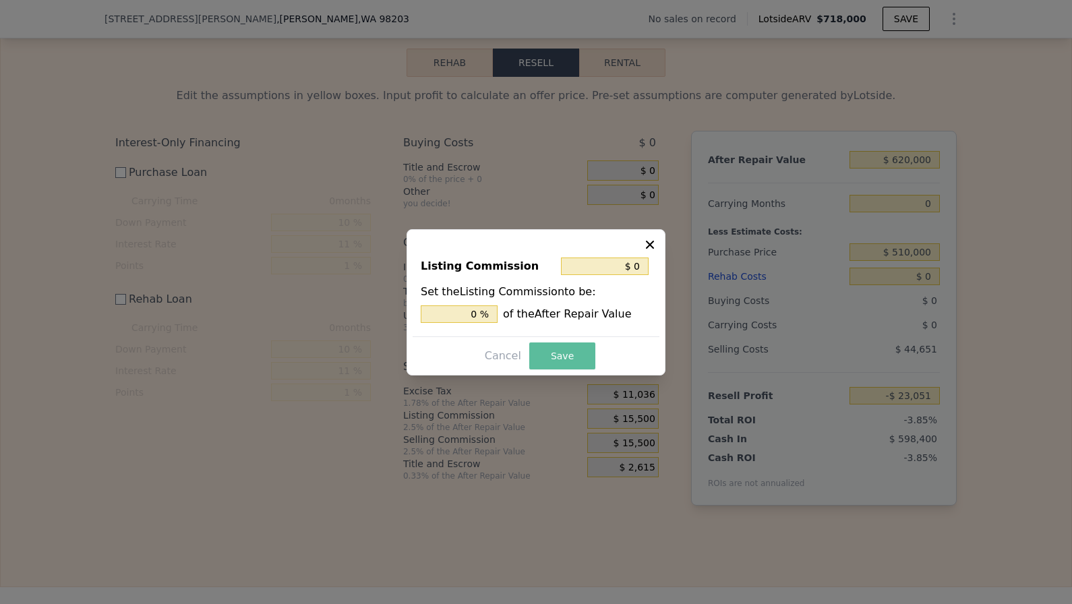
click at [555, 365] on button "Save" at bounding box center [562, 355] width 66 height 27
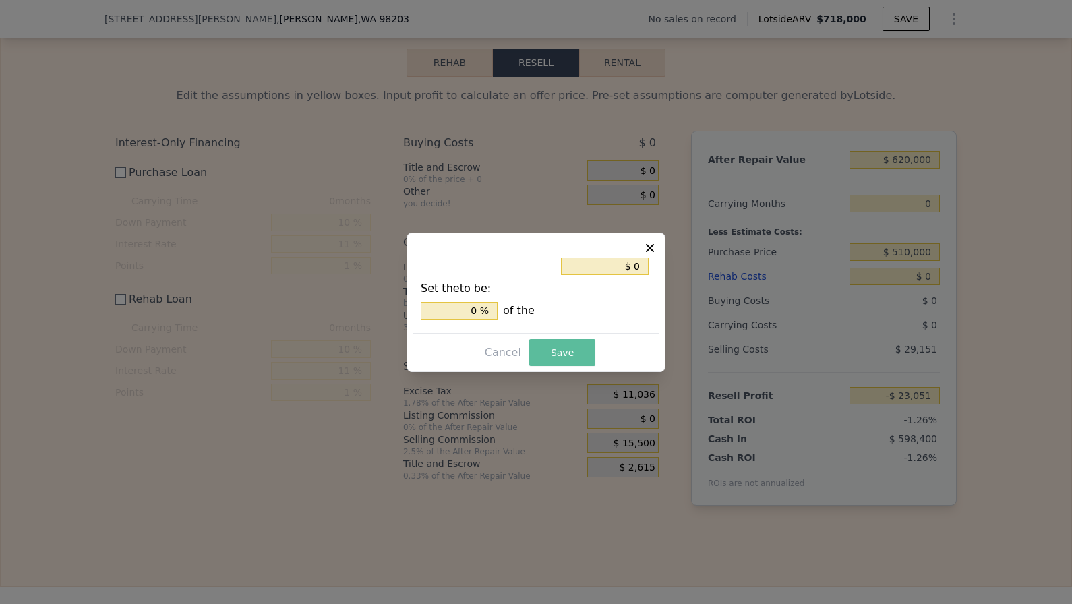
type input "-$ 7,551"
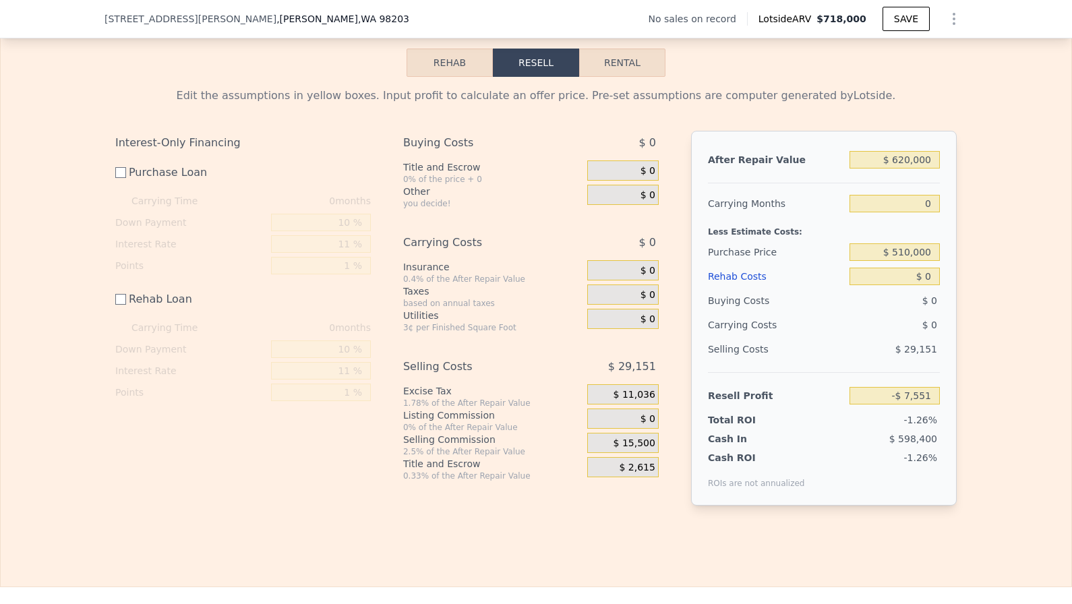
click at [650, 389] on span "$ 11,036" at bounding box center [634, 395] width 42 height 12
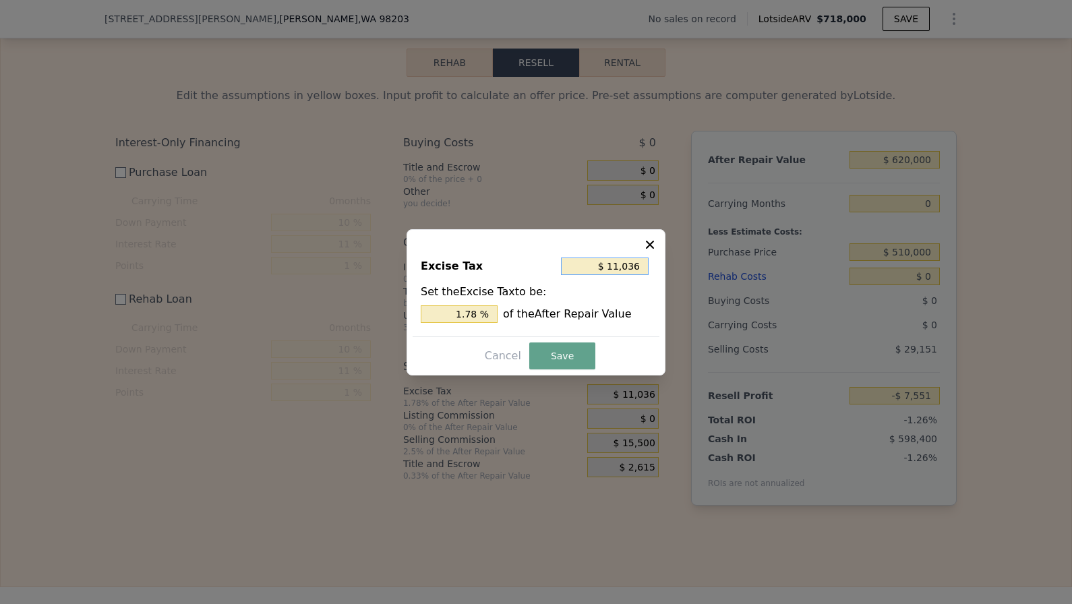
click at [634, 270] on input "$ 11,036" at bounding box center [605, 266] width 88 height 18
type input "$ 0"
type input "0 %"
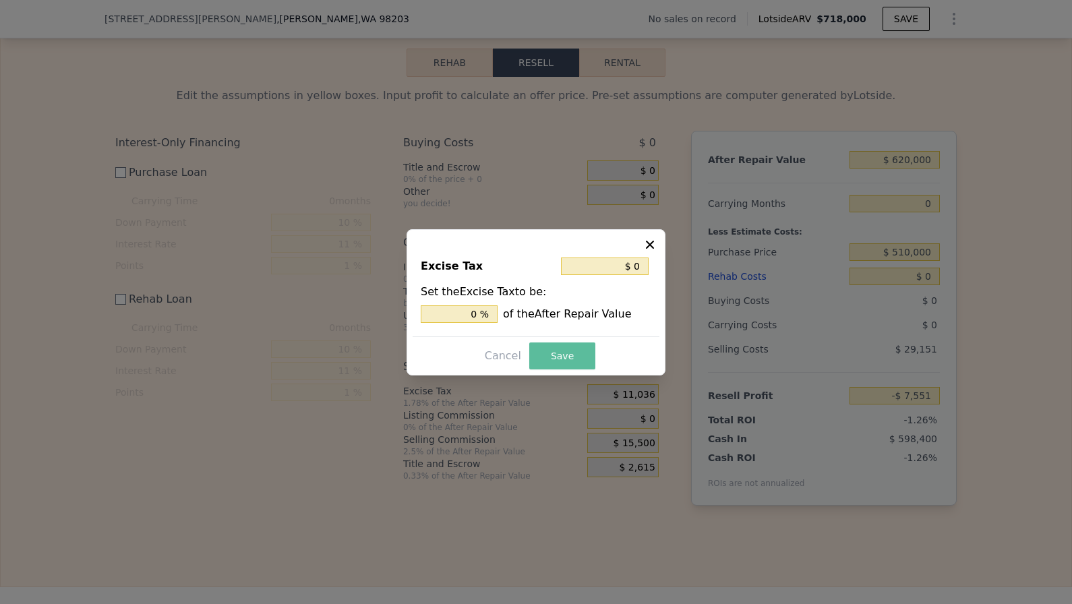
click at [582, 350] on button "Save" at bounding box center [562, 355] width 66 height 27
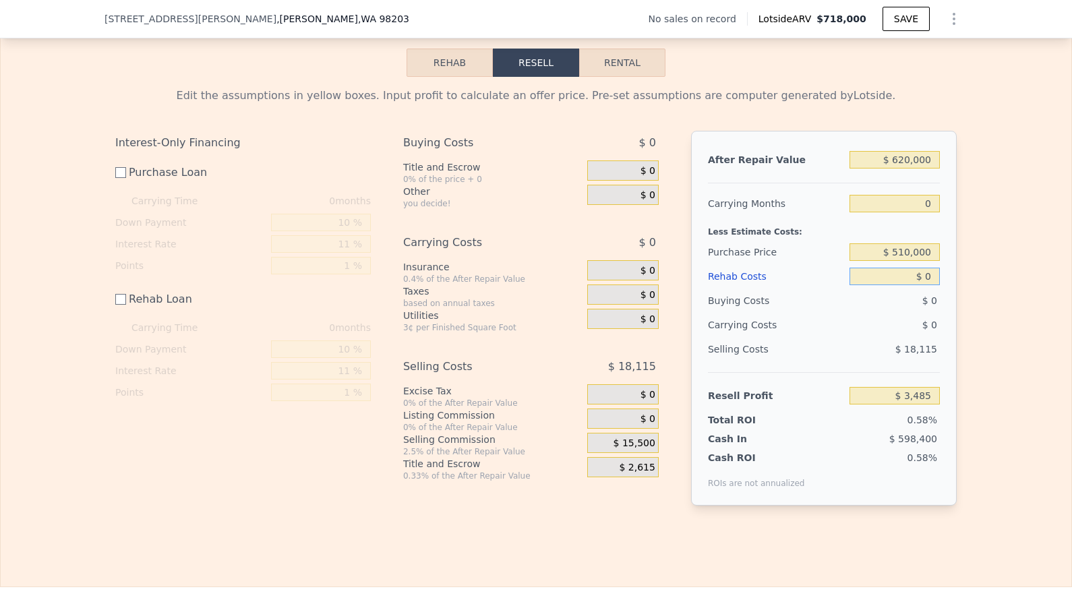
click at [934, 268] on input "$ 0" at bounding box center [894, 277] width 90 height 18
click at [933, 244] on input "$ 510,000" at bounding box center [894, 252] width 90 height 18
click at [895, 387] on input "$ 71,885" at bounding box center [894, 396] width 90 height 18
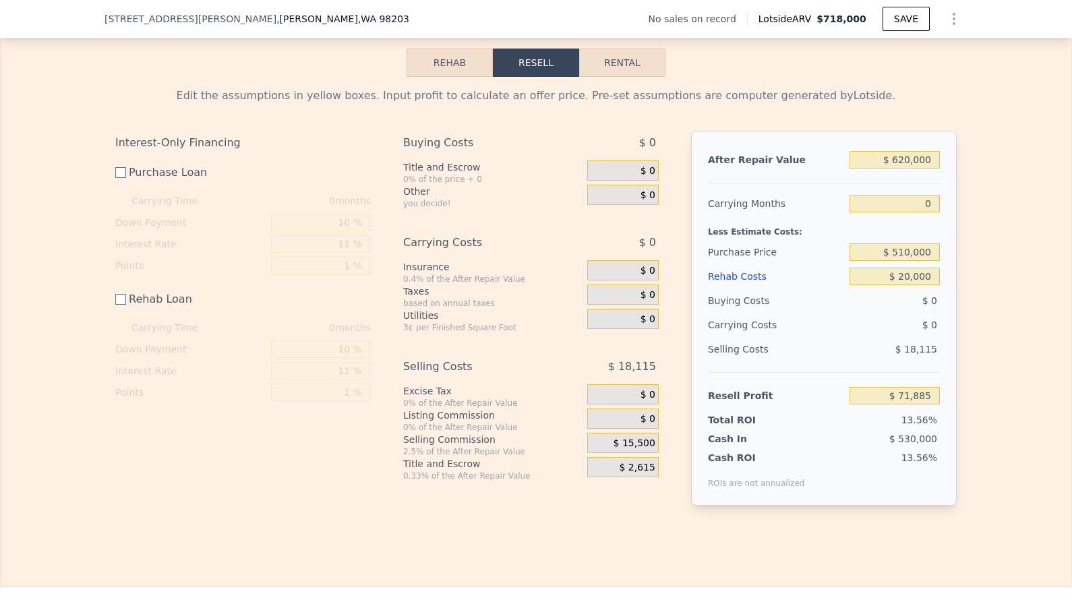
click at [856, 465] on div "13.56%" at bounding box center [874, 470] width 130 height 38
click at [904, 151] on input "$ 620,000" at bounding box center [894, 160] width 90 height 18
click at [979, 179] on div "Edit the assumptions in yellow boxes. Input profit to calculate an offer price.…" at bounding box center [536, 302] width 1070 height 450
click at [931, 151] on input "$ 640,000" at bounding box center [894, 160] width 90 height 18
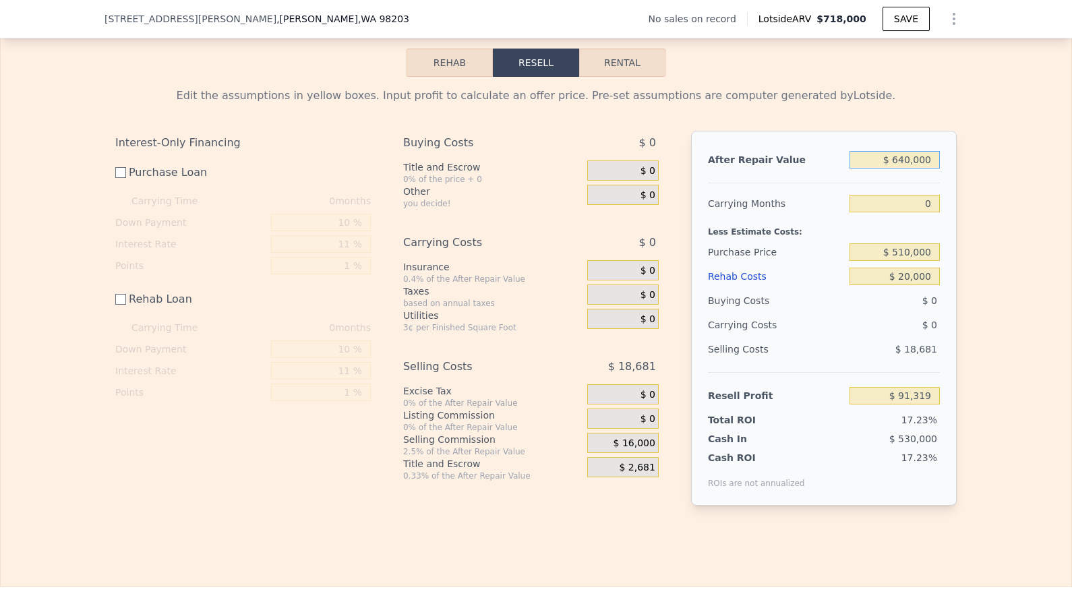
click at [931, 151] on input "$ 640,000" at bounding box center [894, 160] width 90 height 18
